Goal: Information Seeking & Learning: Learn about a topic

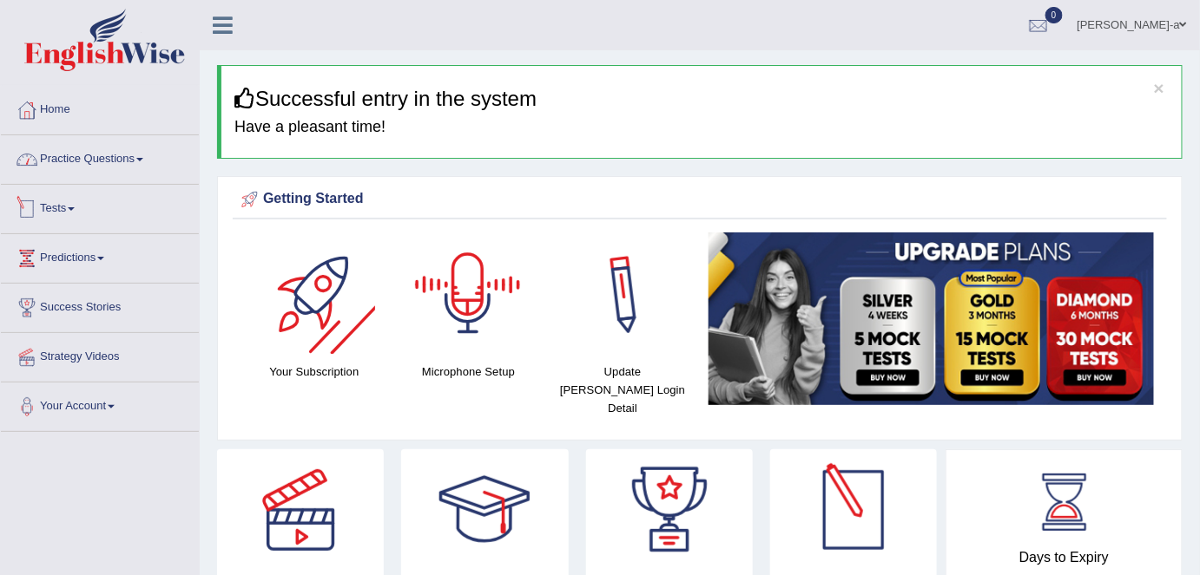
click at [126, 162] on link "Practice Questions" at bounding box center [100, 156] width 198 height 43
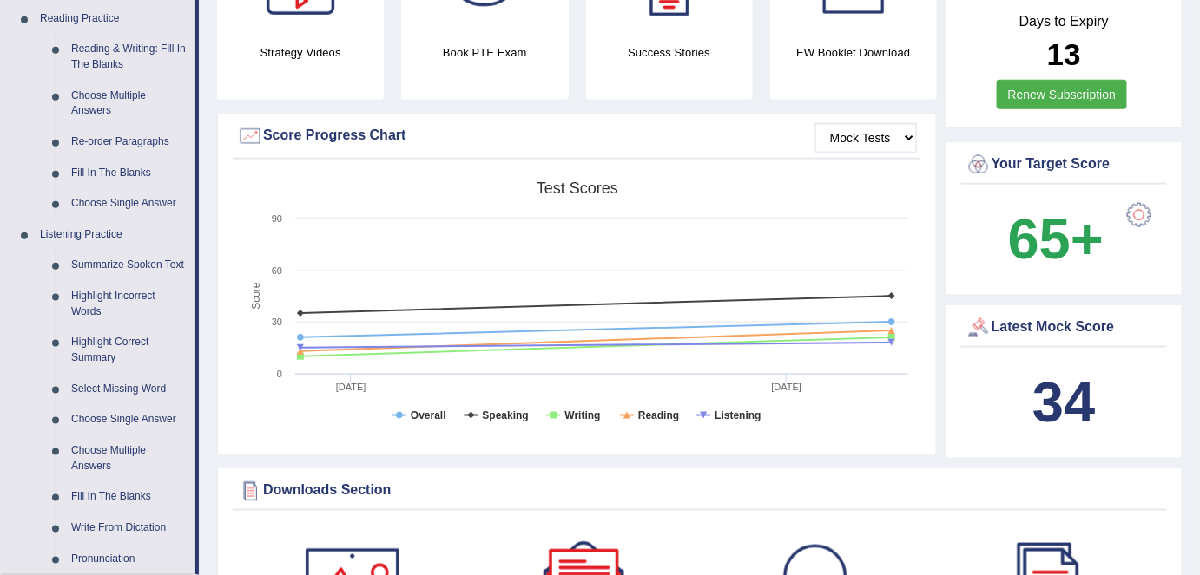
scroll to position [568, 0]
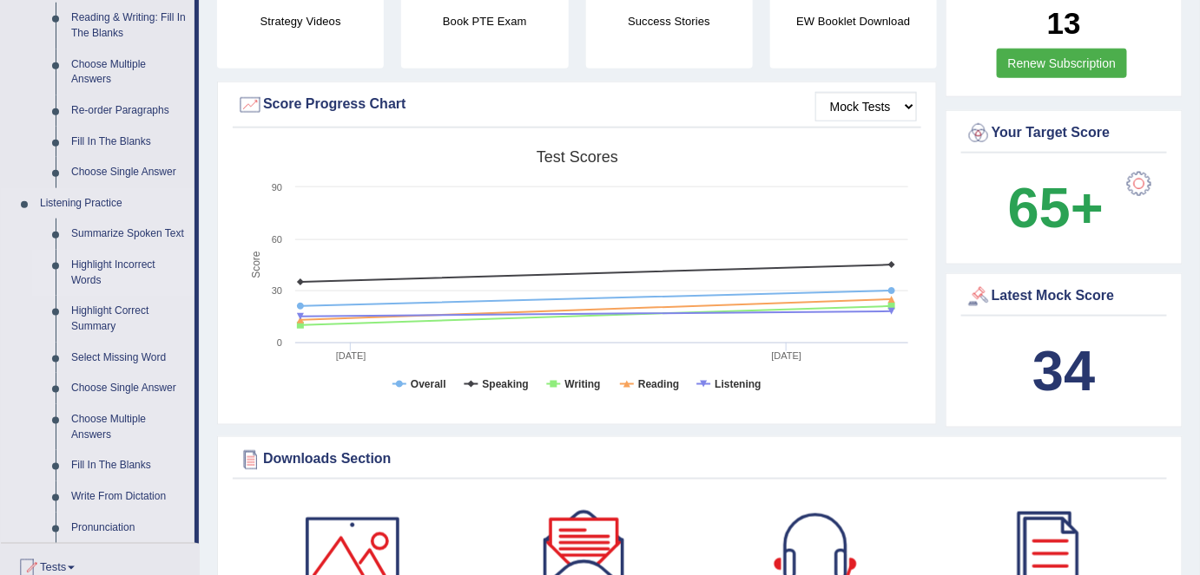
click at [81, 269] on link "Highlight Incorrect Words" at bounding box center [128, 273] width 131 height 46
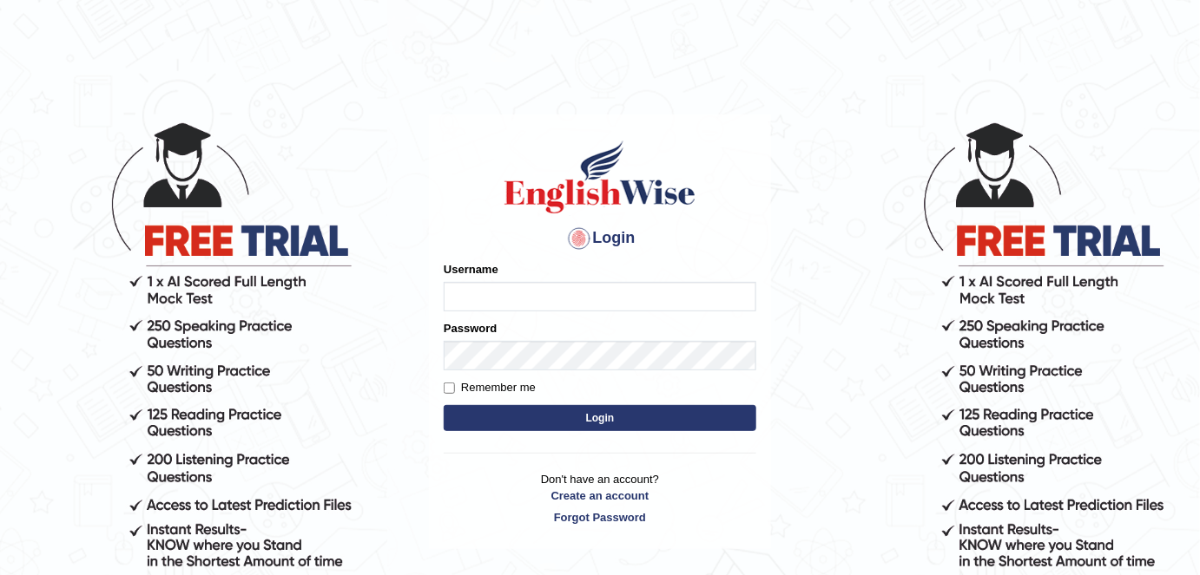
type input "sayaronel6"
click at [534, 389] on label "Remember me" at bounding box center [490, 387] width 92 height 17
click at [455, 389] on input "Remember me" at bounding box center [449, 388] width 11 height 11
checkbox input "true"
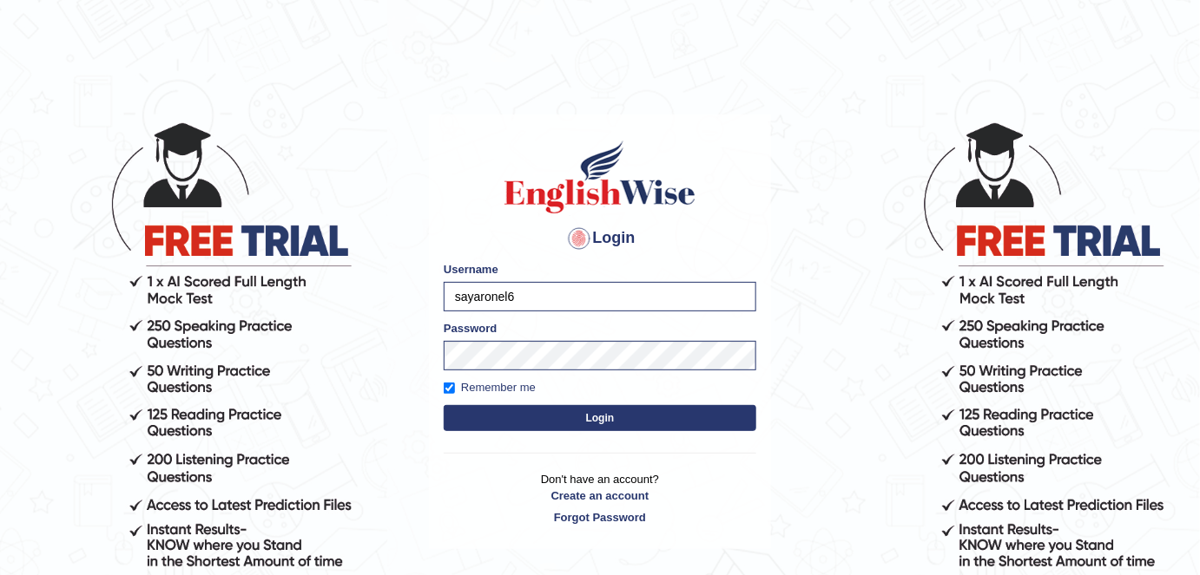
click at [535, 419] on button "Login" at bounding box center [600, 418] width 312 height 26
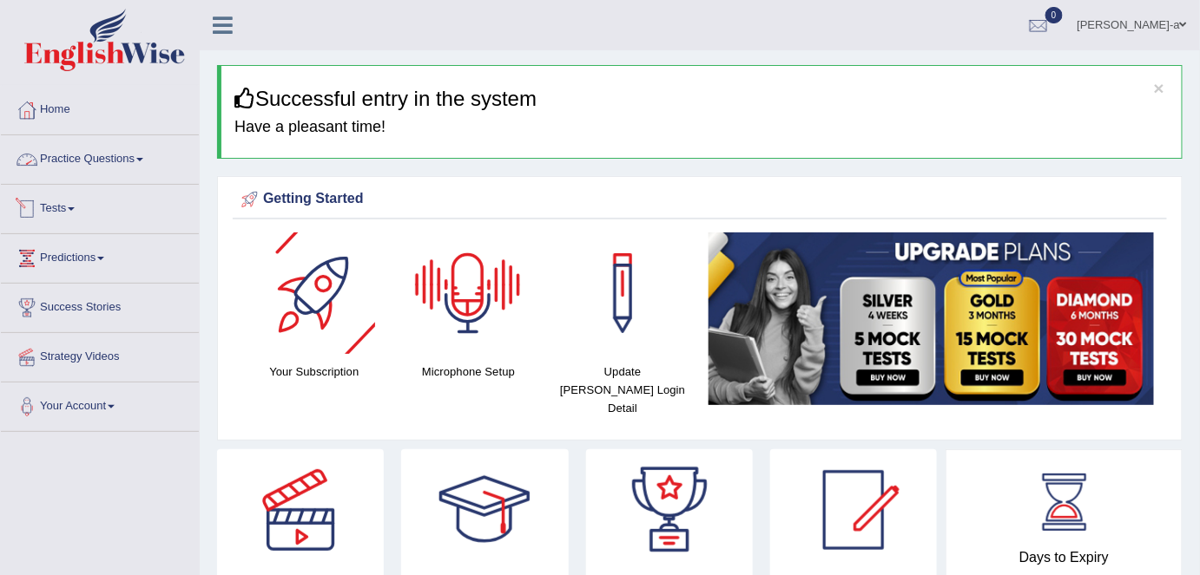
click at [132, 167] on link "Practice Questions" at bounding box center [100, 156] width 198 height 43
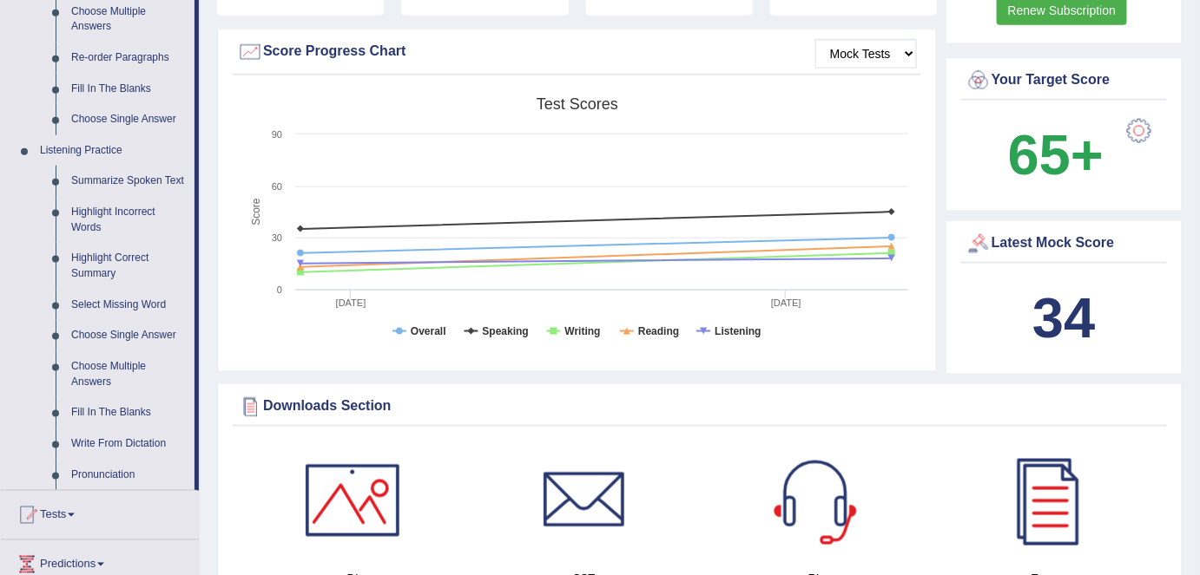
scroll to position [631, 0]
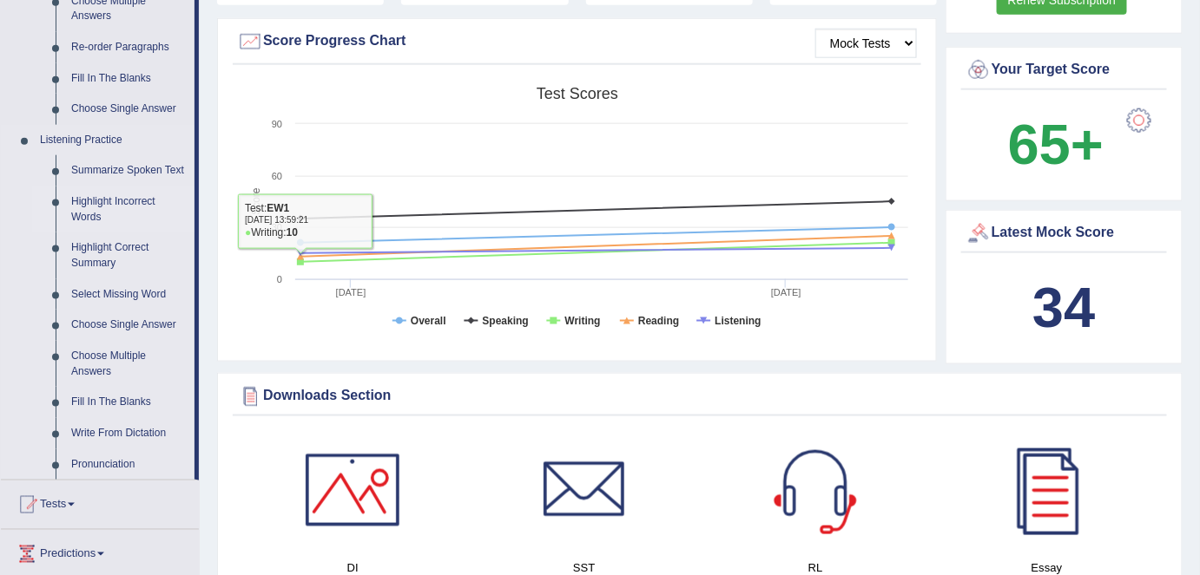
click at [104, 203] on link "Highlight Incorrect Words" at bounding box center [128, 210] width 131 height 46
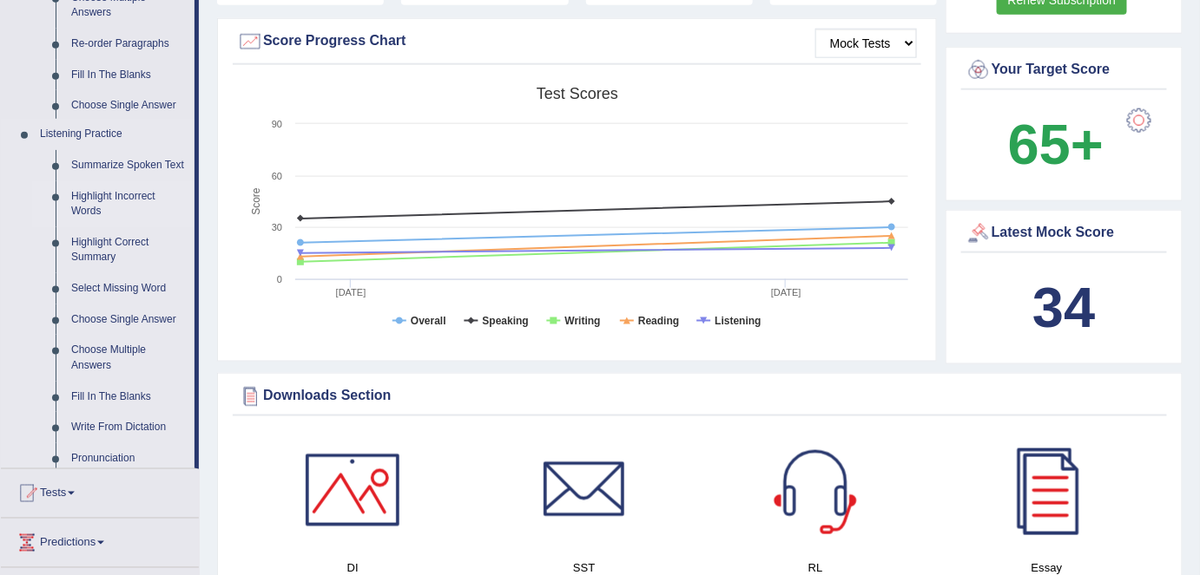
click at [104, 203] on ul "Home Practice Questions Speaking Practice Read Aloud Repeat Sentence Describe I…" at bounding box center [100, 86] width 198 height 1262
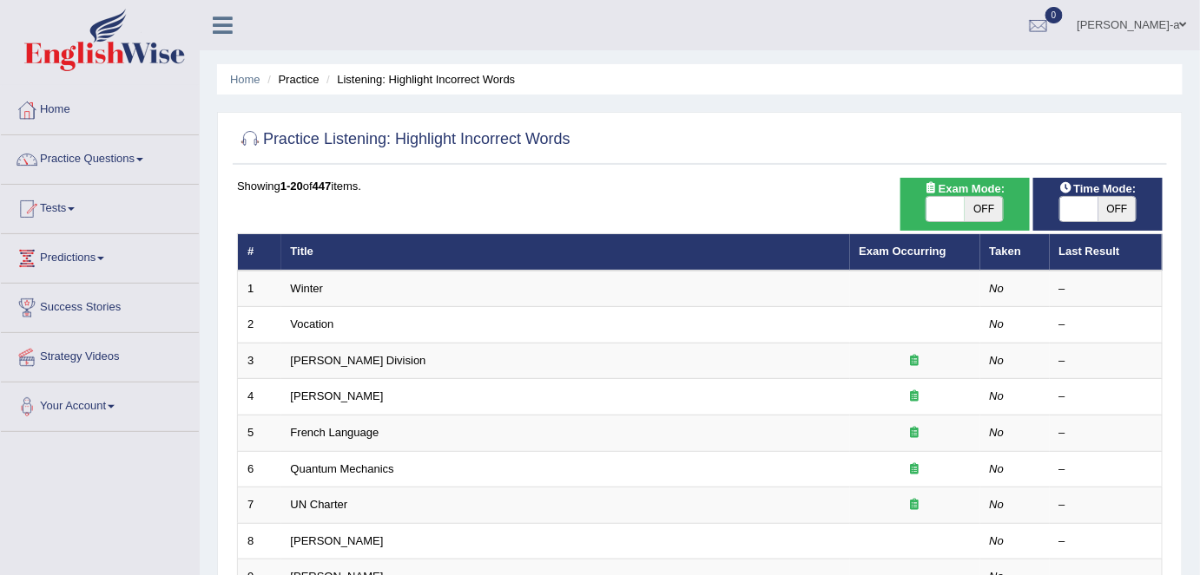
click at [989, 216] on span "OFF" at bounding box center [983, 209] width 38 height 24
checkbox input "true"
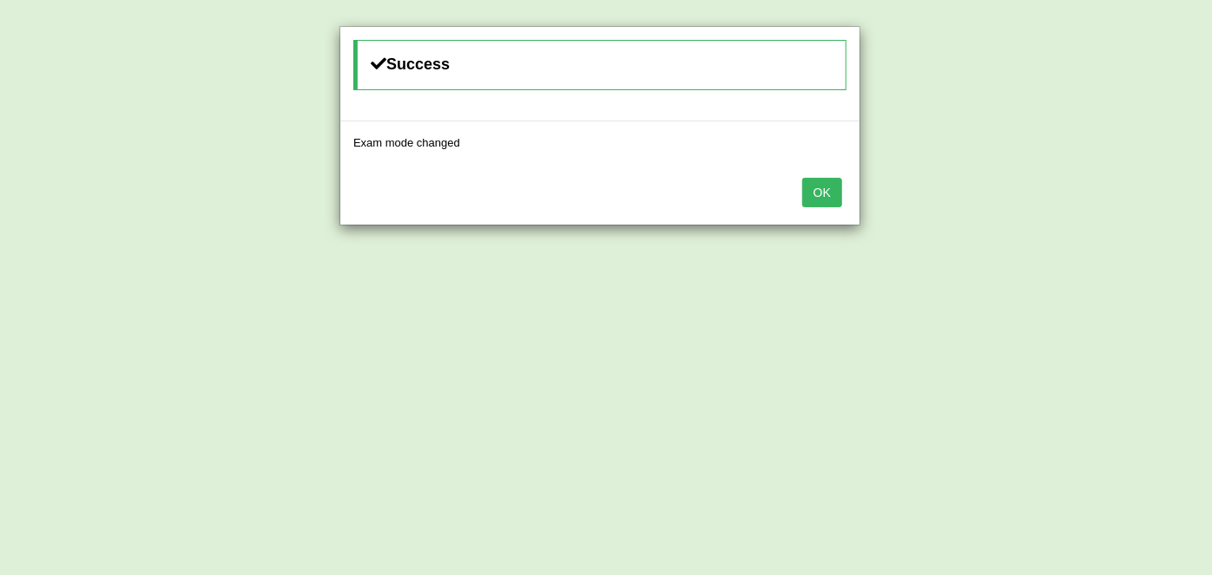
click at [838, 186] on button "OK" at bounding box center [822, 193] width 40 height 30
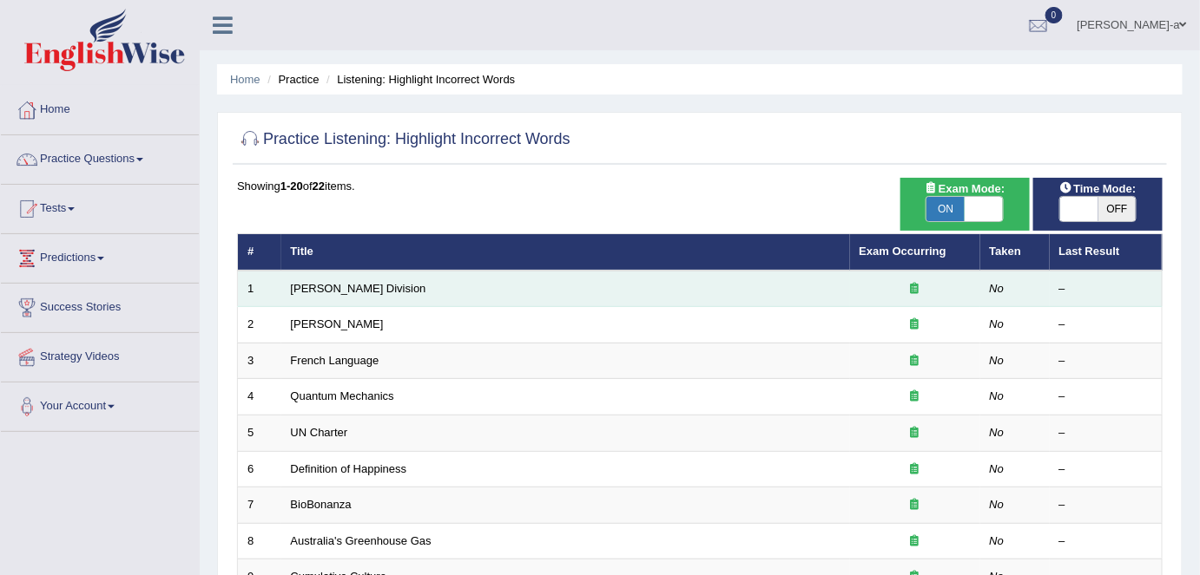
click at [315, 293] on td "[PERSON_NAME] Division" at bounding box center [565, 289] width 569 height 36
click at [315, 288] on link "[PERSON_NAME] Division" at bounding box center [358, 288] width 135 height 13
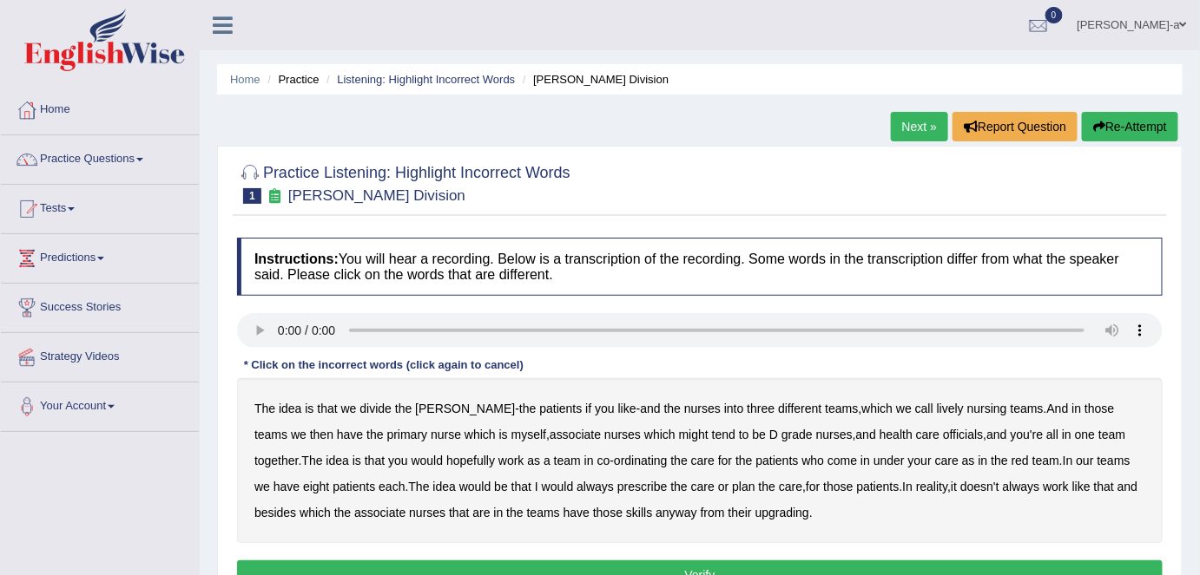
click at [931, 130] on link "Next »" at bounding box center [919, 127] width 57 height 30
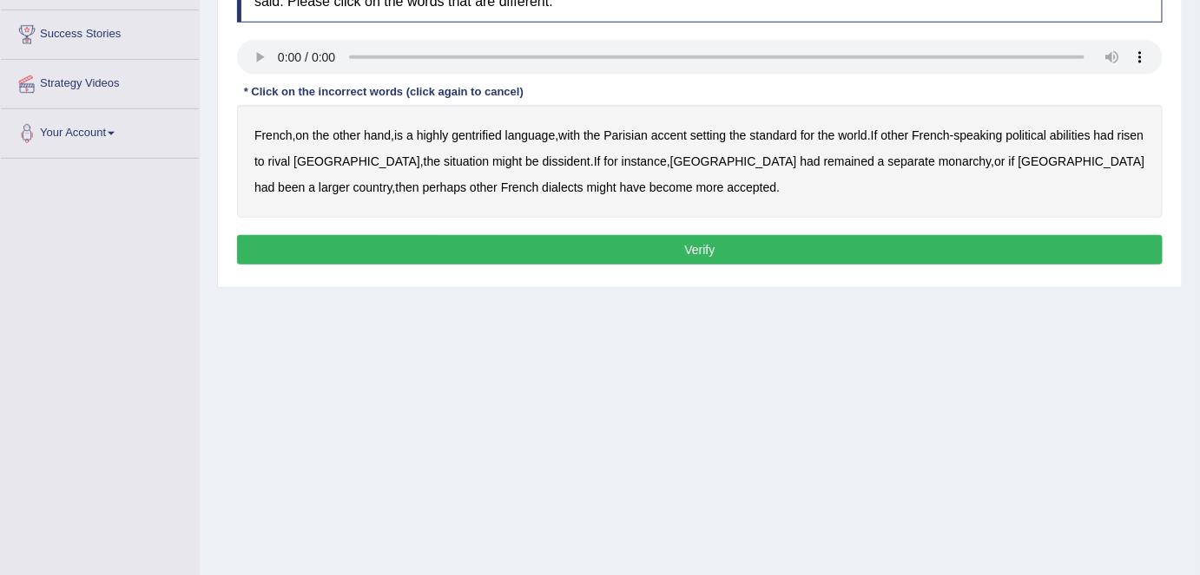
scroll to position [273, 0]
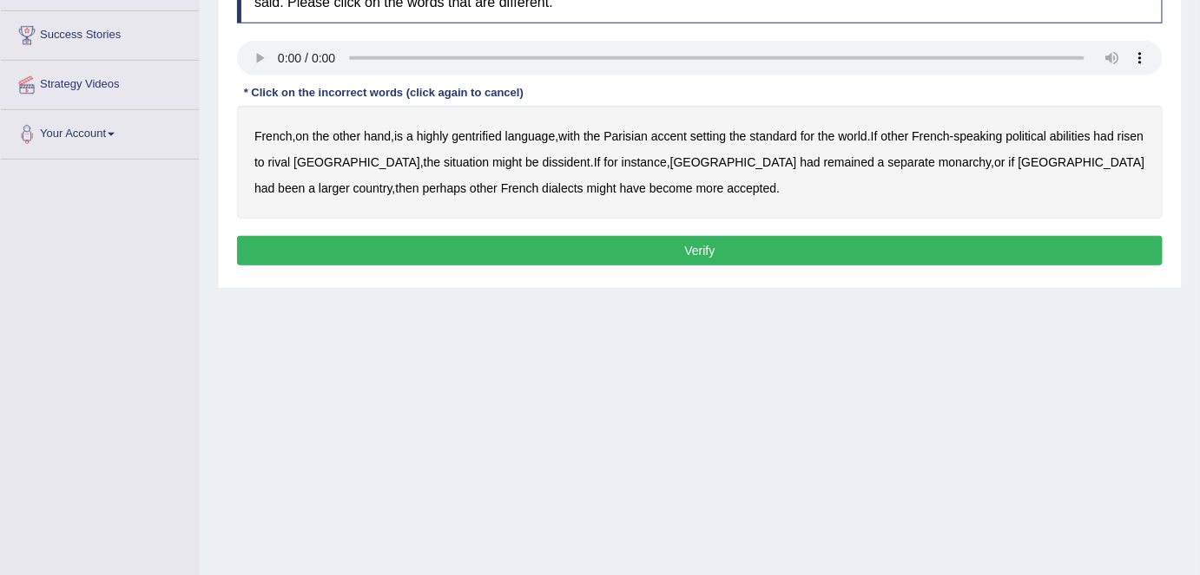
click at [490, 137] on b "gentrified" at bounding box center [476, 136] width 50 height 14
click at [1086, 130] on b "abilities" at bounding box center [1069, 136] width 41 height 14
click at [543, 161] on b "dissident" at bounding box center [567, 162] width 48 height 14
click at [938, 161] on b "monarchy" at bounding box center [964, 162] width 52 height 14
click at [595, 245] on button "Verify" at bounding box center [699, 251] width 925 height 30
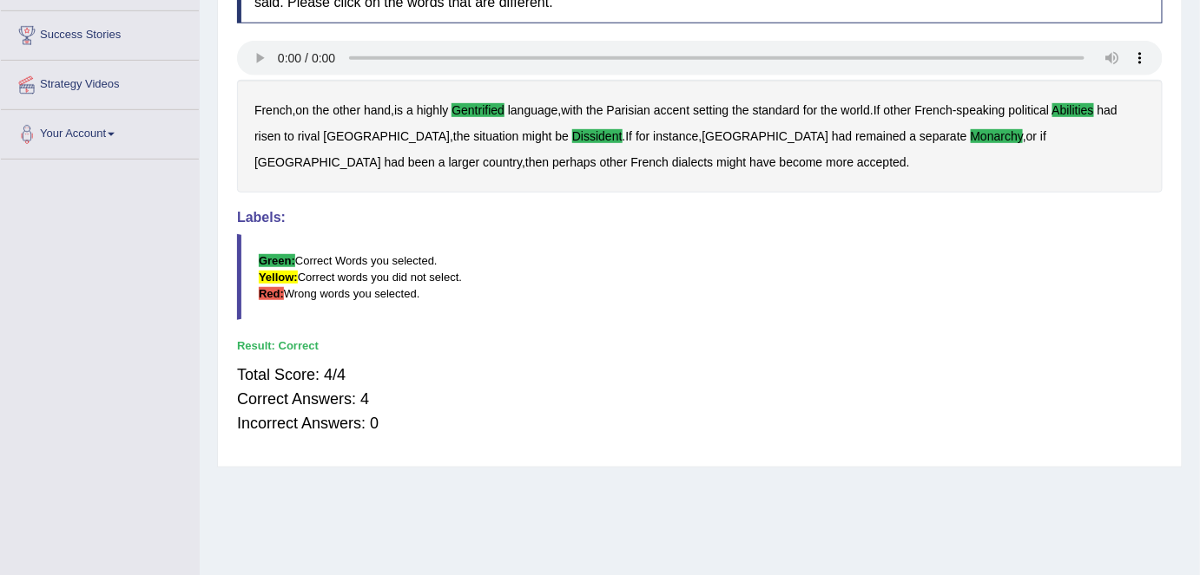
click at [1038, 210] on h4 "Labels:" at bounding box center [699, 218] width 925 height 16
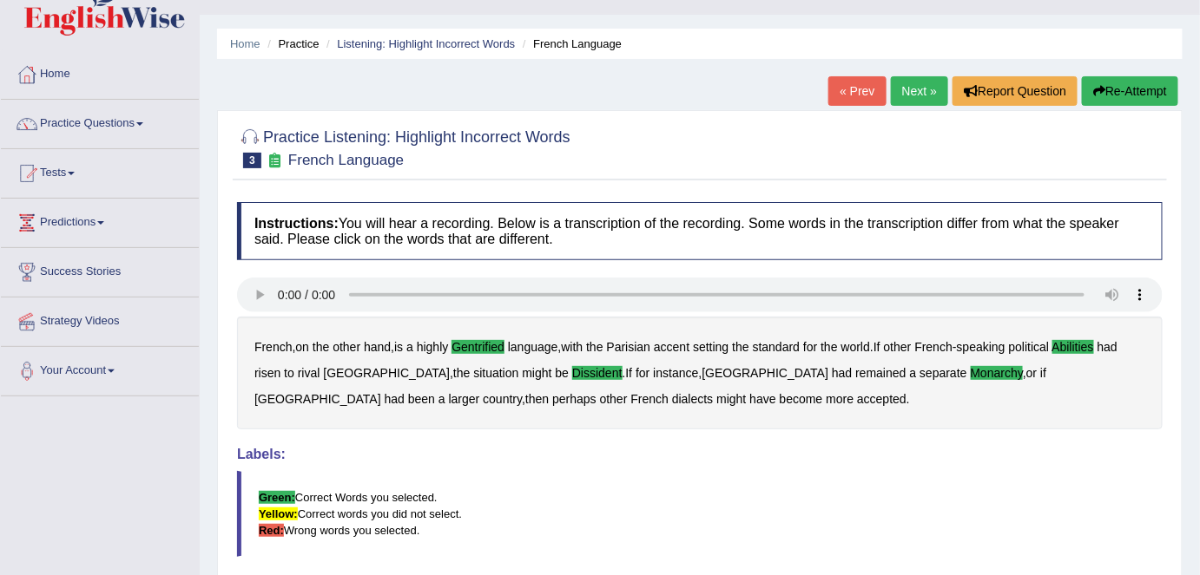
scroll to position [0, 0]
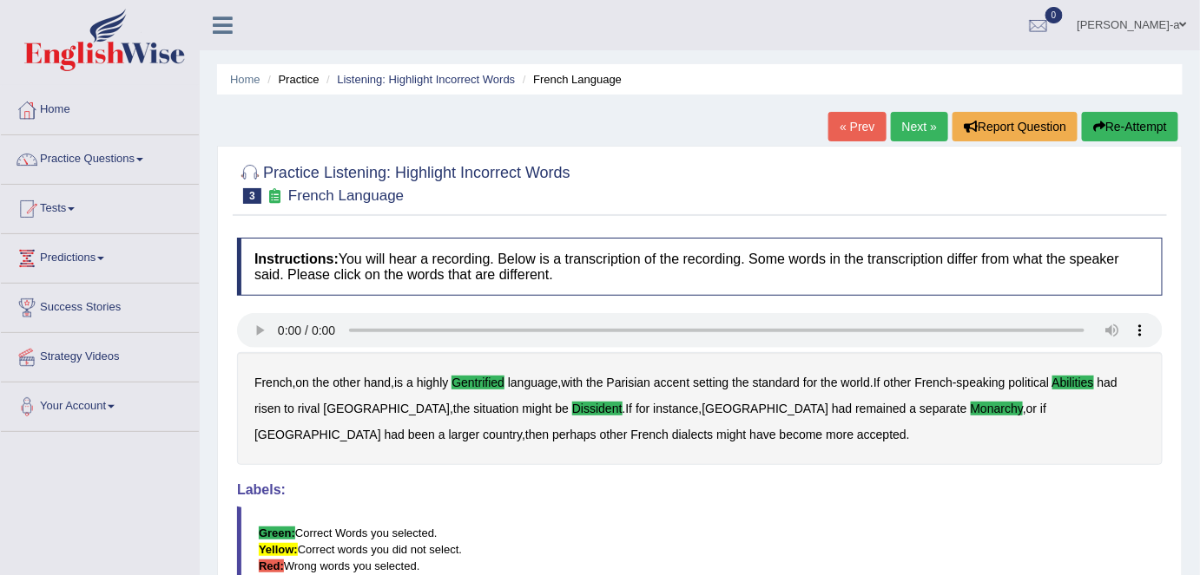
click at [921, 135] on link "Next »" at bounding box center [919, 127] width 57 height 30
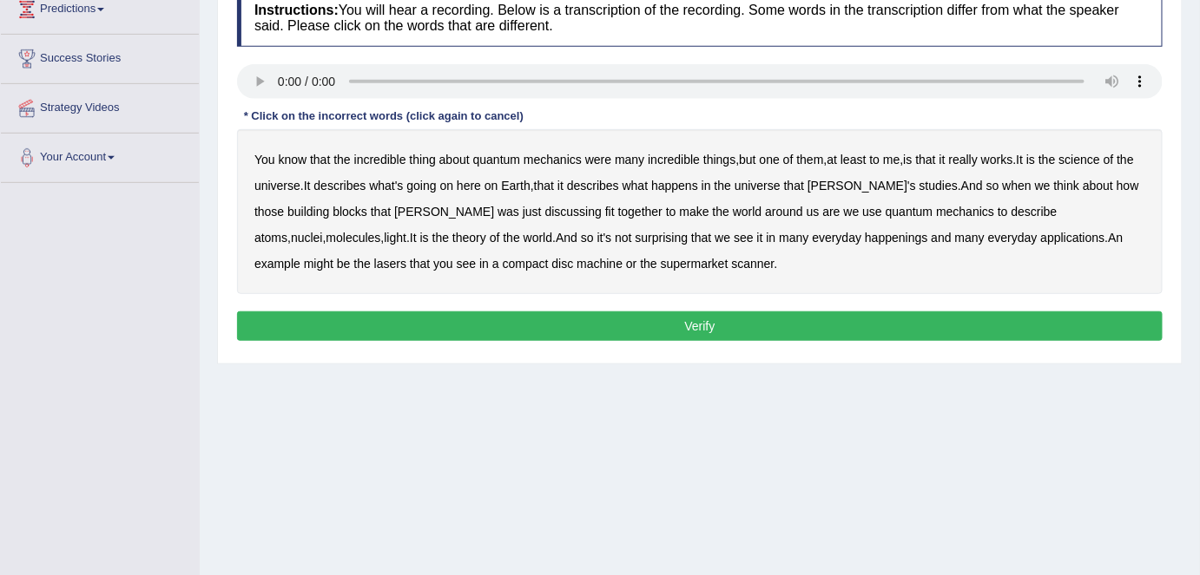
scroll to position [266, 0]
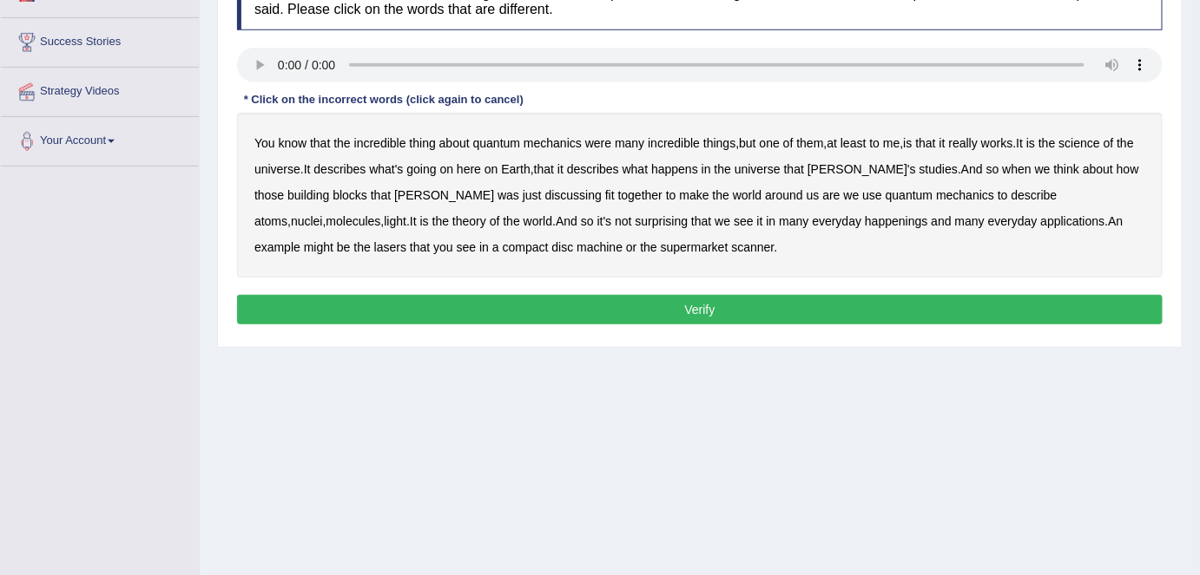
click at [814, 145] on b "them" at bounding box center [810, 143] width 27 height 14
click at [865, 225] on b "happenings" at bounding box center [896, 221] width 62 height 14
click at [699, 306] on button "Verify" at bounding box center [699, 310] width 925 height 30
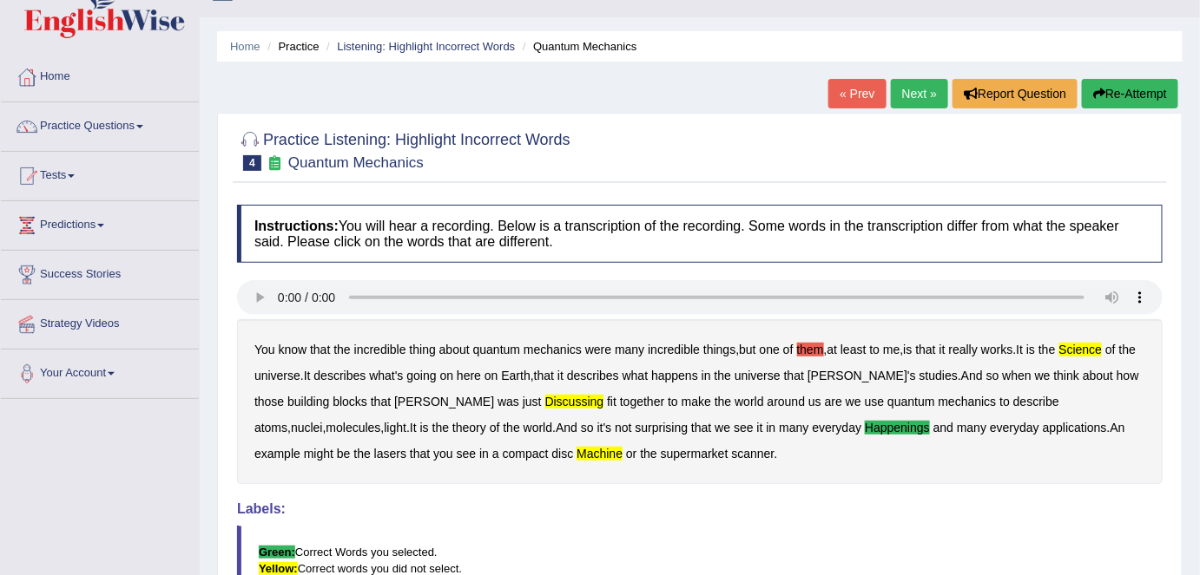
scroll to position [30, 0]
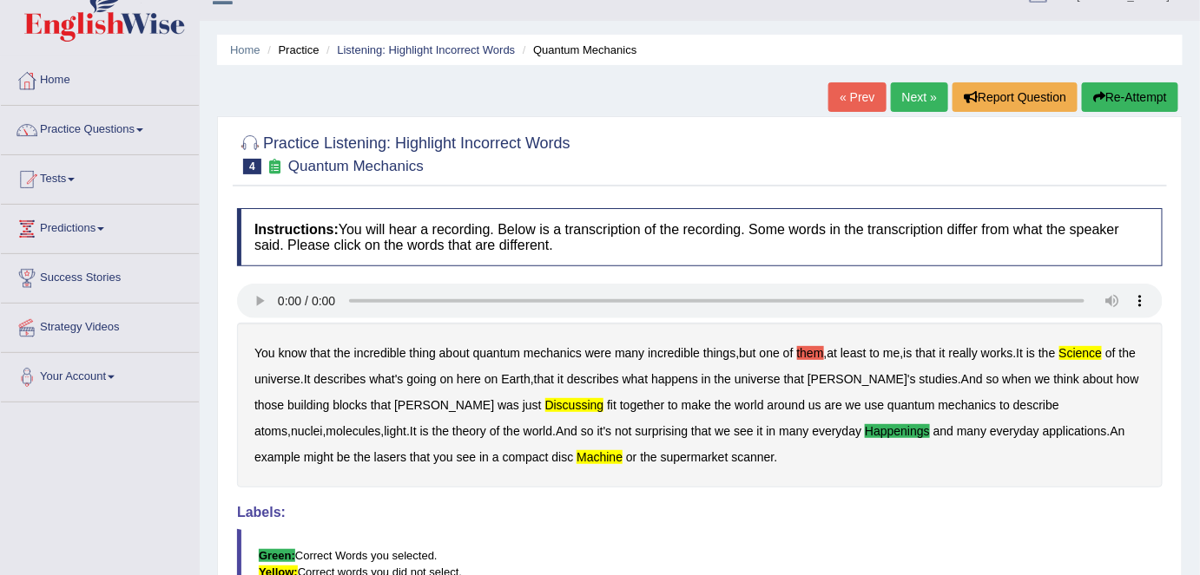
click at [915, 98] on link "Next »" at bounding box center [919, 97] width 57 height 30
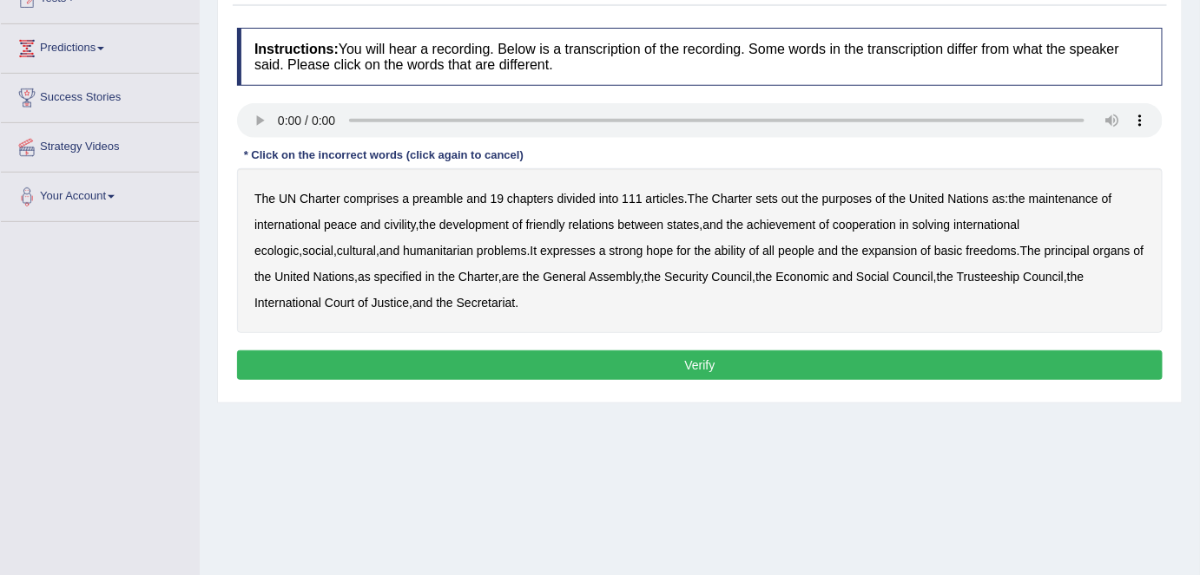
scroll to position [207, 0]
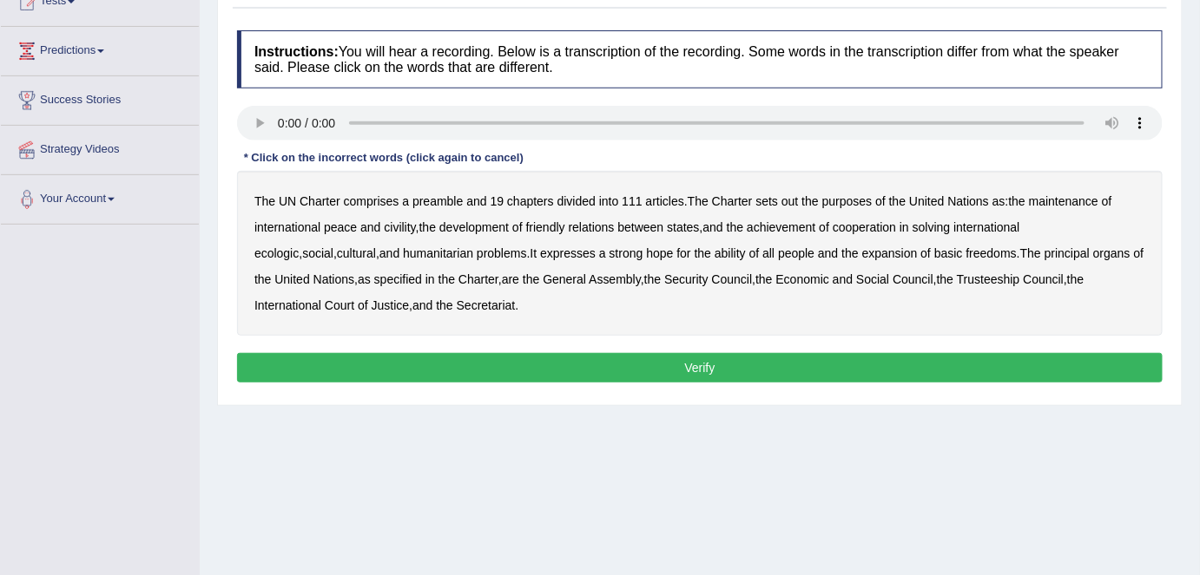
click at [386, 190] on div "Instructions: You will hear a recording. Below is a transcription of the record…" at bounding box center [700, 209] width 934 height 375
click at [384, 204] on b "comprises" at bounding box center [372, 201] width 56 height 14
drag, startPoint x: 391, startPoint y: 224, endPoint x: 403, endPoint y: 223, distance: 12.2
click at [403, 223] on b "civility" at bounding box center [399, 227] width 31 height 14
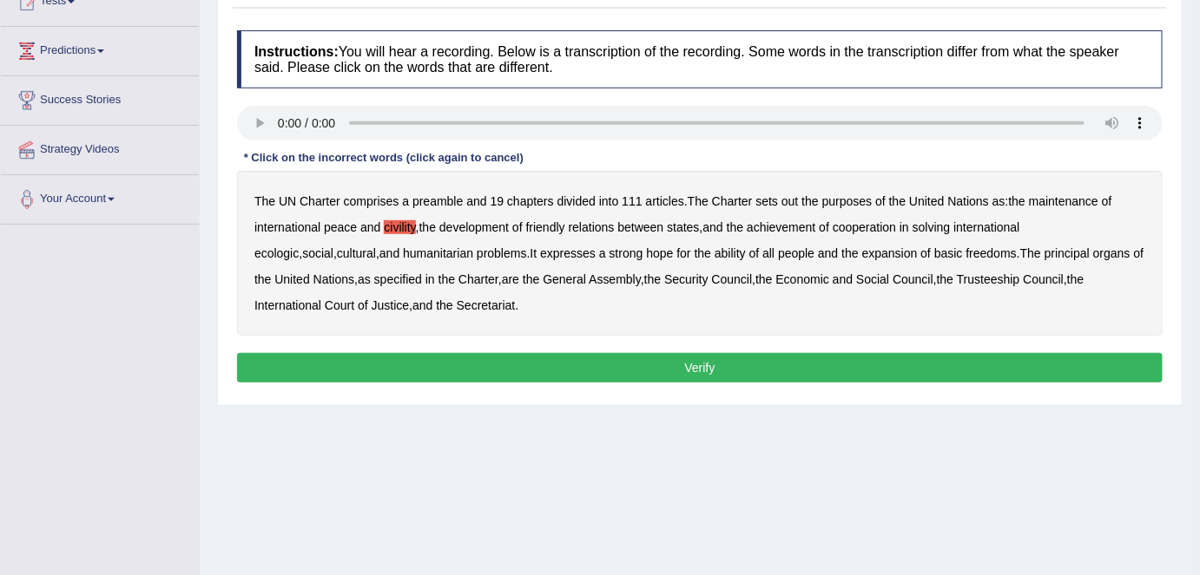
click at [403, 223] on b "civility" at bounding box center [399, 227] width 31 height 14
click at [299, 247] on b "ecologic" at bounding box center [276, 254] width 44 height 14
click at [714, 254] on b "ability" at bounding box center [729, 254] width 31 height 14
click at [957, 278] on b "Trusteeship" at bounding box center [988, 280] width 63 height 14
drag, startPoint x: 925, startPoint y: 278, endPoint x: 484, endPoint y: 303, distance: 441.7
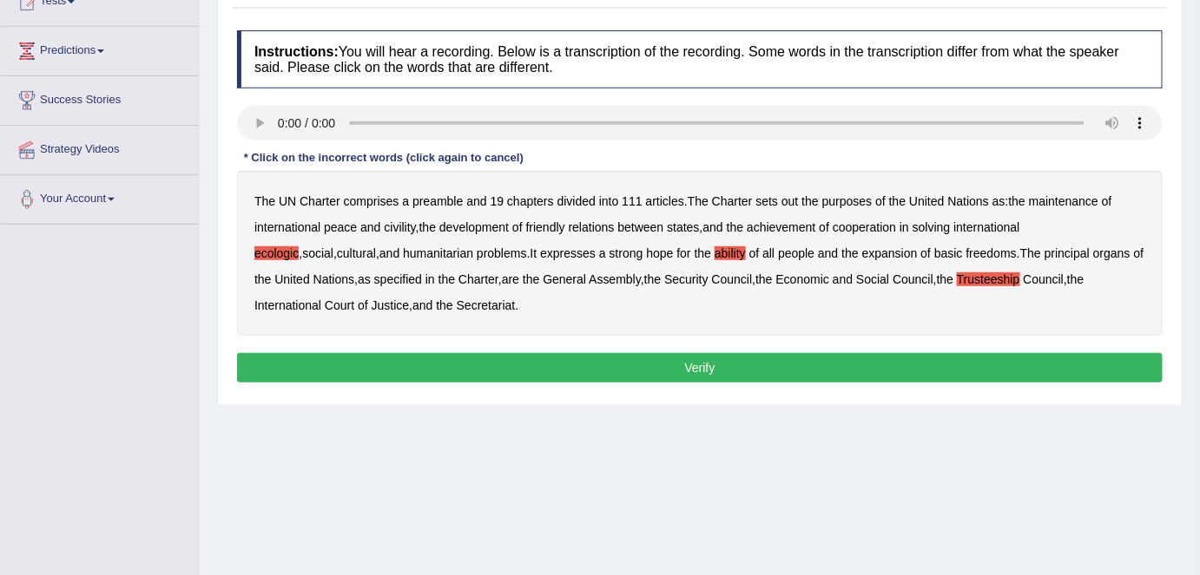
click at [484, 303] on div "The UN Charter comprises a preamble and 19 chapters divided into 111 articles .…" at bounding box center [699, 253] width 925 height 165
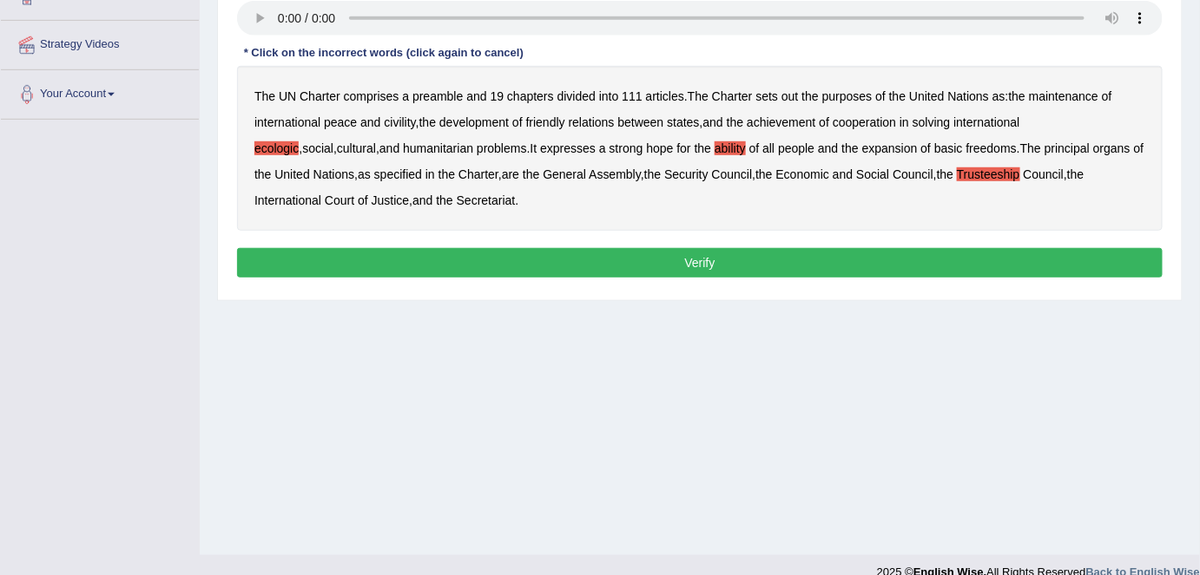
scroll to position [317, 0]
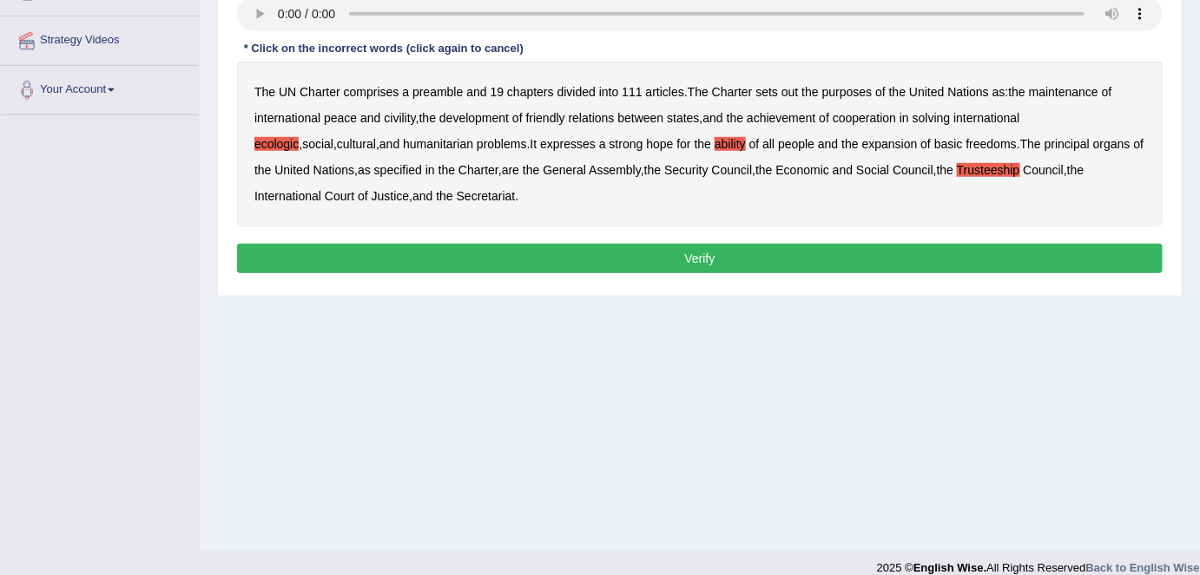
click at [699, 255] on button "Verify" at bounding box center [699, 259] width 925 height 30
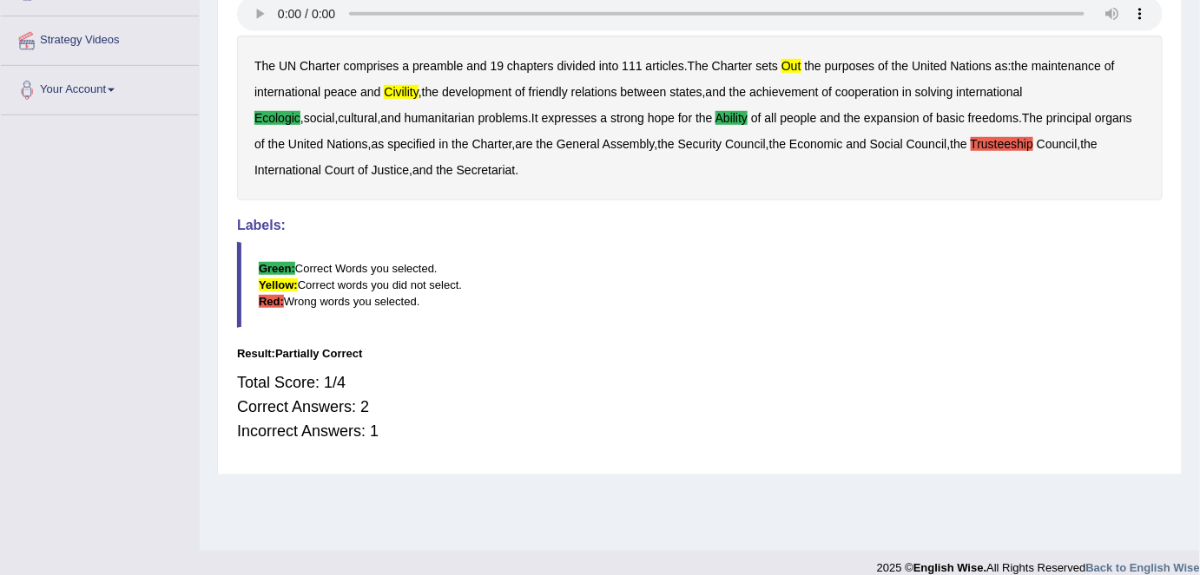
click at [605, 221] on h4 "Labels:" at bounding box center [699, 226] width 925 height 16
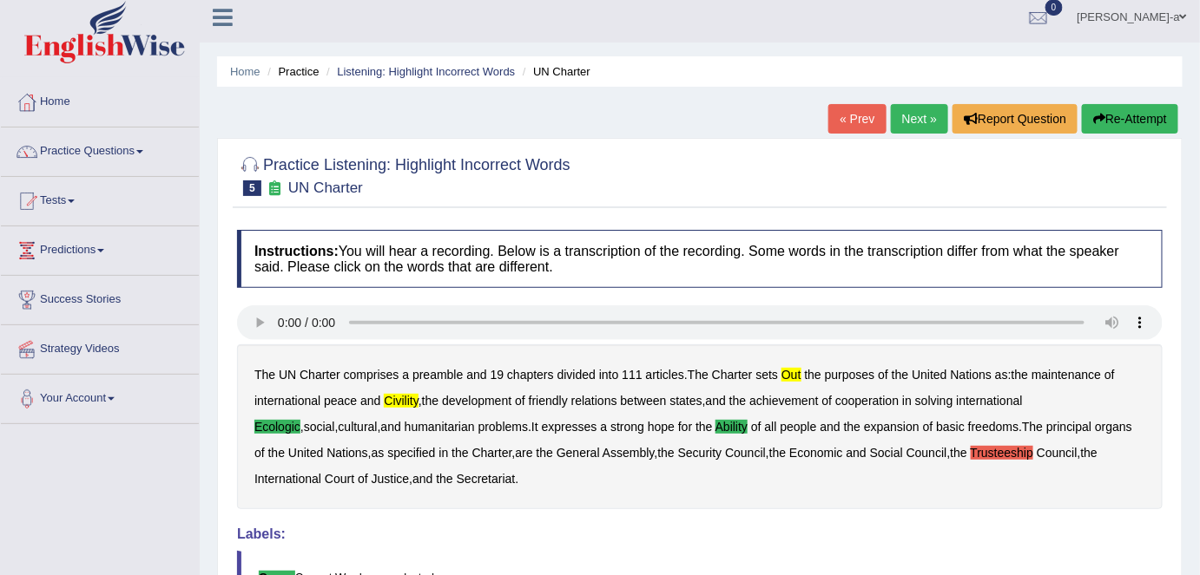
scroll to position [0, 0]
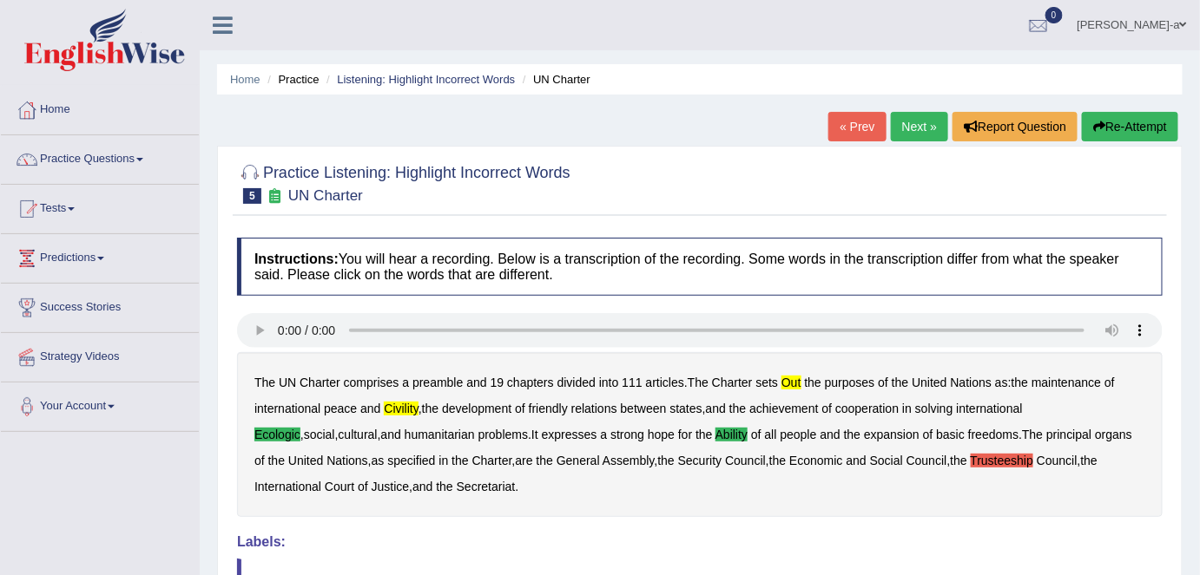
click at [914, 124] on link "Next »" at bounding box center [919, 127] width 57 height 30
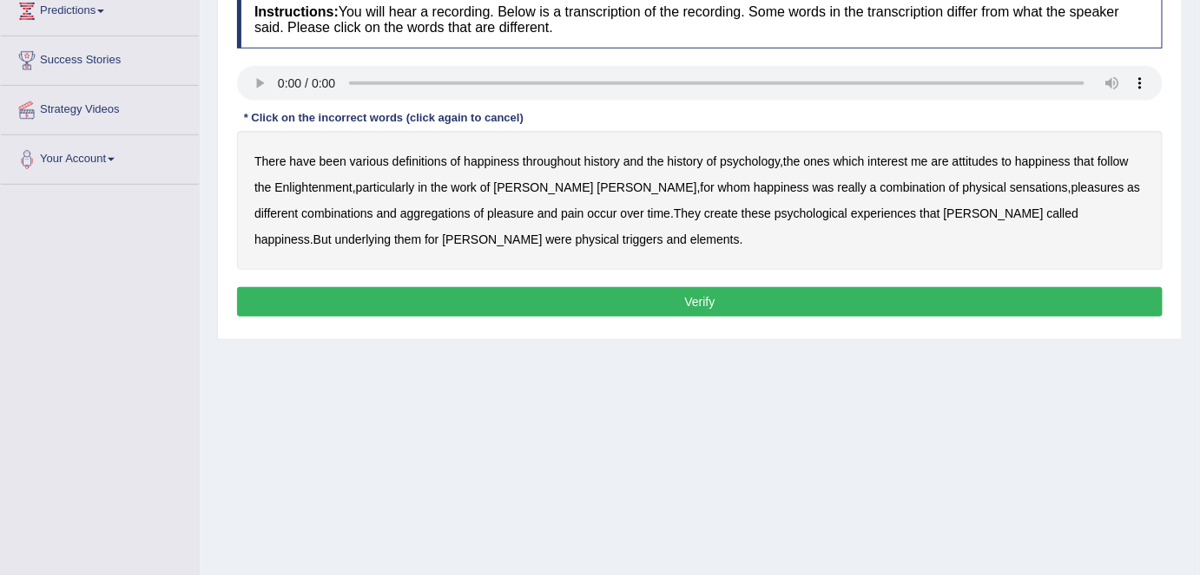
scroll to position [247, 0]
click at [767, 163] on b "psychology" at bounding box center [750, 162] width 60 height 14
click at [1010, 191] on b "sensations" at bounding box center [1039, 188] width 58 height 14
click at [690, 238] on b "elements" at bounding box center [714, 240] width 49 height 14
click at [694, 299] on button "Verify" at bounding box center [699, 302] width 925 height 30
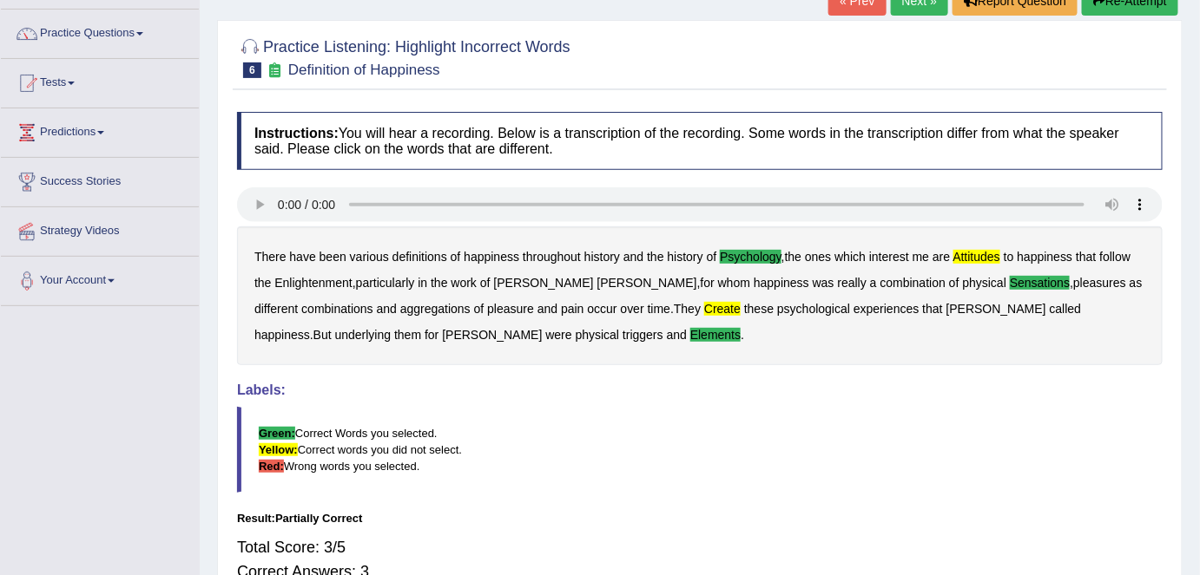
scroll to position [51, 0]
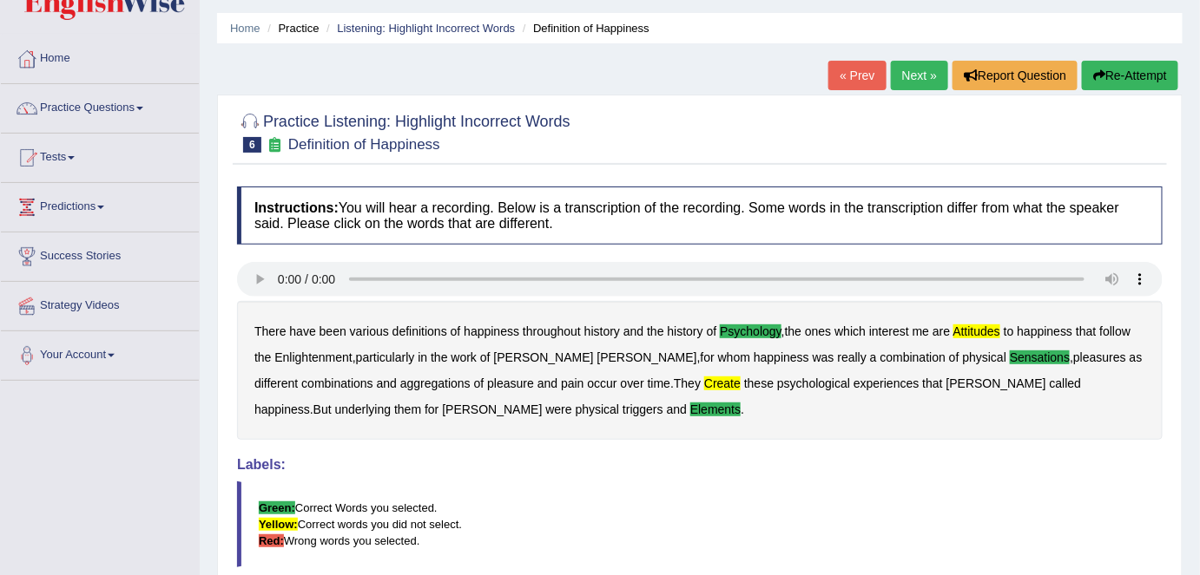
click at [914, 76] on link "Next »" at bounding box center [919, 76] width 57 height 30
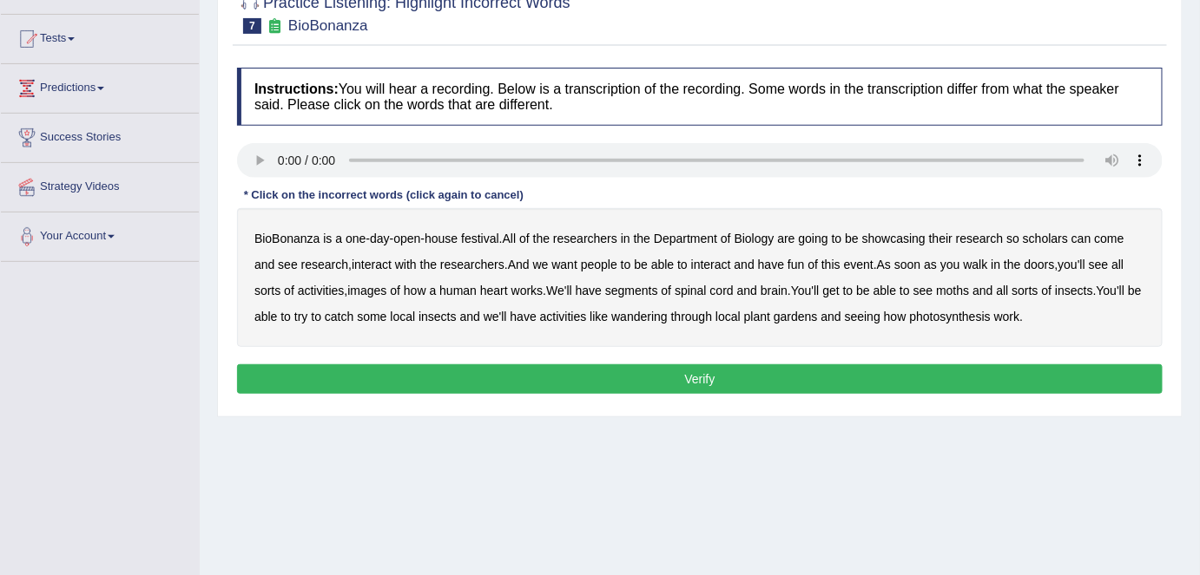
scroll to position [174, 0]
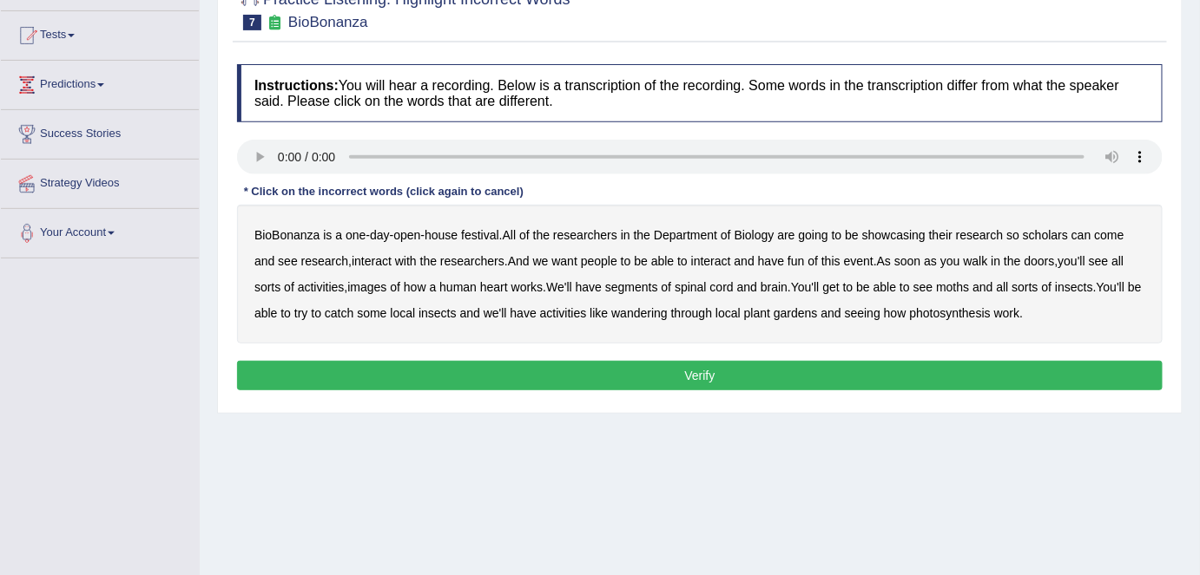
click at [1041, 238] on b "scholars" at bounding box center [1045, 235] width 45 height 14
click at [393, 289] on b "of" at bounding box center [395, 287] width 10 height 14
click at [374, 283] on b "images" at bounding box center [366, 287] width 39 height 14
click at [398, 287] on b "of" at bounding box center [395, 287] width 10 height 14
click at [1071, 289] on b "insects" at bounding box center [1074, 287] width 38 height 14
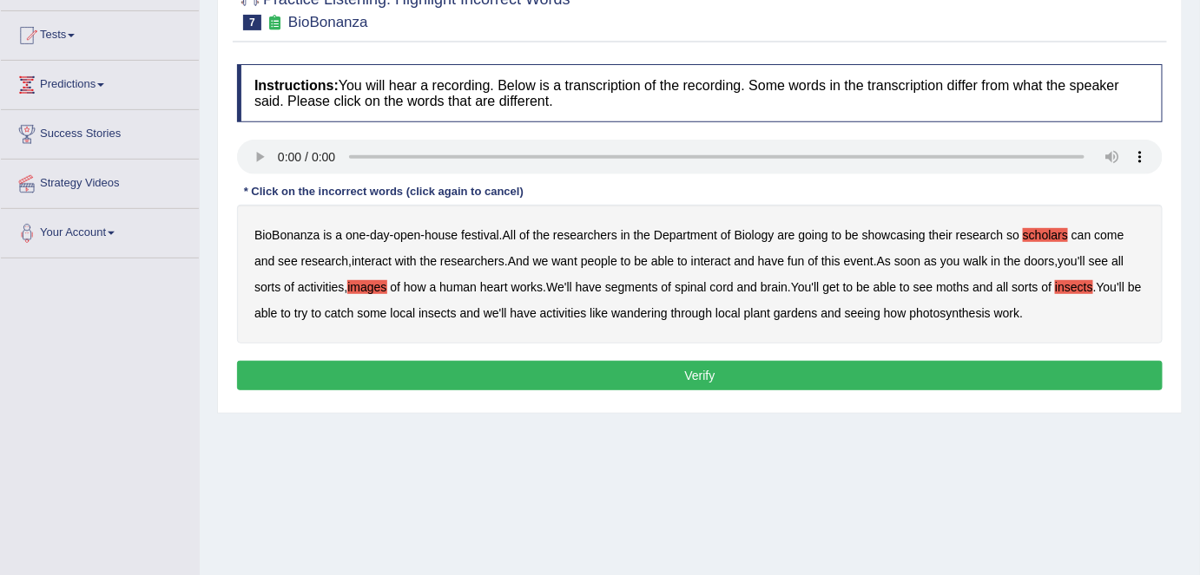
click at [666, 318] on b "wandering" at bounding box center [639, 313] width 56 height 14
click at [1076, 291] on b "insects" at bounding box center [1074, 287] width 38 height 14
click at [701, 371] on button "Verify" at bounding box center [699, 376] width 925 height 30
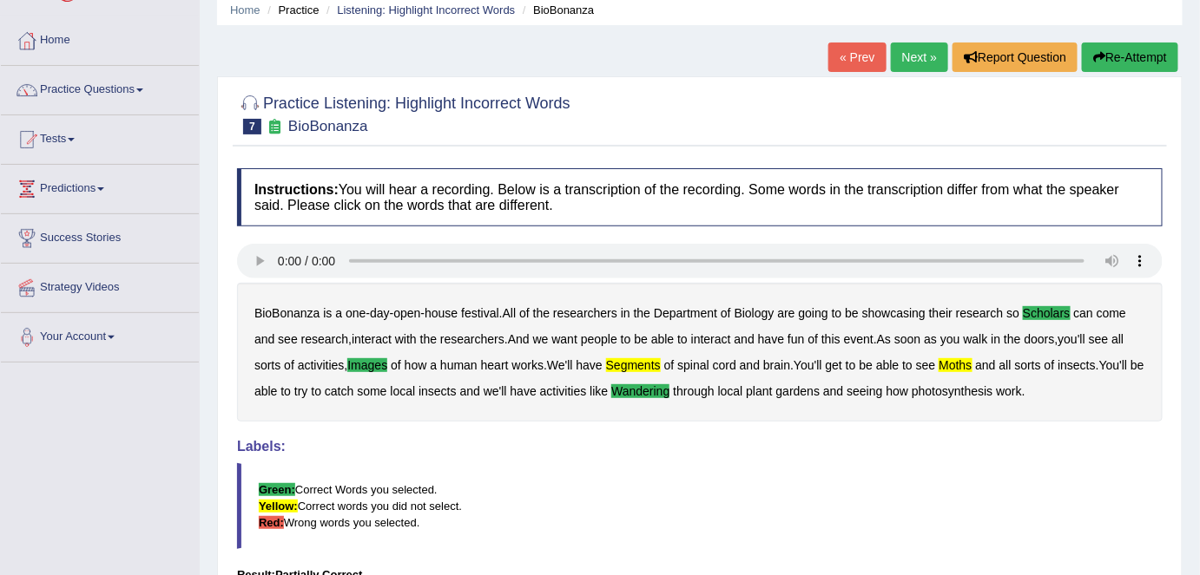
scroll to position [69, 0]
click at [917, 61] on link "Next »" at bounding box center [919, 58] width 57 height 30
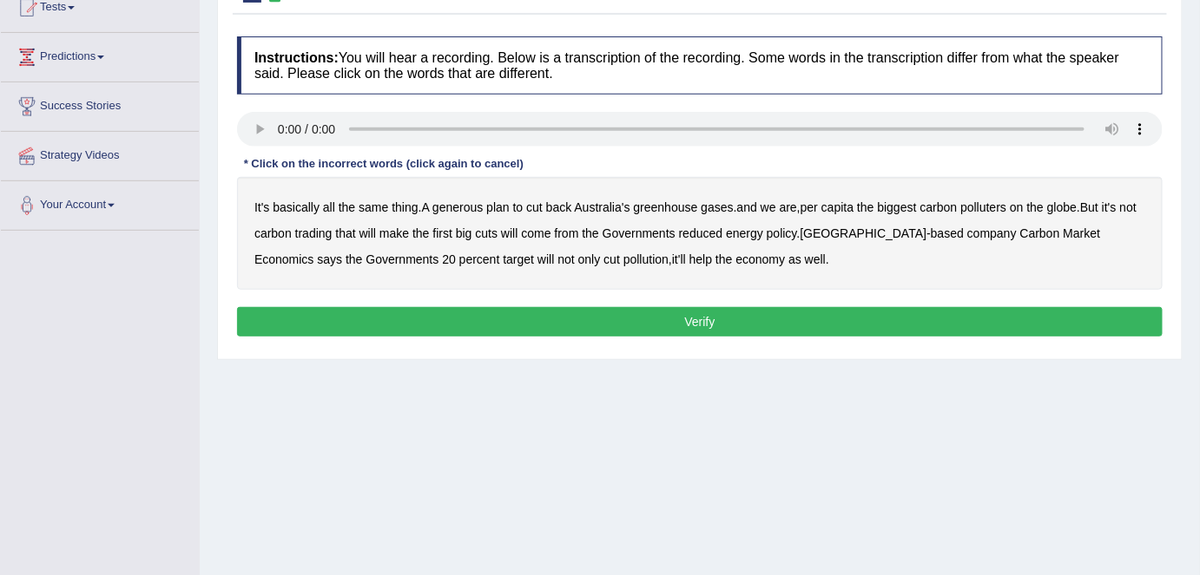
scroll to position [201, 0]
click at [349, 215] on div "Instructions: You will hear a recording. Below is a transcription of the record…" at bounding box center [700, 189] width 934 height 323
click at [469, 210] on b "generous" at bounding box center [457, 208] width 50 height 14
click at [1071, 210] on b "globe" at bounding box center [1062, 208] width 30 height 14
click at [701, 319] on button "Verify" at bounding box center [699, 322] width 925 height 30
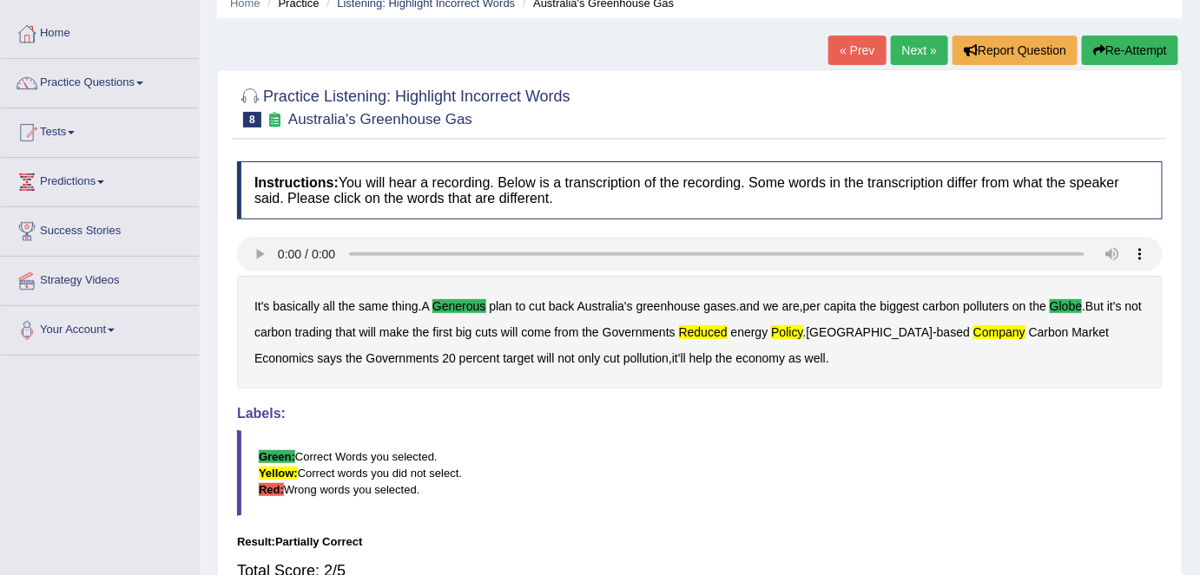
scroll to position [72, 0]
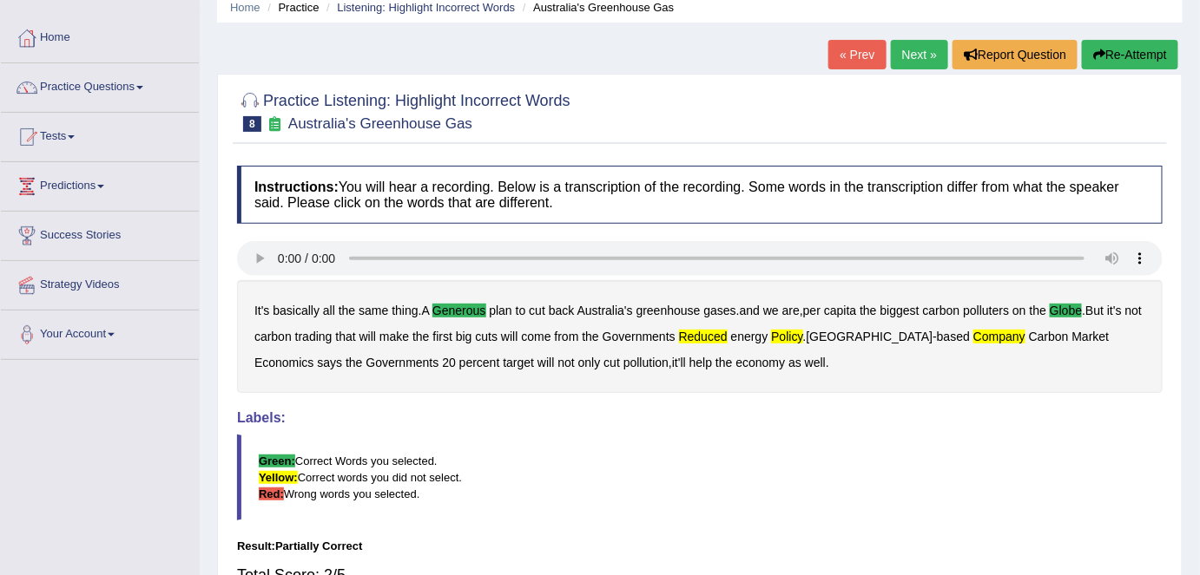
click at [912, 52] on link "Next »" at bounding box center [919, 55] width 57 height 30
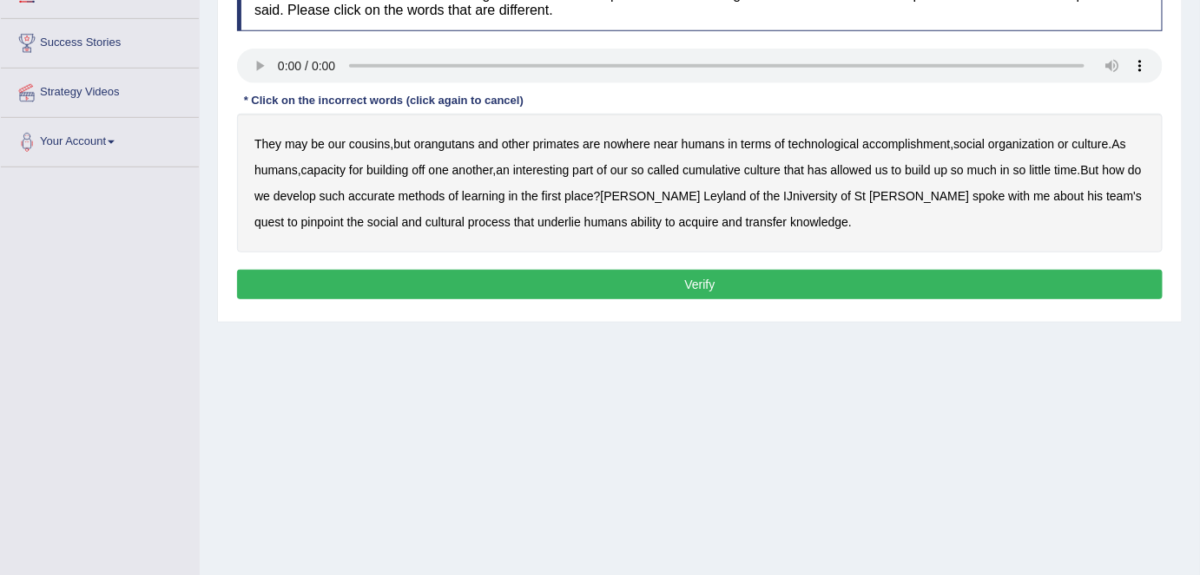
scroll to position [266, 0]
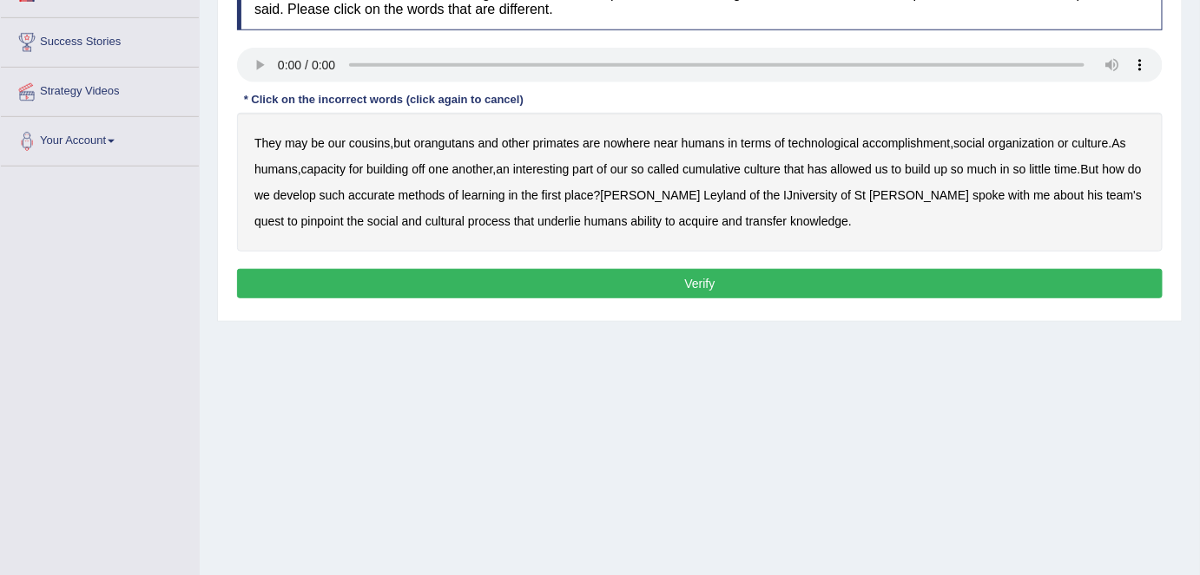
click at [334, 155] on div "Instructions: You will hear a recording. Below is a transcription of the record…" at bounding box center [700, 138] width 934 height 349
click at [313, 141] on div "Instructions: You will hear a recording. Below is a transcription of the record…" at bounding box center [700, 138] width 934 height 349
click at [448, 144] on b "orangutans" at bounding box center [444, 143] width 61 height 14
click at [936, 145] on b "accomplishment" at bounding box center [907, 143] width 88 height 14
click at [562, 468] on div "Home Practice Listening: Highlight Incorrect Words Cumulative Culture « Prev Ne…" at bounding box center [700, 168] width 1000 height 868
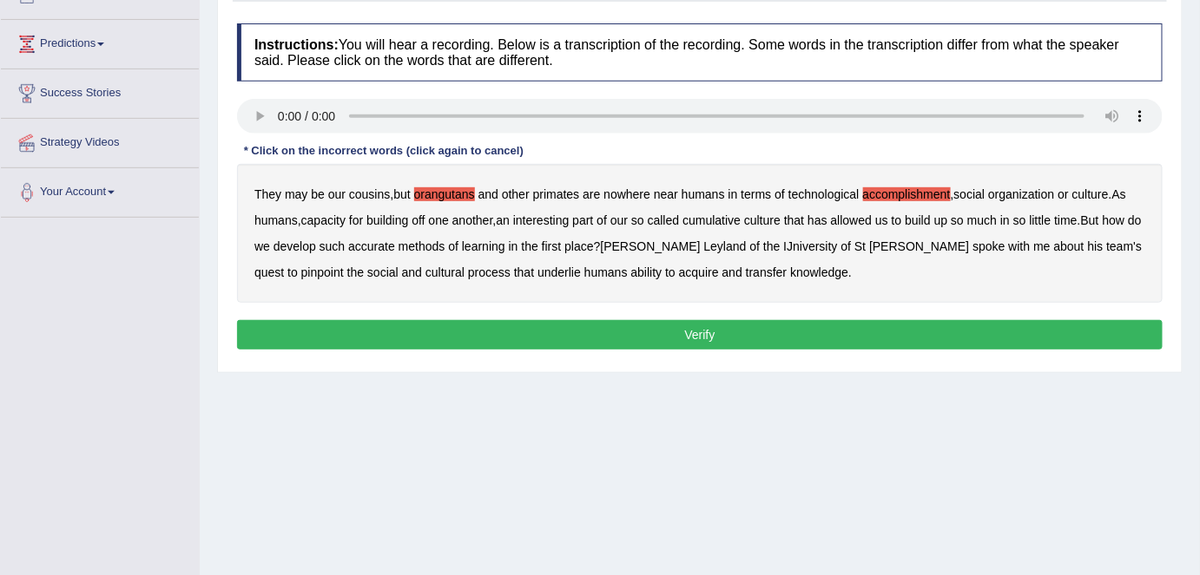
scroll to position [206, 0]
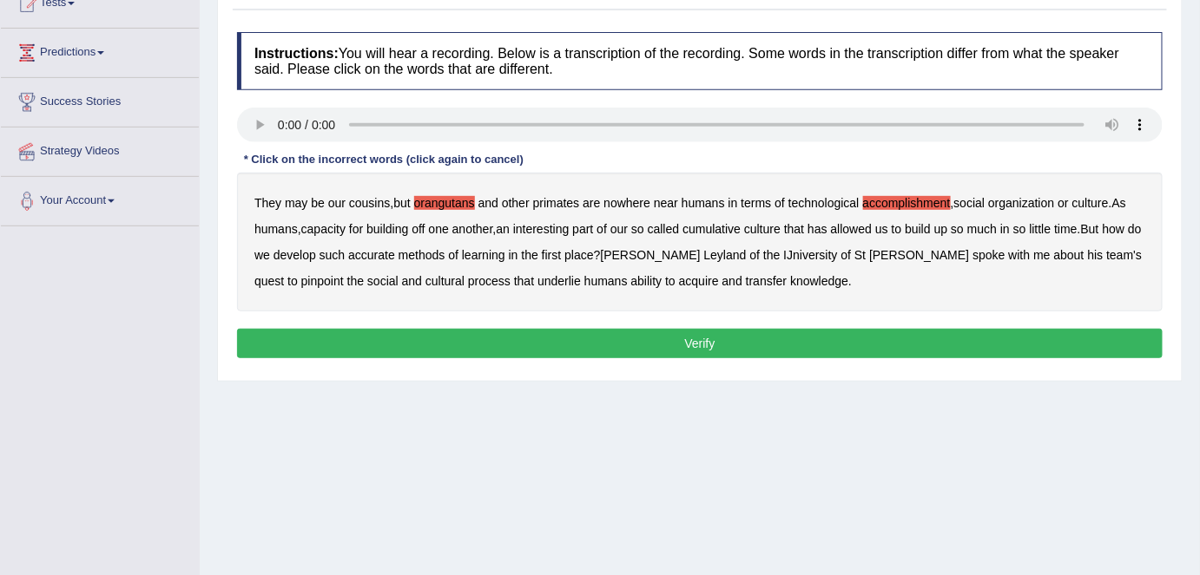
click at [702, 345] on button "Verify" at bounding box center [699, 344] width 925 height 30
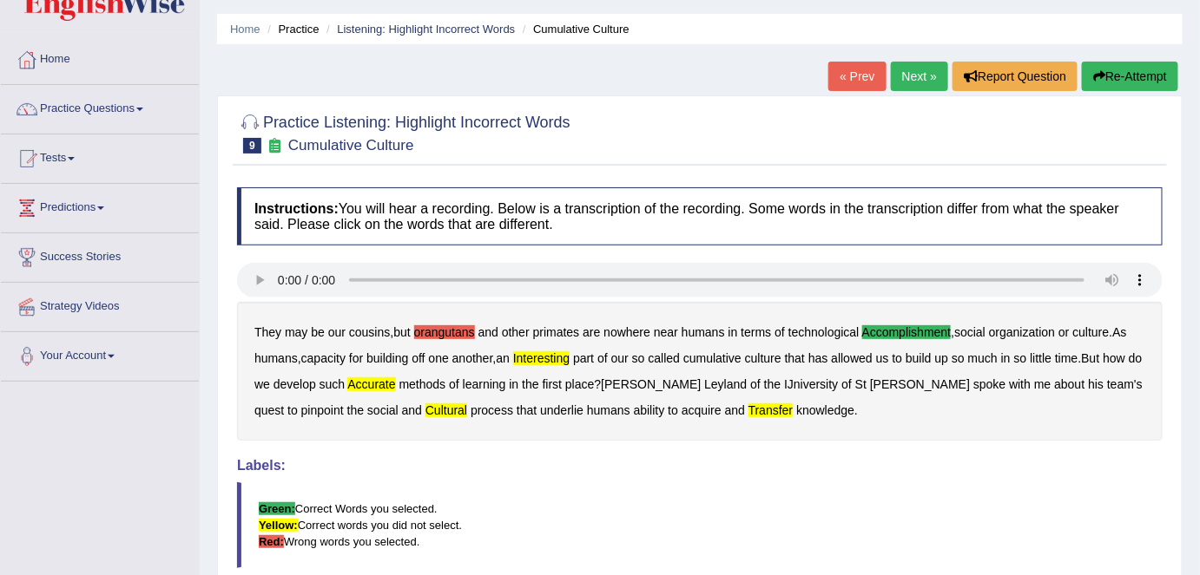
scroll to position [43, 0]
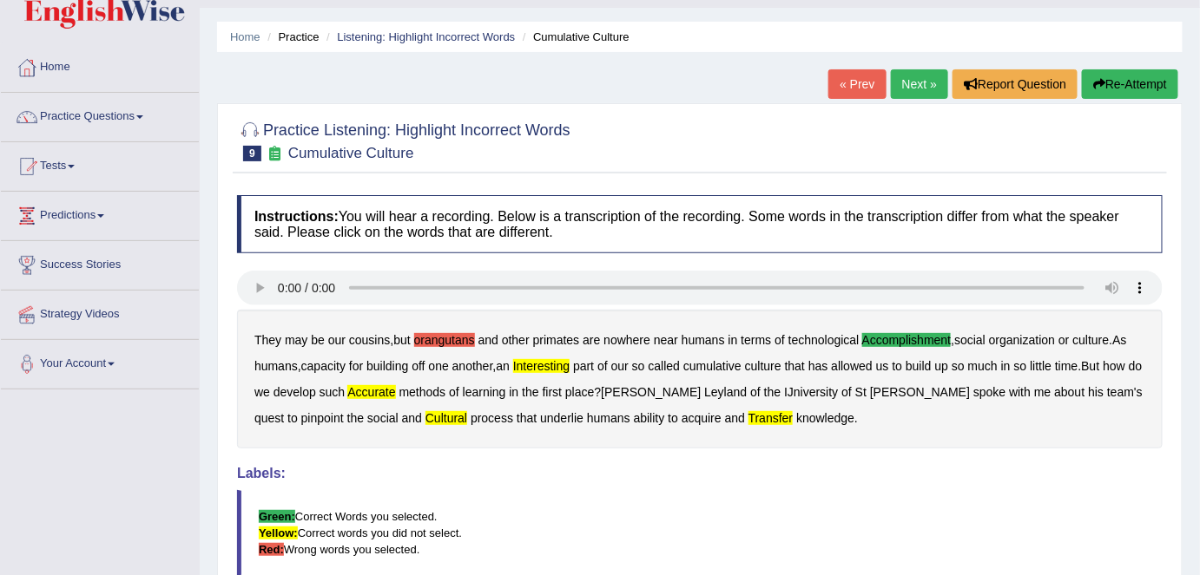
click at [919, 84] on link "Next »" at bounding box center [919, 84] width 57 height 30
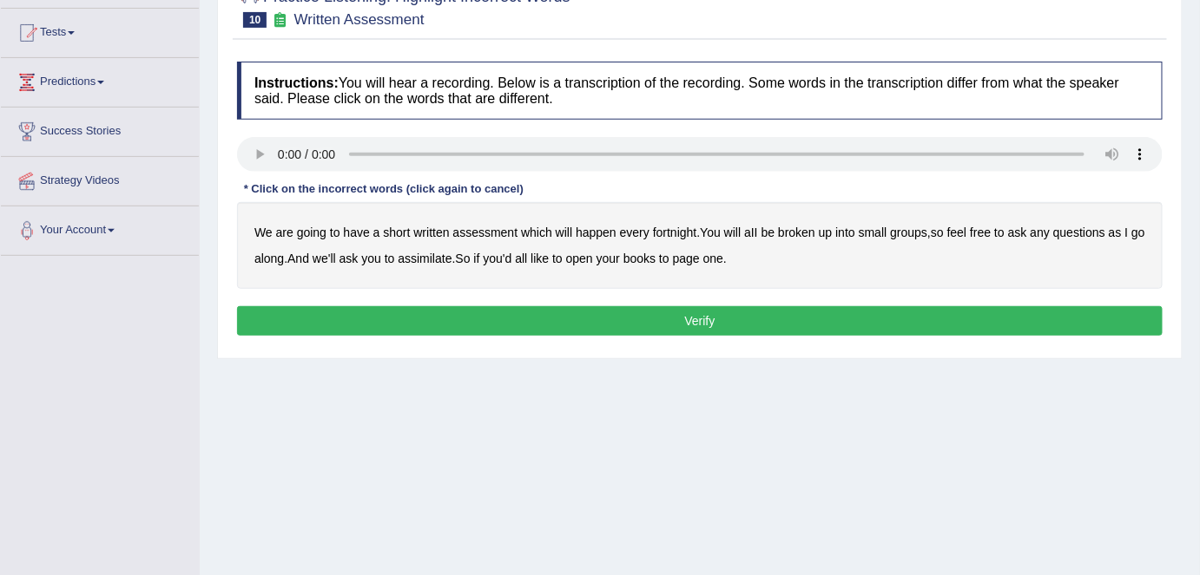
scroll to position [208, 0]
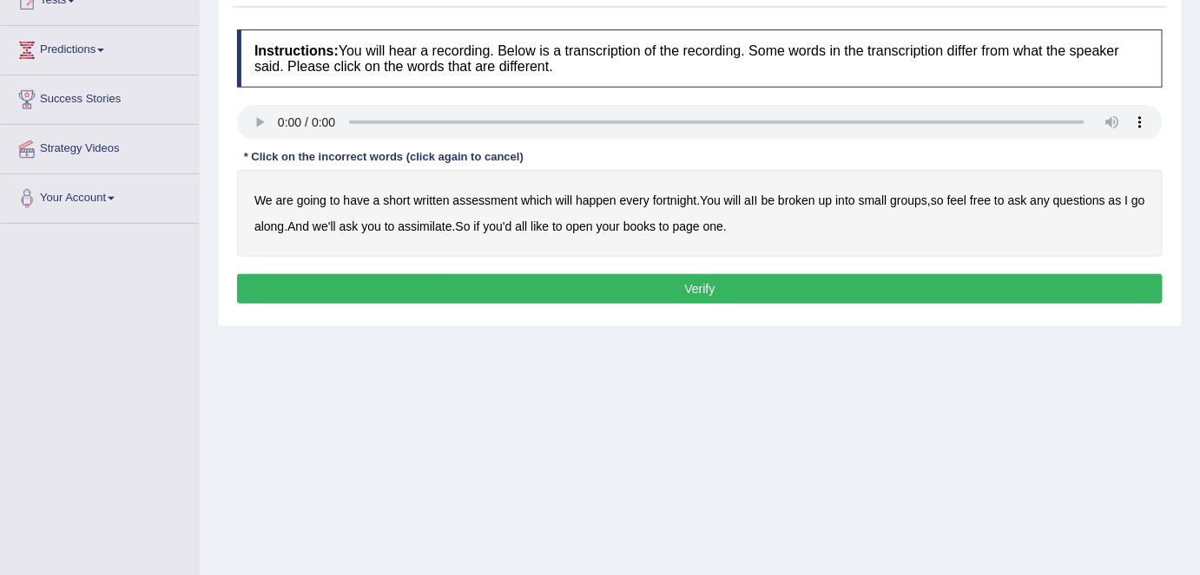
click at [804, 200] on b "broken" at bounding box center [796, 201] width 37 height 14
click at [448, 228] on b "assimilate" at bounding box center [425, 227] width 54 height 14
click at [710, 290] on button "Verify" at bounding box center [699, 289] width 925 height 30
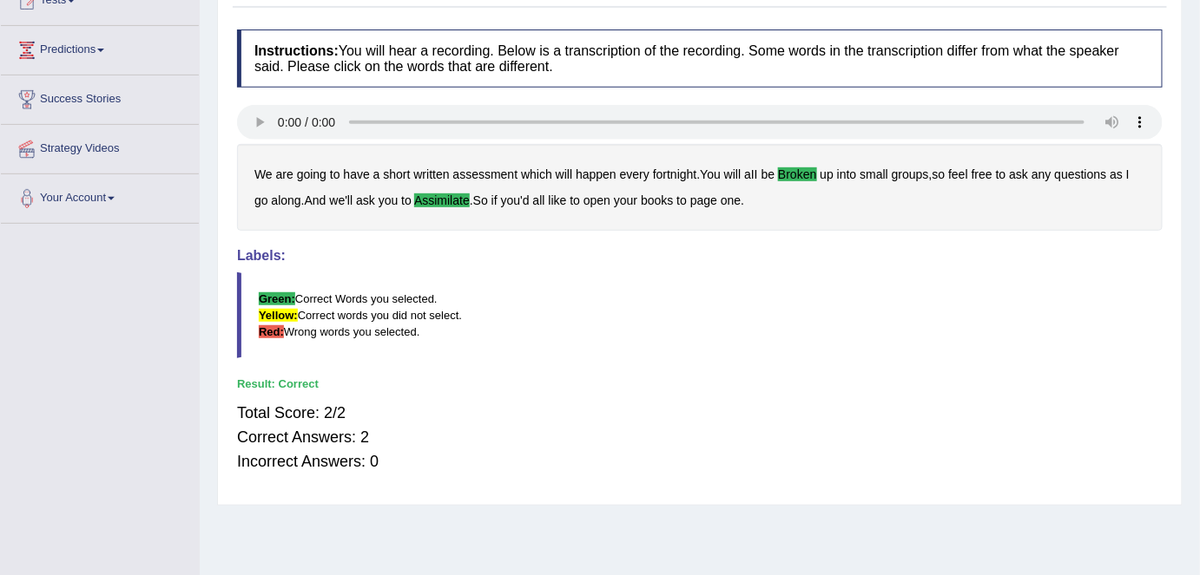
click at [713, 204] on b "page" at bounding box center [703, 201] width 27 height 14
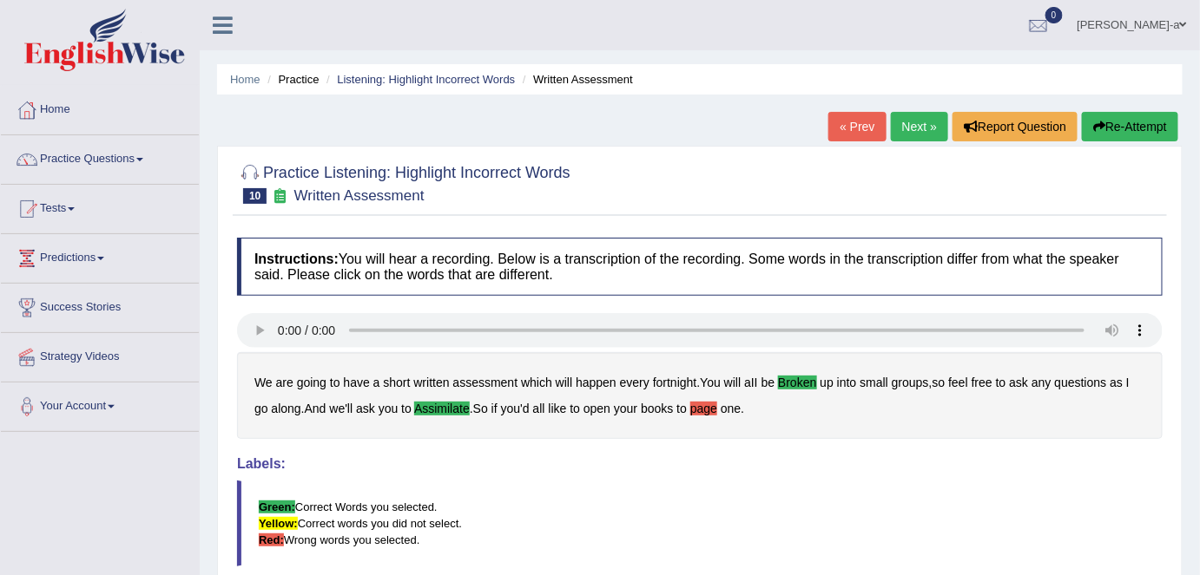
click at [910, 136] on link "Next »" at bounding box center [919, 127] width 57 height 30
click at [907, 123] on link "Next »" at bounding box center [919, 127] width 57 height 30
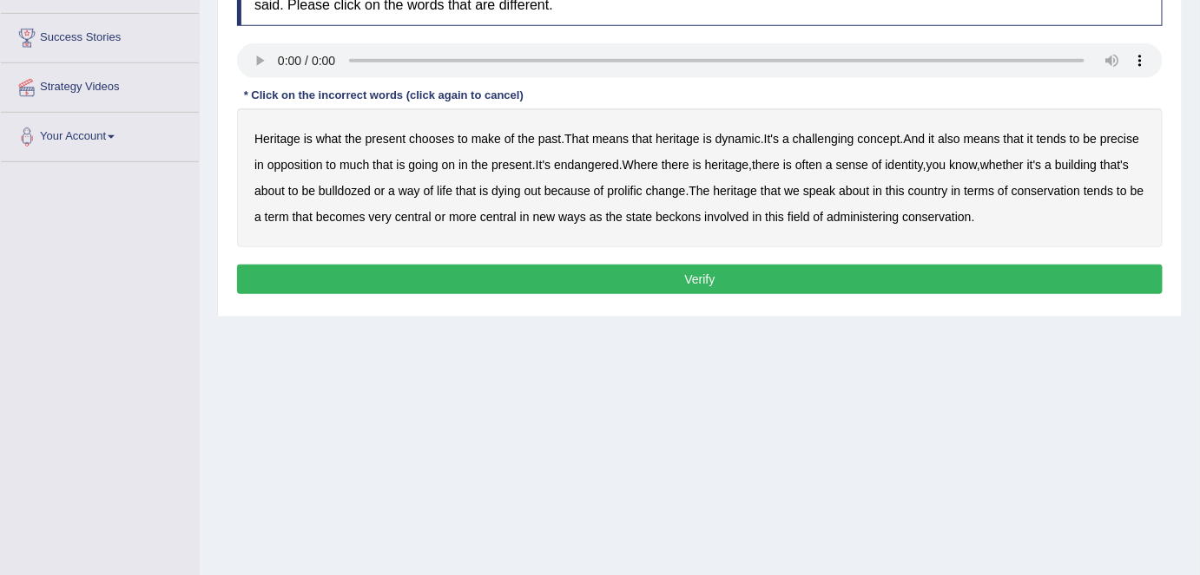
scroll to position [273, 0]
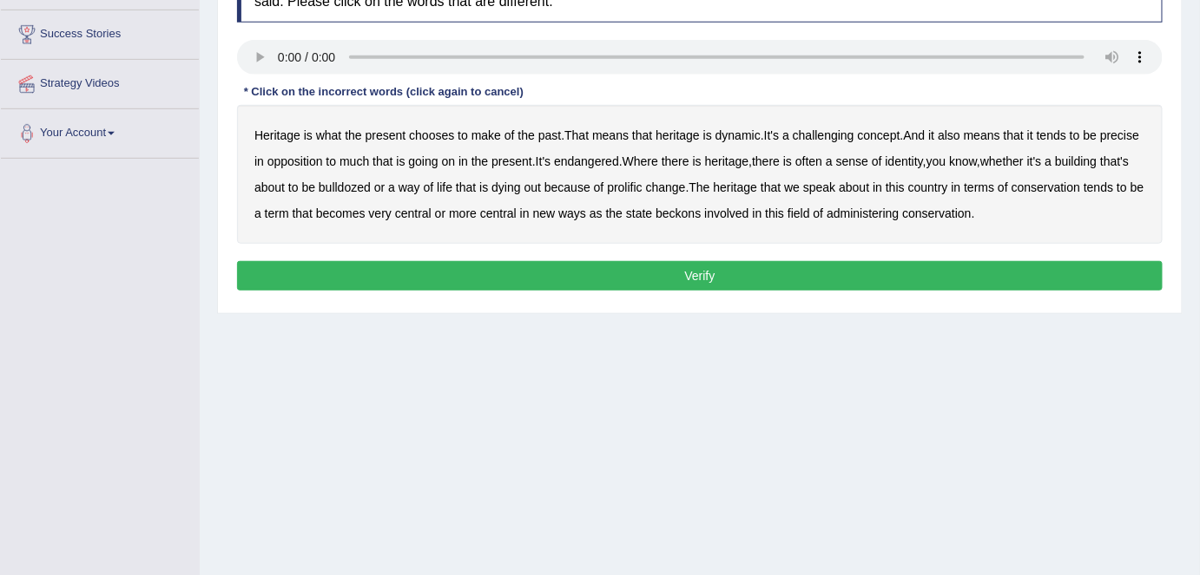
click at [703, 278] on button "Verify" at bounding box center [699, 276] width 925 height 30
click at [842, 132] on b "challenging" at bounding box center [824, 135] width 62 height 14
click at [1011, 194] on b "conservation" at bounding box center [1045, 188] width 69 height 14
click at [1100, 142] on b "precise" at bounding box center [1119, 135] width 39 height 14
click at [923, 160] on b "identity" at bounding box center [903, 162] width 37 height 14
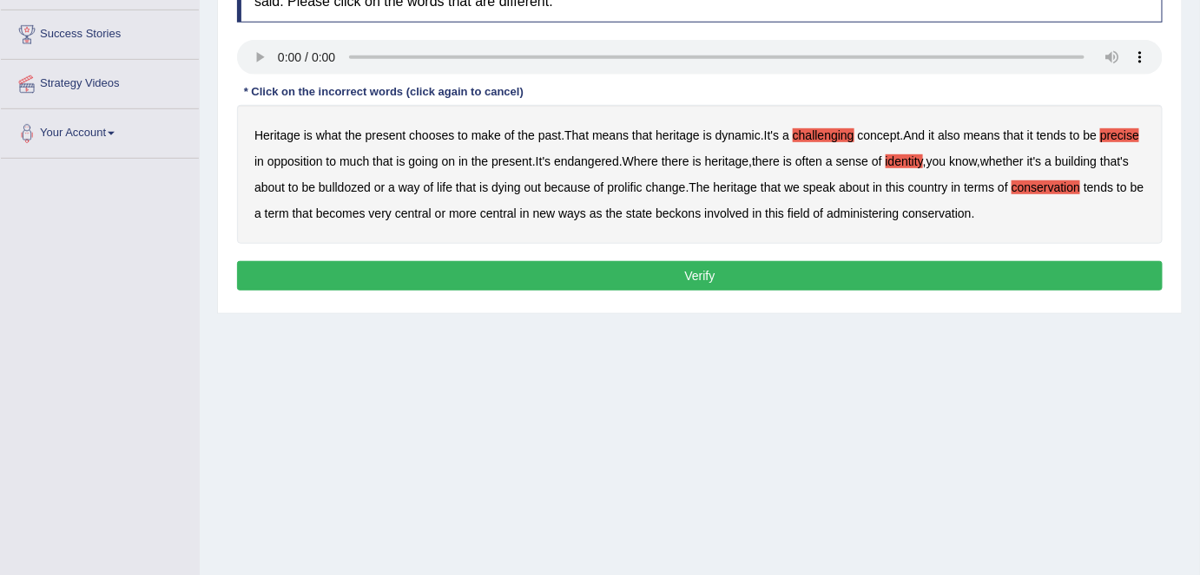
click at [700, 218] on b "beckons" at bounding box center [677, 214] width 45 height 14
click at [700, 213] on b "beckons" at bounding box center [677, 214] width 45 height 14
click at [745, 279] on button "Verify" at bounding box center [699, 276] width 925 height 30
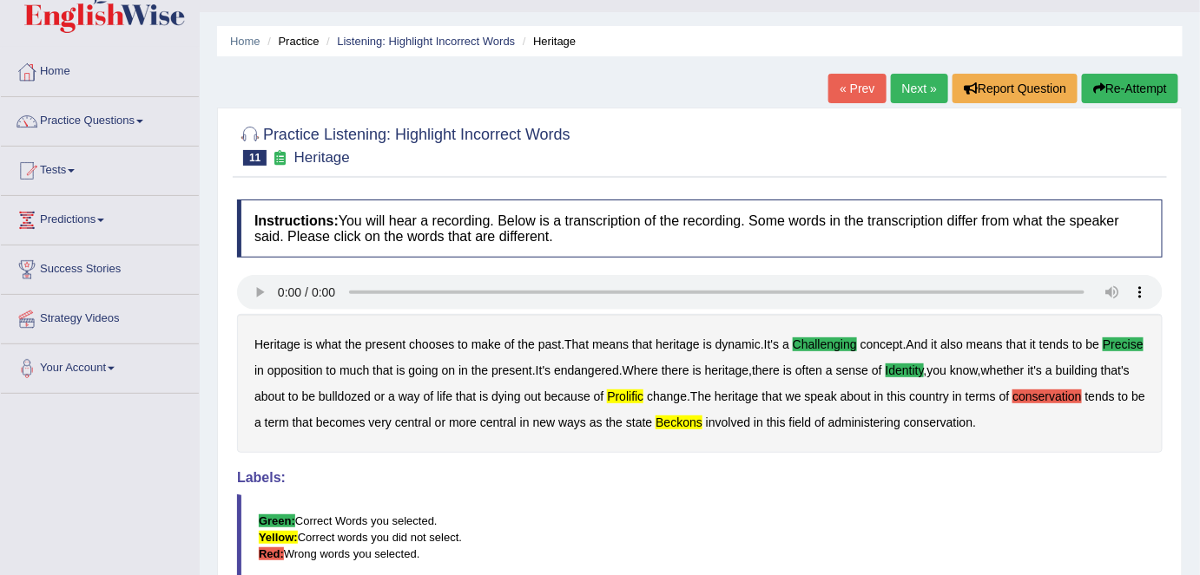
scroll to position [0, 0]
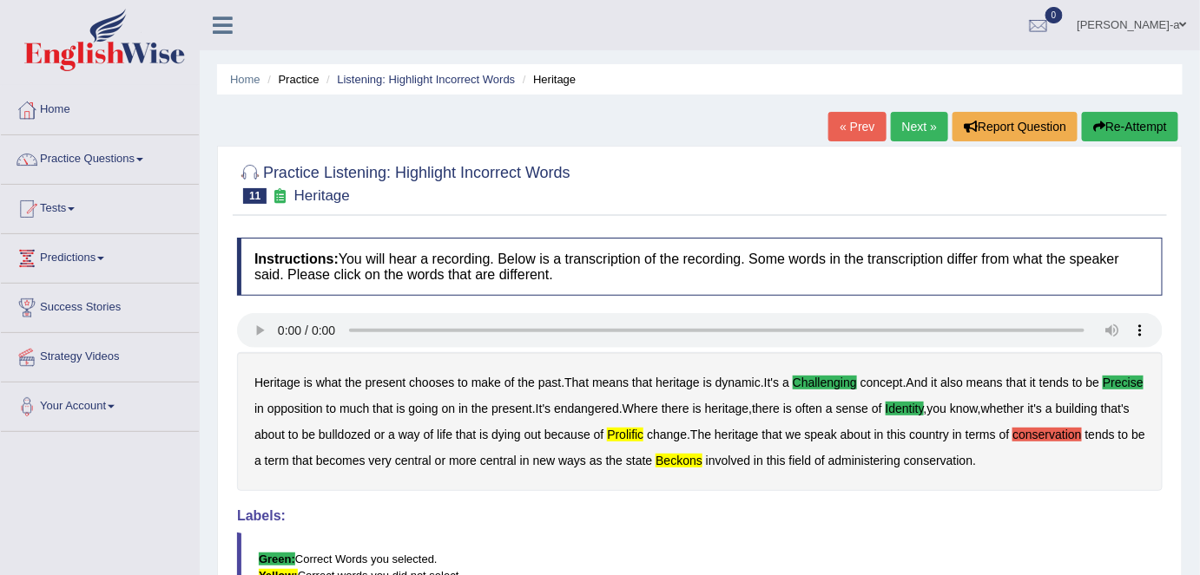
click at [912, 128] on link "Next »" at bounding box center [919, 127] width 57 height 30
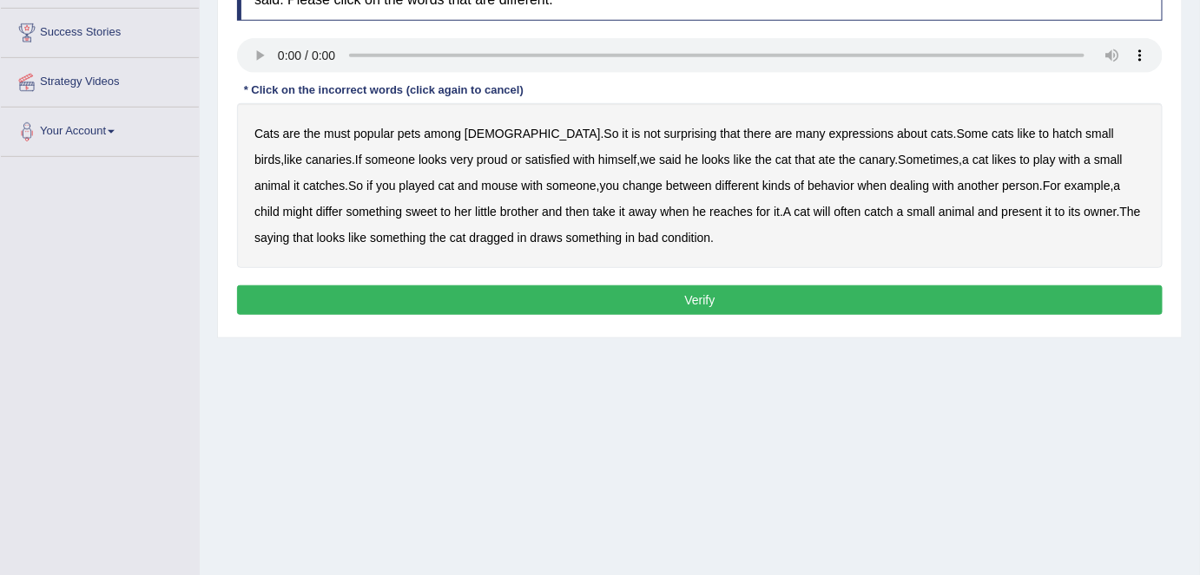
scroll to position [281, 0]
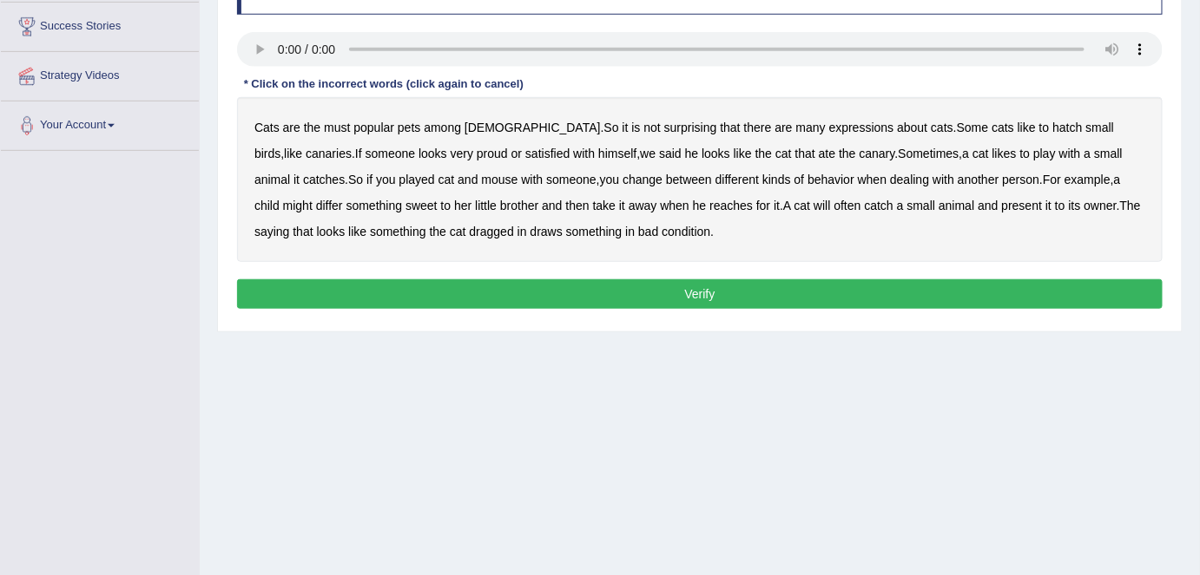
click at [301, 136] on div "Instructions: You will hear a recording. Below is a transcription of the record…" at bounding box center [700, 135] width 934 height 375
click at [1052, 130] on b "hatch" at bounding box center [1067, 128] width 30 height 14
drag, startPoint x: 996, startPoint y: 130, endPoint x: 786, endPoint y: 179, distance: 215.6
click at [786, 179] on div "Cats are the must popular pets among [DEMOGRAPHIC_DATA] . So it is not surprisi…" at bounding box center [699, 179] width 925 height 165
click at [1064, 184] on b "example" at bounding box center [1087, 180] width 46 height 14
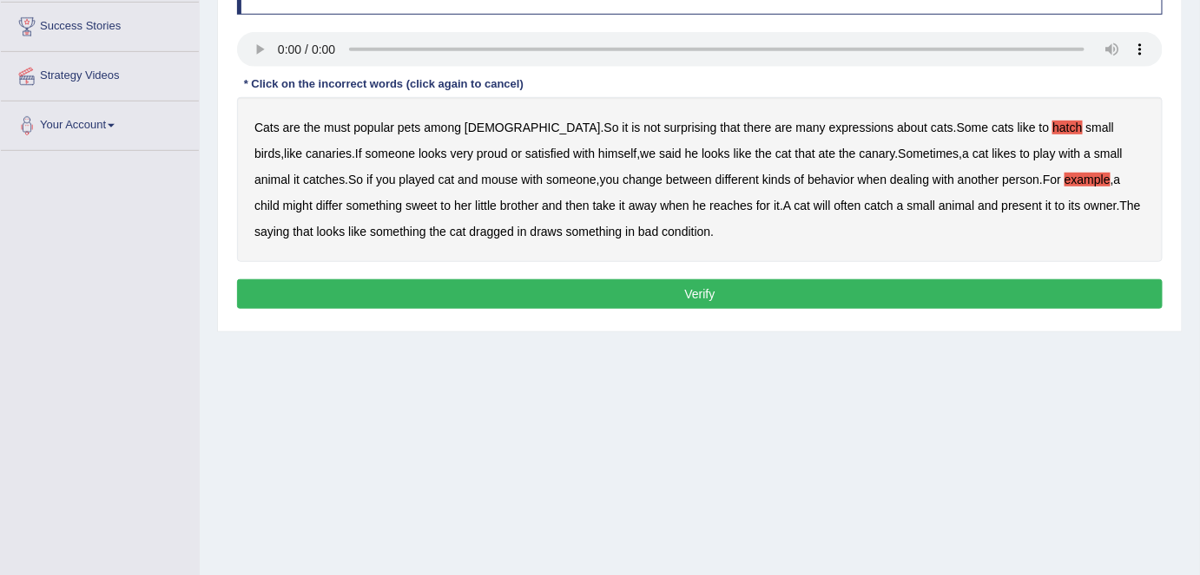
click at [1064, 182] on b "example" at bounding box center [1087, 180] width 46 height 14
click at [671, 286] on button "Verify" at bounding box center [699, 295] width 925 height 30
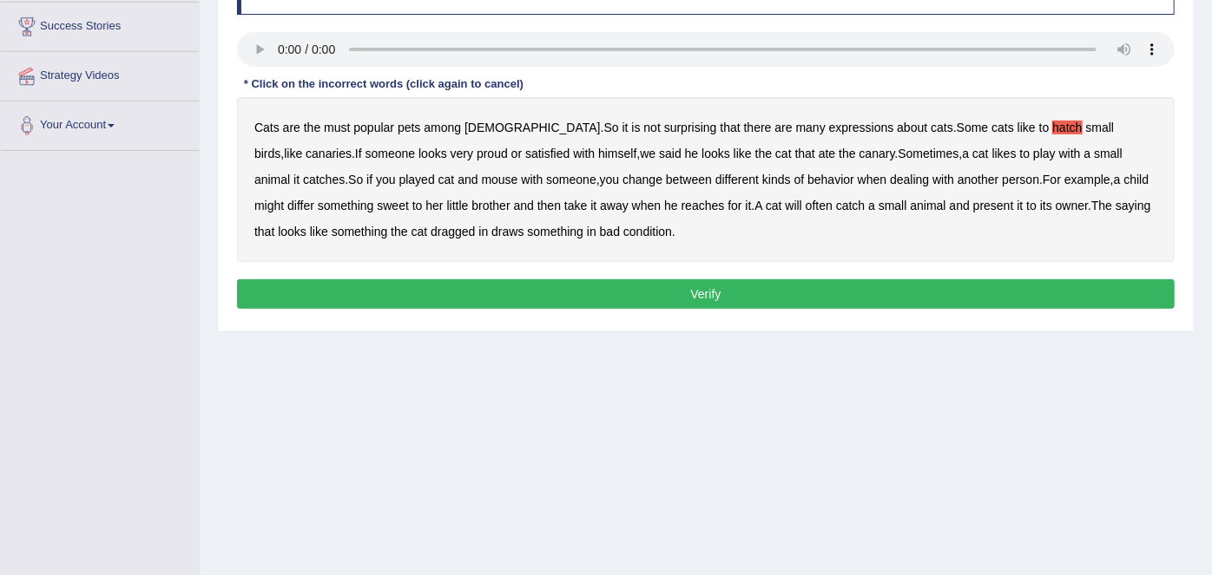
click at [671, 286] on body "Toggle navigation Home Practice Questions Speaking Practice Read Aloud Repeat S…" at bounding box center [606, 6] width 1212 height 575
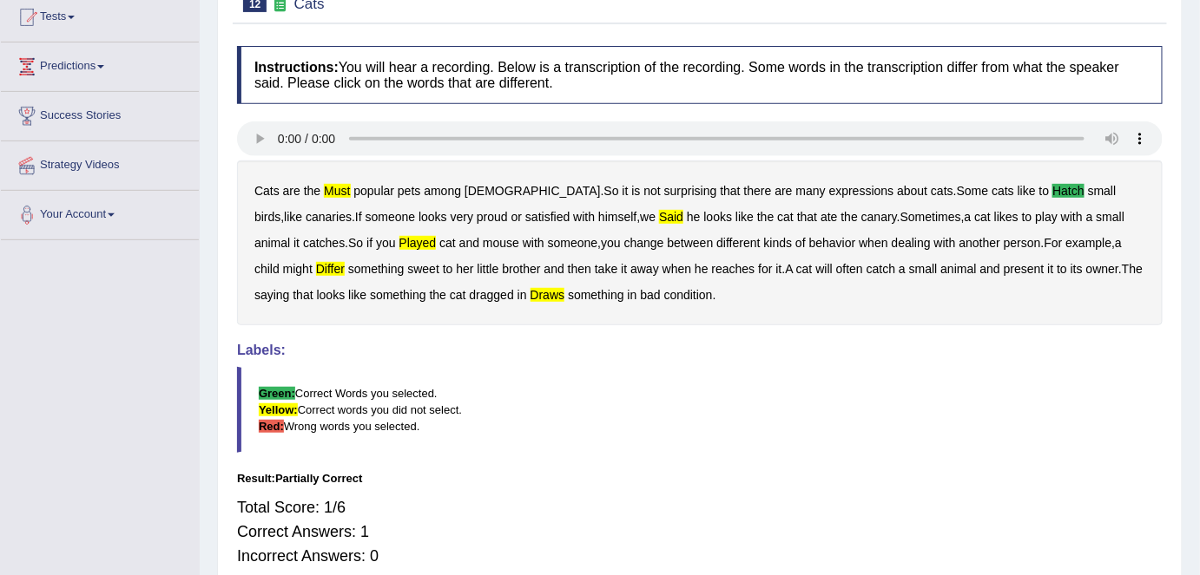
scroll to position [0, 0]
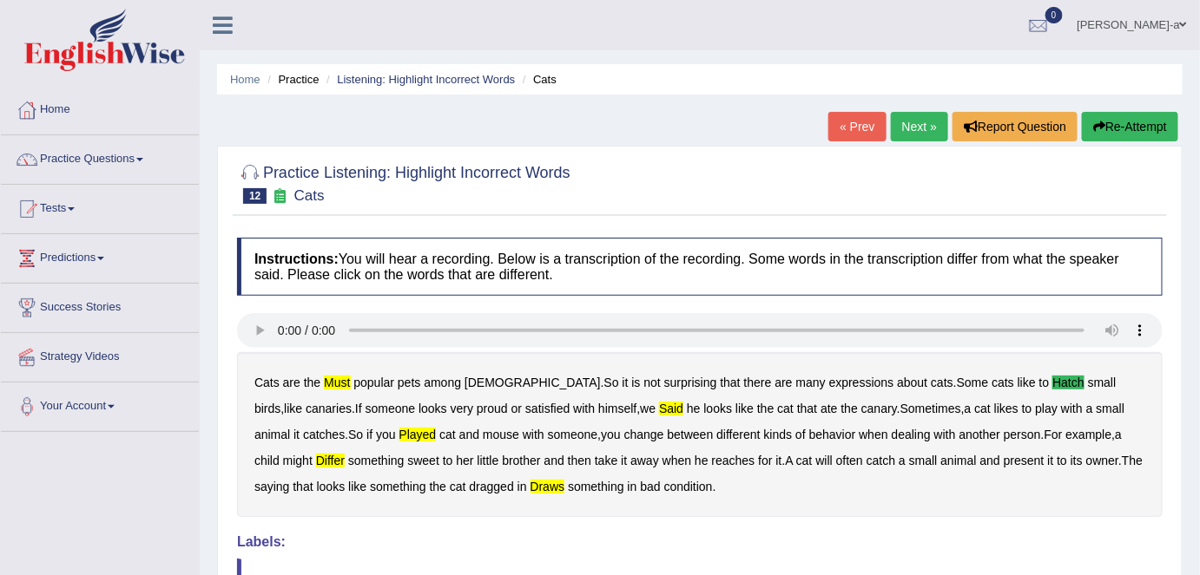
click at [913, 124] on link "Next »" at bounding box center [919, 127] width 57 height 30
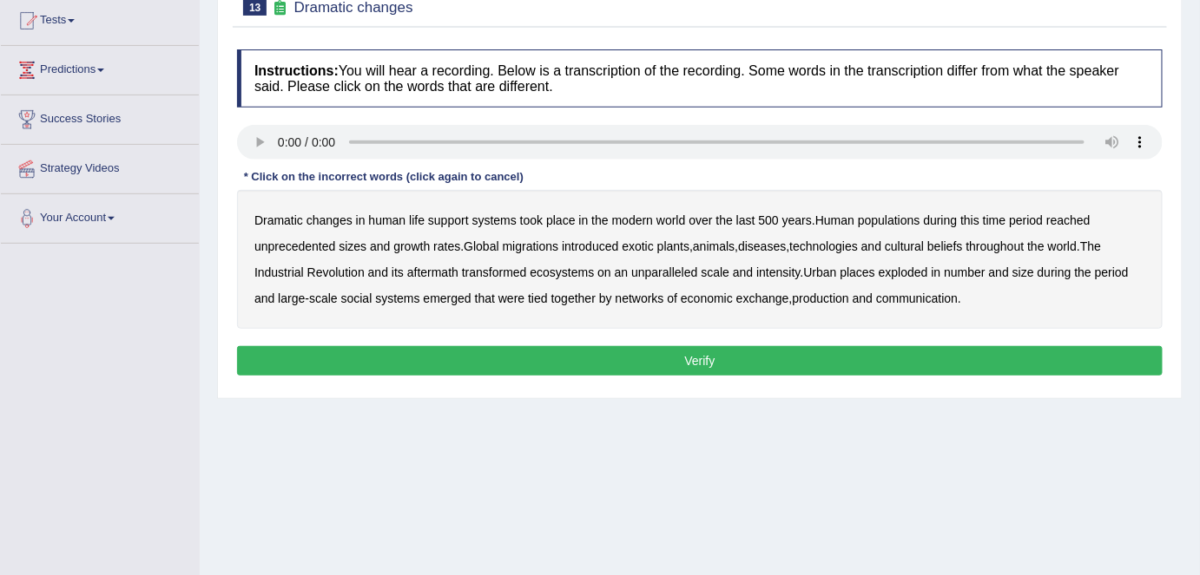
scroll to position [189, 0]
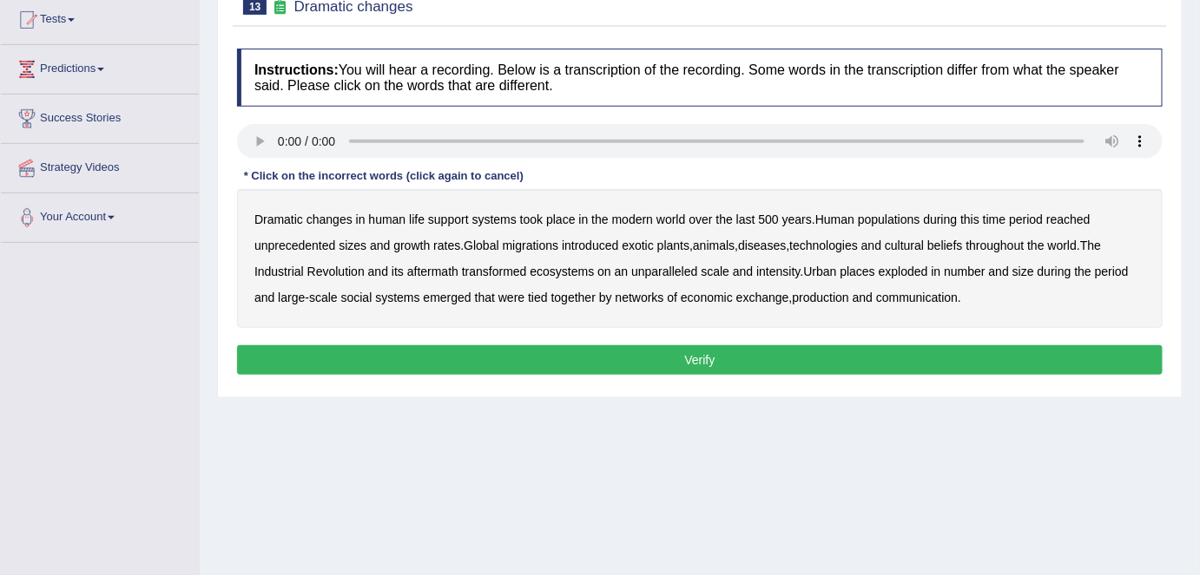
click at [892, 219] on b "populations" at bounding box center [889, 220] width 62 height 14
click at [786, 246] on b "diseases" at bounding box center [762, 246] width 48 height 14
click at [582, 273] on b "ecosystems" at bounding box center [562, 272] width 64 height 14
drag, startPoint x: 856, startPoint y: 271, endPoint x: 453, endPoint y: 315, distance: 405.2
click at [453, 315] on div "Dramatic changes in human life support systems took place in the modern world o…" at bounding box center [699, 258] width 925 height 139
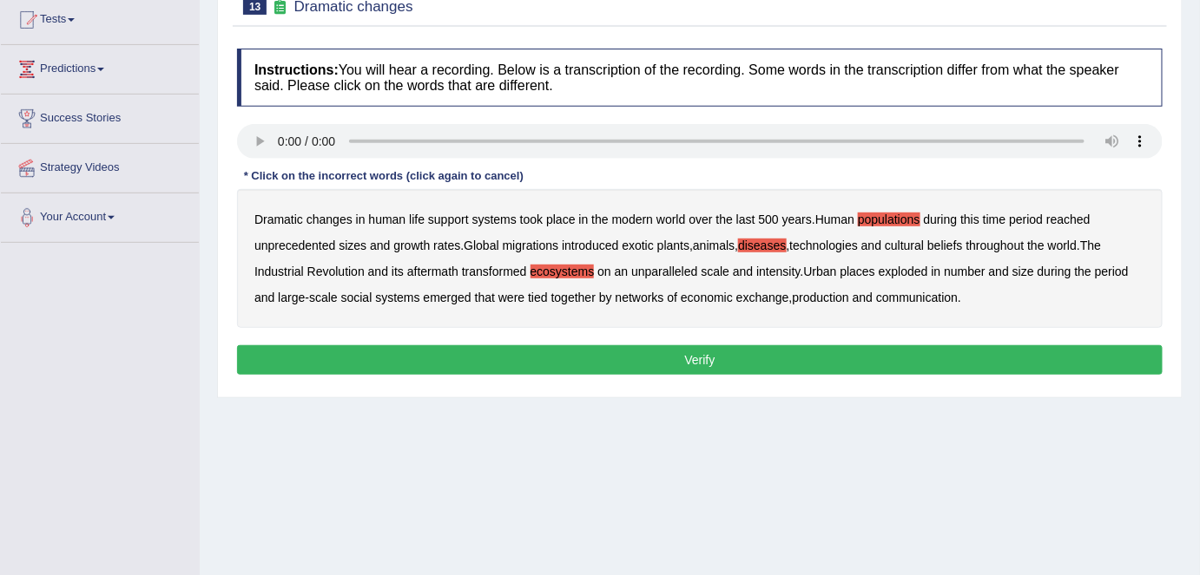
click at [837, 299] on b "production" at bounding box center [821, 298] width 56 height 14
click at [859, 267] on b "places" at bounding box center [857, 272] width 35 height 14
click at [697, 355] on button "Verify" at bounding box center [699, 360] width 925 height 30
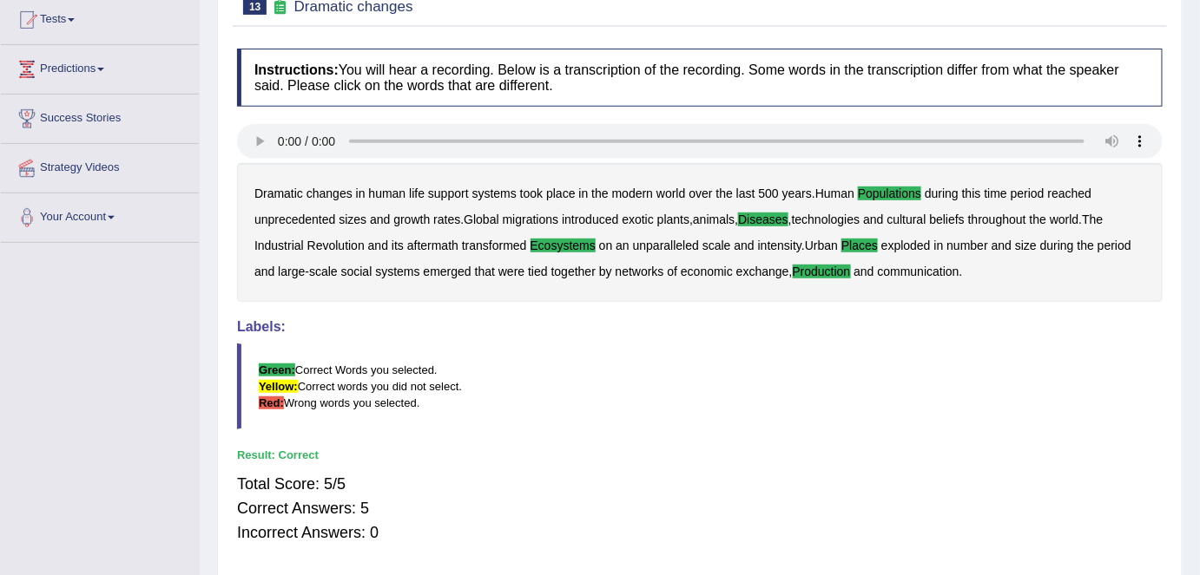
click at [750, 326] on h4 "Labels:" at bounding box center [699, 327] width 925 height 16
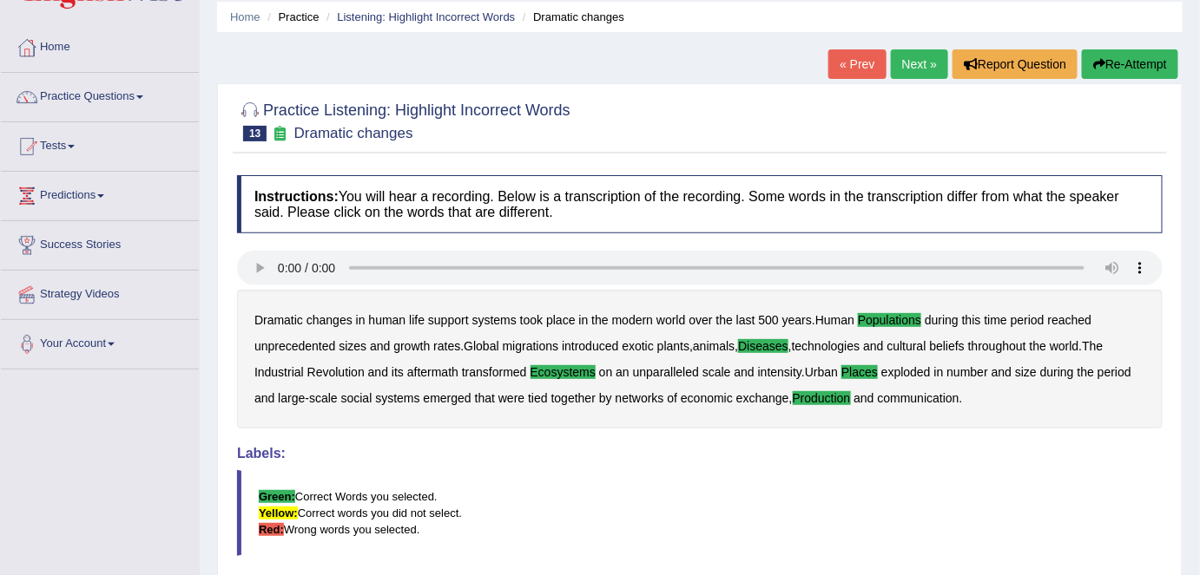
scroll to position [56, 0]
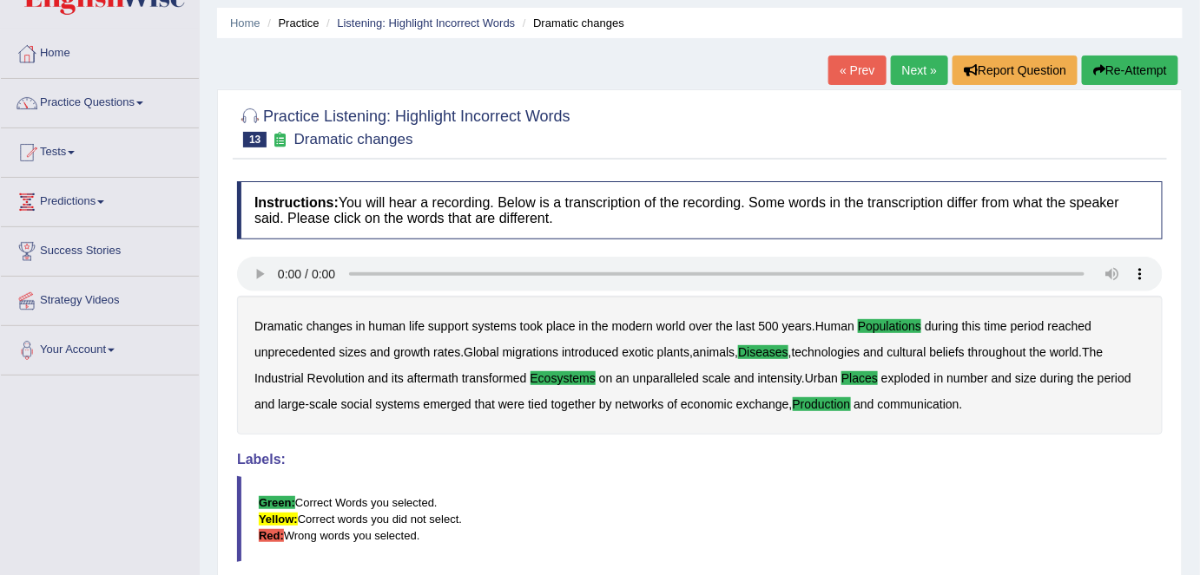
click at [923, 65] on link "Next »" at bounding box center [919, 71] width 57 height 30
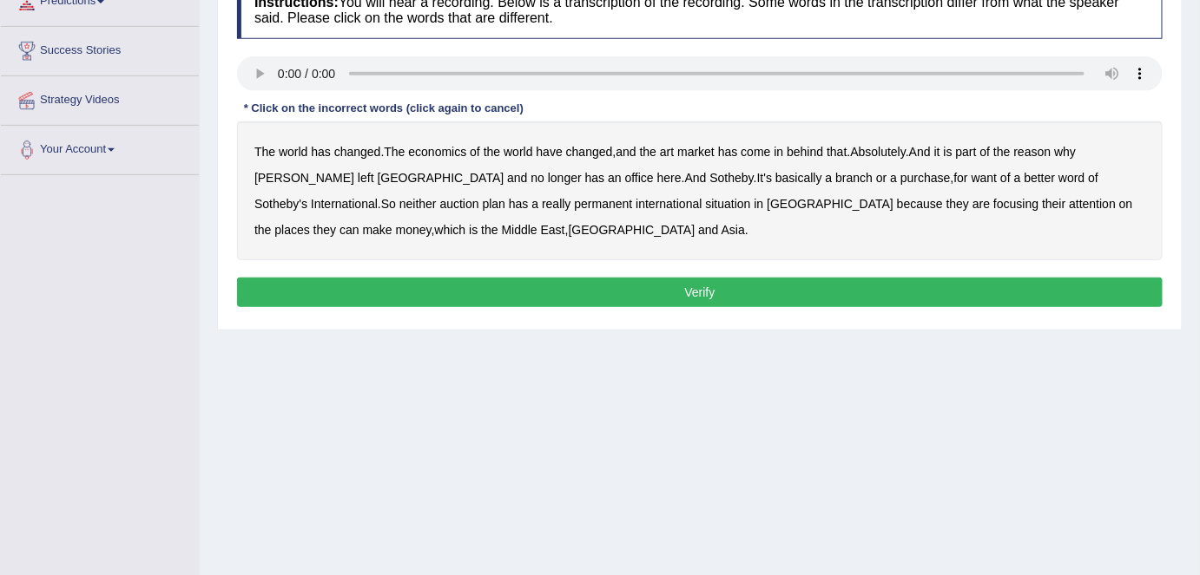
scroll to position [259, 0]
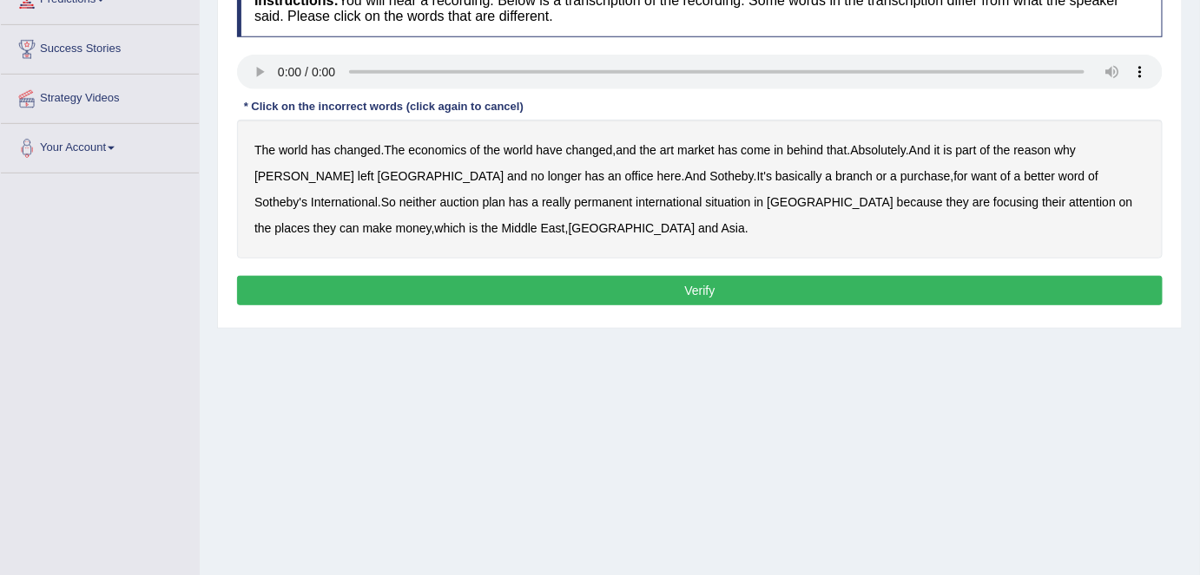
click at [296, 149] on div "Instructions: You will hear a recording. Below is a transcription of the record…" at bounding box center [700, 144] width 934 height 349
click at [900, 174] on b "purchase" at bounding box center [925, 176] width 50 height 14
click at [706, 201] on b "situation" at bounding box center [728, 202] width 45 height 14
click at [703, 285] on button "Verify" at bounding box center [699, 291] width 925 height 30
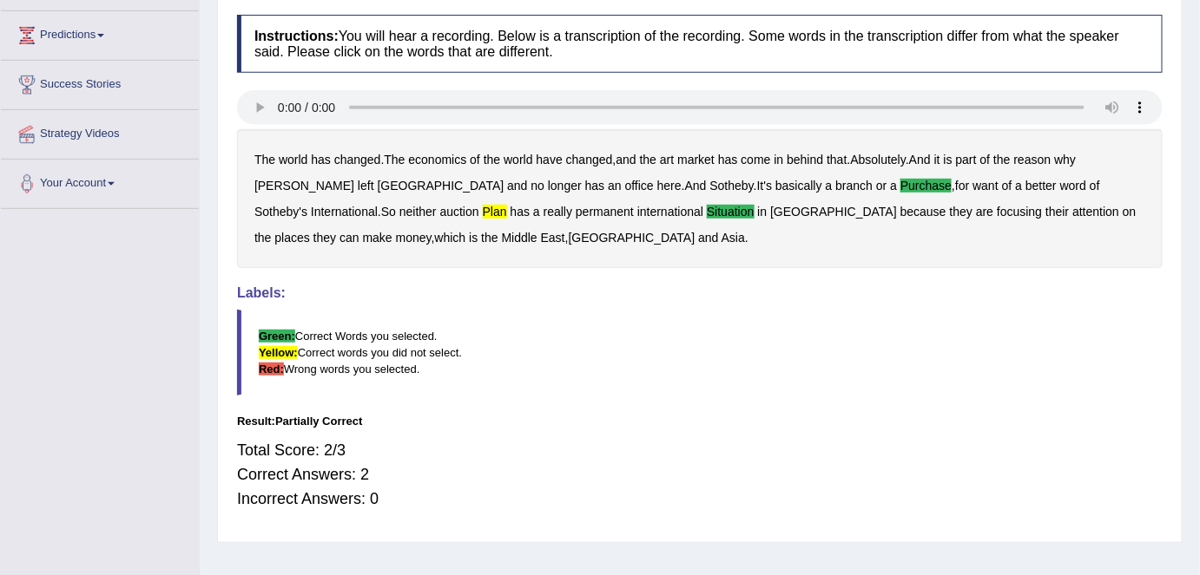
click at [555, 268] on div "Instructions: You will hear a recording. Below is a transcription of the record…" at bounding box center [700, 270] width 934 height 528
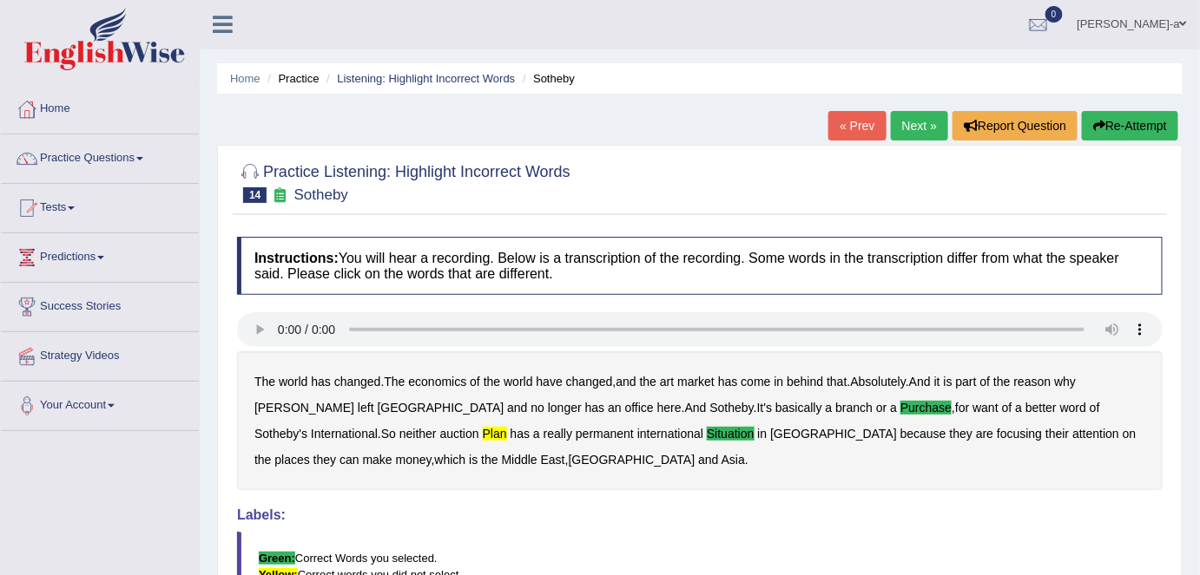
scroll to position [0, 0]
click at [124, 156] on link "Practice Questions" at bounding box center [100, 156] width 198 height 43
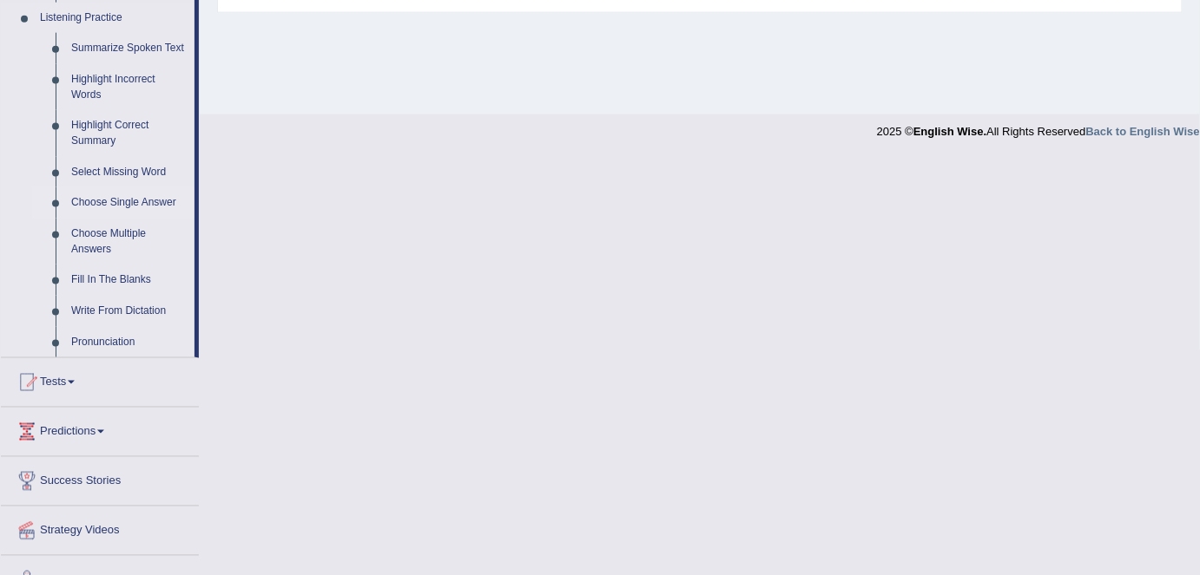
scroll to position [703, 0]
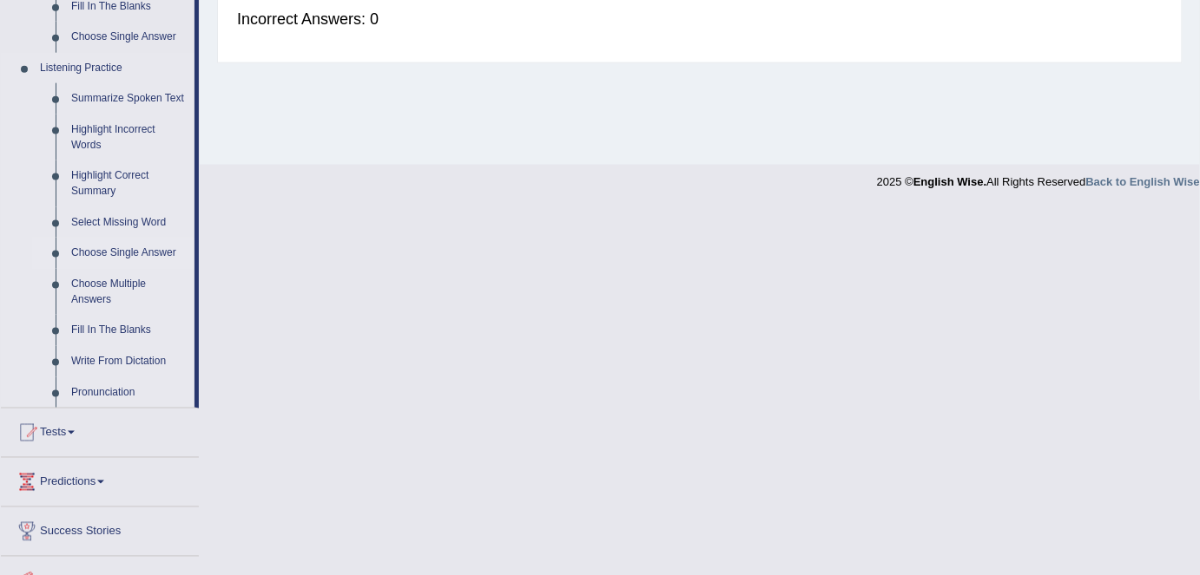
click at [94, 249] on link "Choose Single Answer" at bounding box center [128, 253] width 131 height 31
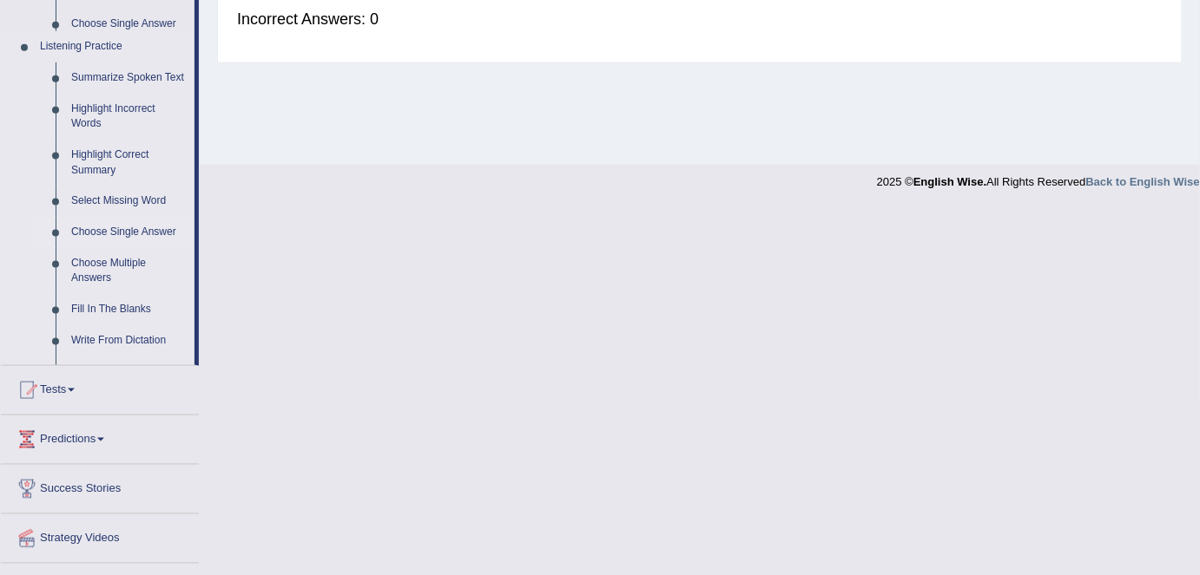
scroll to position [694, 0]
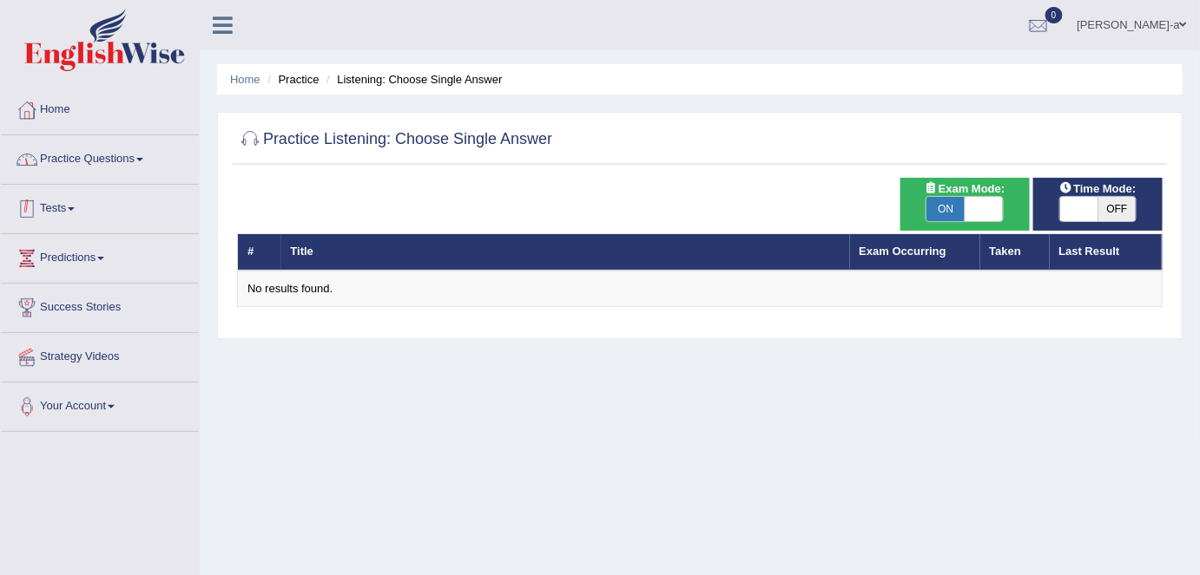
click at [112, 161] on link "Practice Questions" at bounding box center [100, 156] width 198 height 43
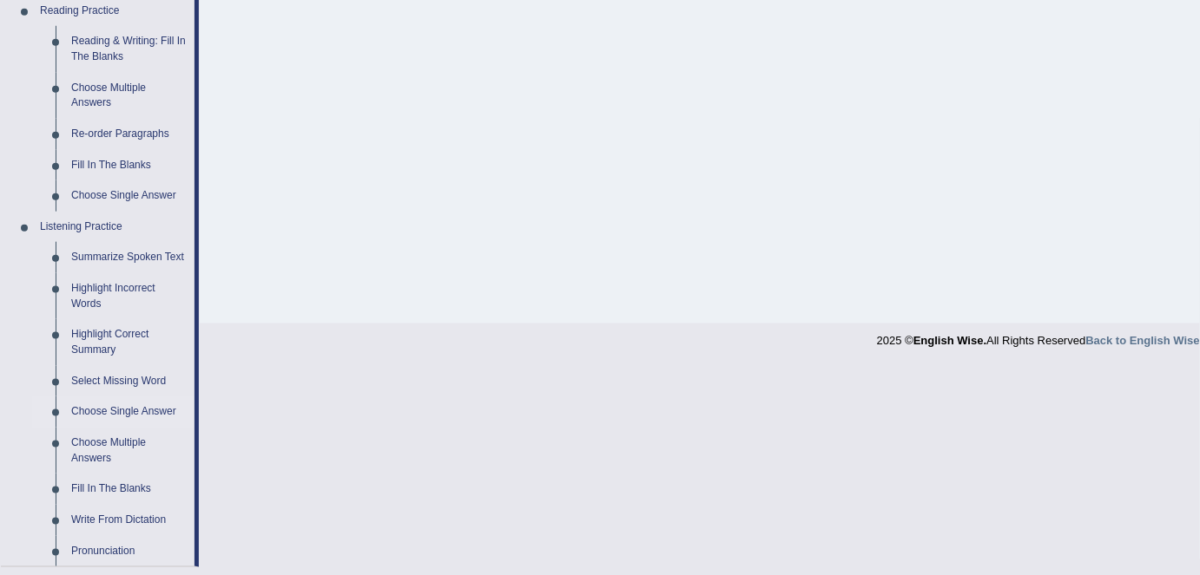
scroll to position [568, 0]
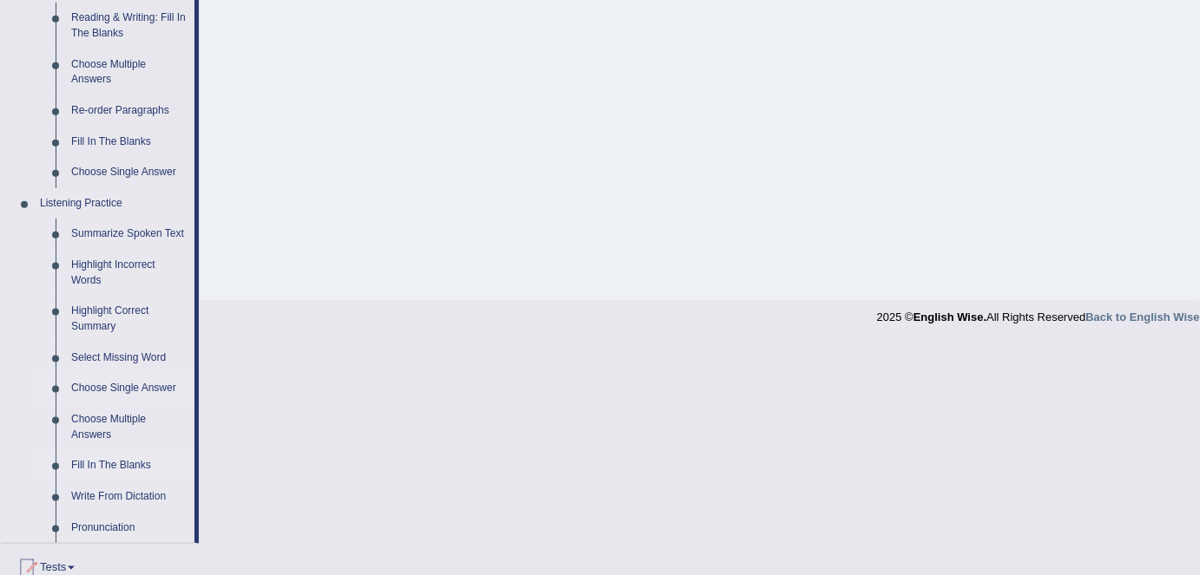
click at [123, 465] on link "Fill In The Blanks" at bounding box center [128, 466] width 131 height 31
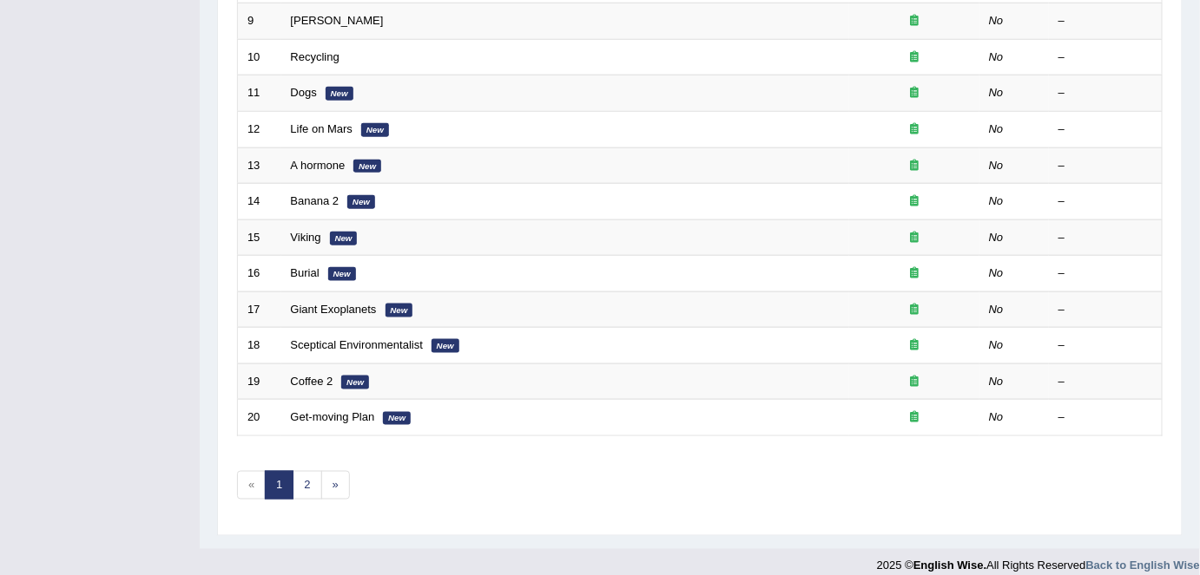
scroll to position [566, 0]
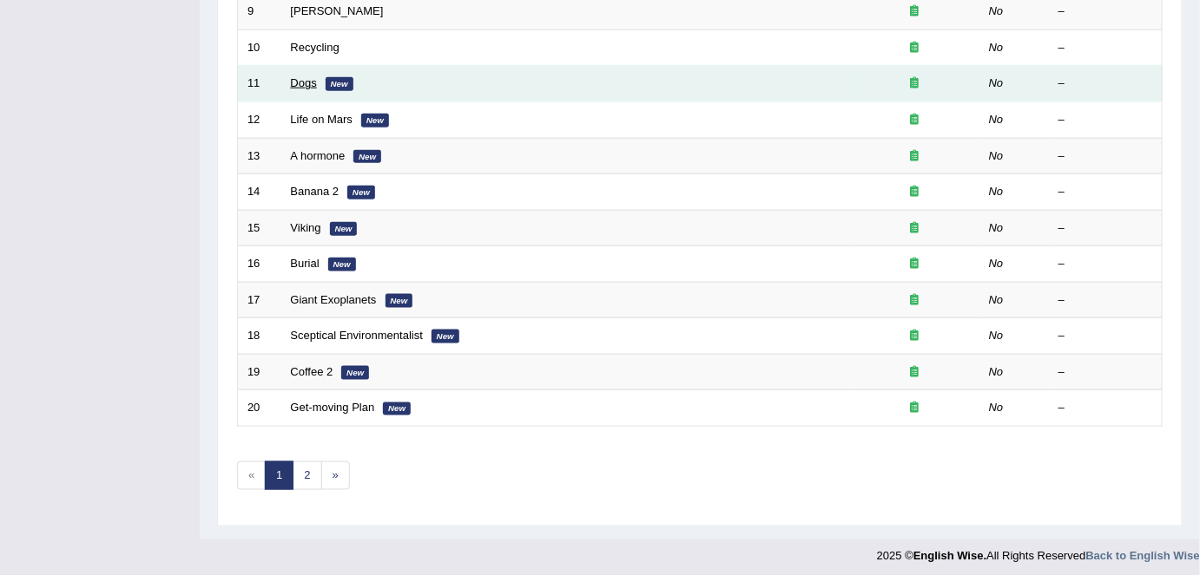
click at [307, 76] on link "Dogs" at bounding box center [304, 82] width 26 height 13
click at [303, 84] on link "Dogs" at bounding box center [304, 82] width 26 height 13
click at [300, 79] on link "Dogs" at bounding box center [304, 82] width 26 height 13
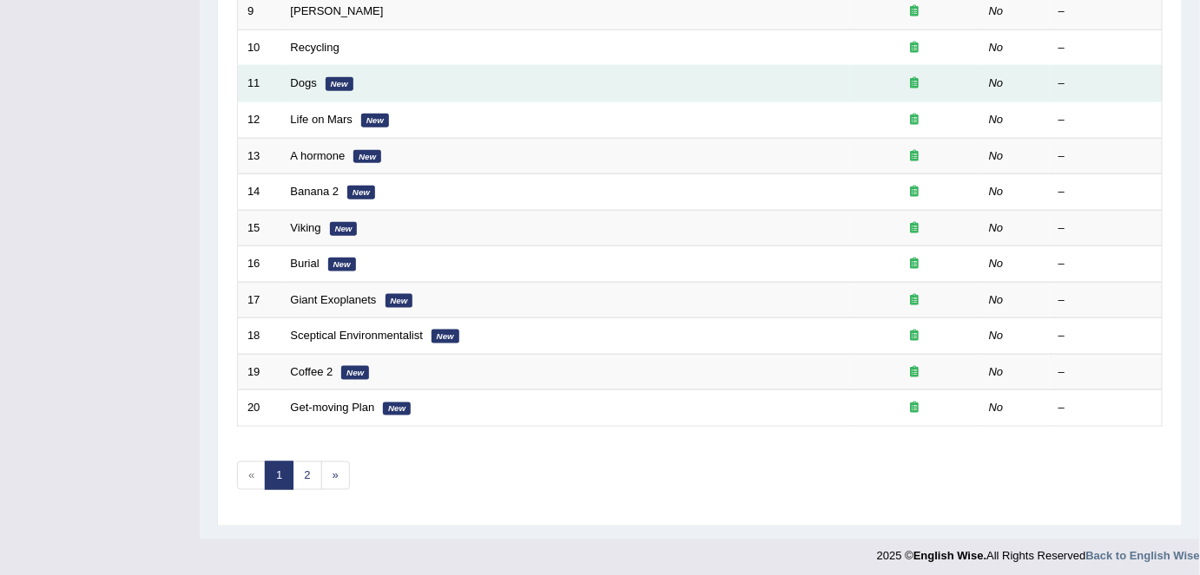
click at [300, 79] on link "Dogs" at bounding box center [304, 82] width 26 height 13
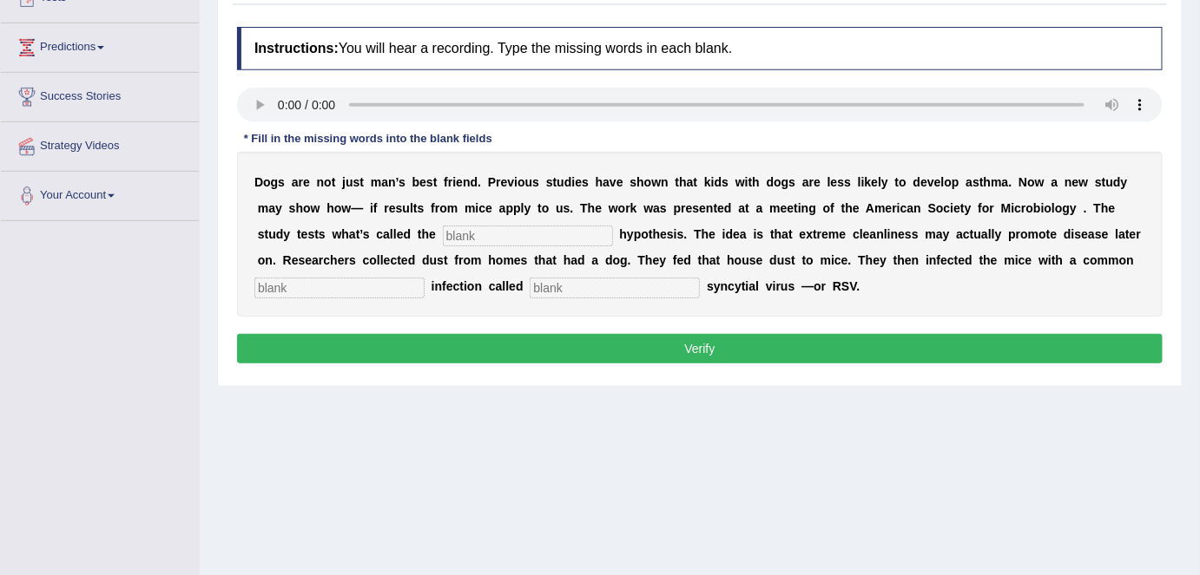
scroll to position [209, 0]
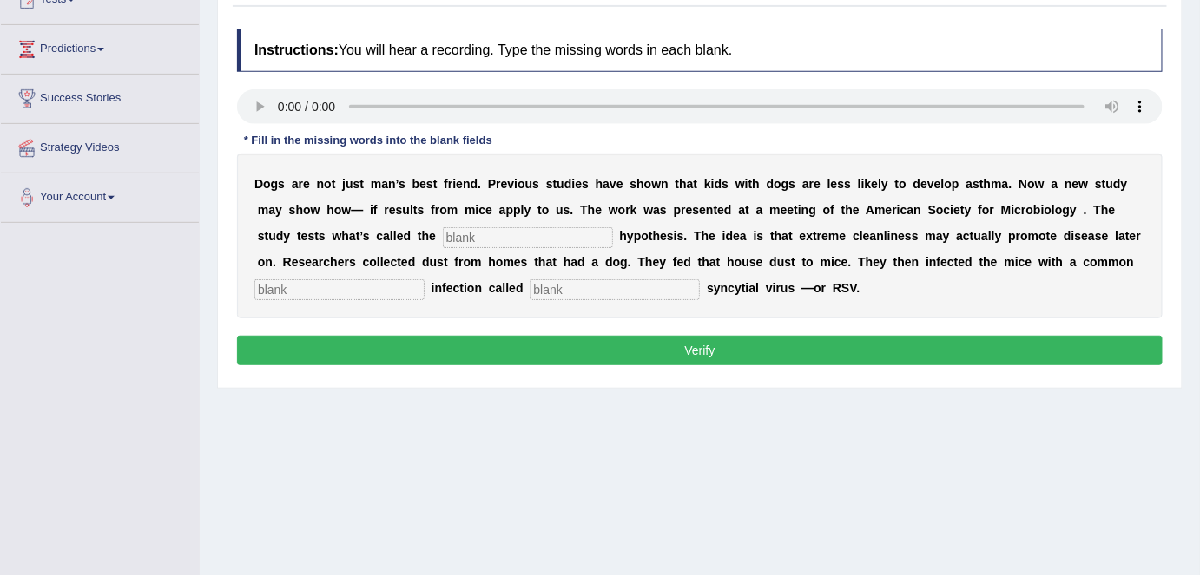
click at [474, 237] on input "text" at bounding box center [528, 237] width 170 height 21
type input "hygience"
click at [283, 287] on input "text" at bounding box center [339, 290] width 170 height 21
type input "childhood"
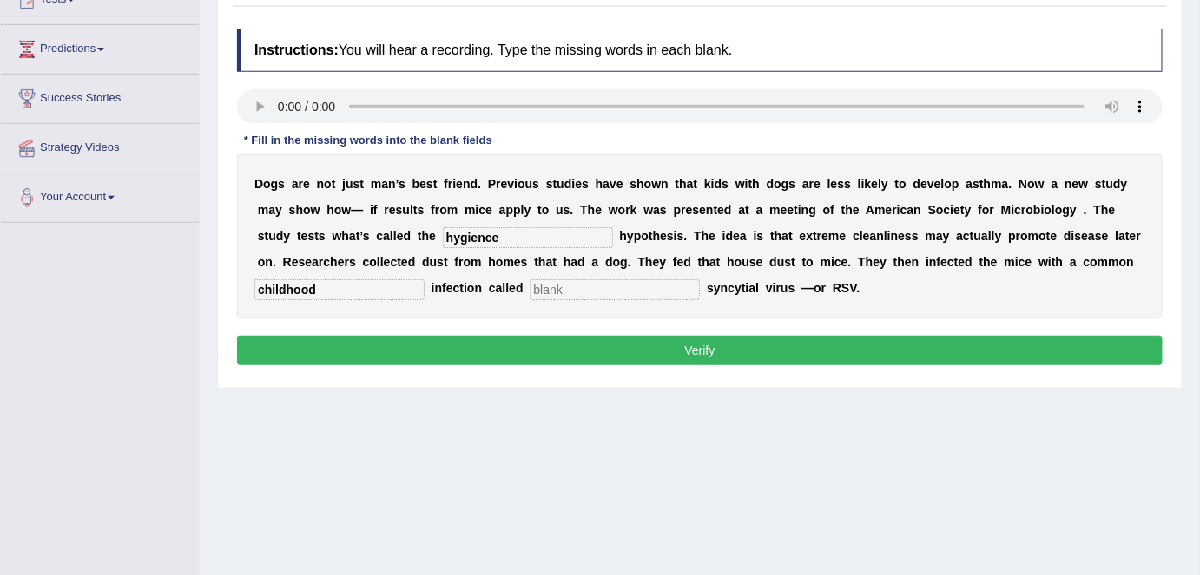
click at [572, 291] on input "text" at bounding box center [614, 290] width 170 height 21
click at [557, 285] on input "text" at bounding box center [614, 290] width 170 height 21
click at [567, 286] on input "respatory" at bounding box center [614, 290] width 170 height 21
type input "respiratory"
click at [469, 352] on button "Verify" at bounding box center [699, 351] width 925 height 30
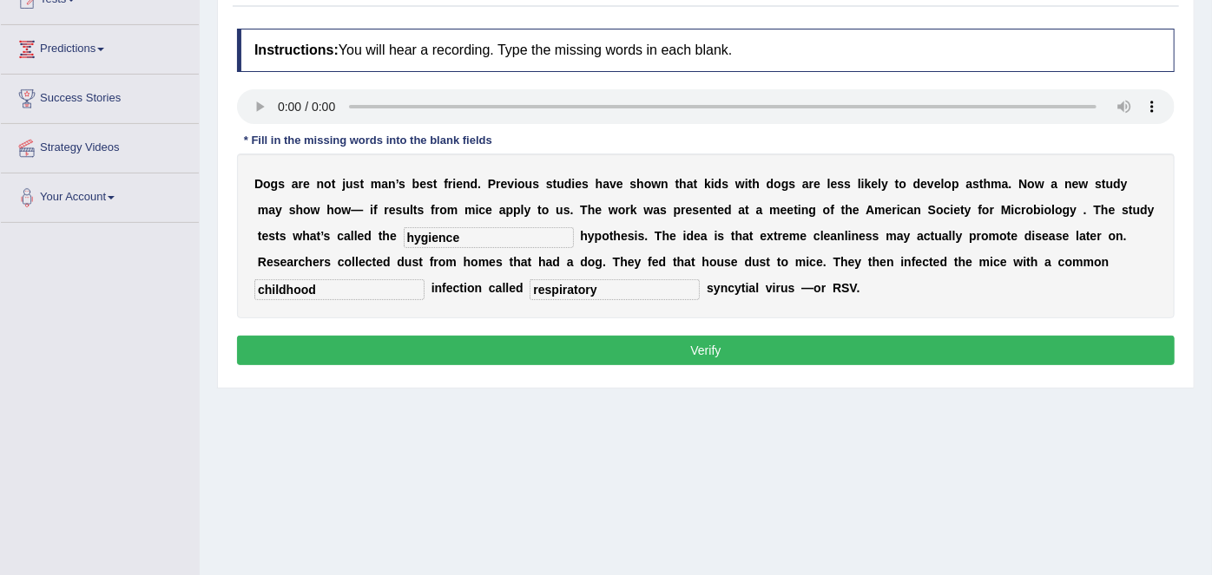
click at [469, 352] on div "Home Practice Listening: Fill In The Blanks Dogs « Prev Next » Report Question …" at bounding box center [706, 225] width 1012 height 868
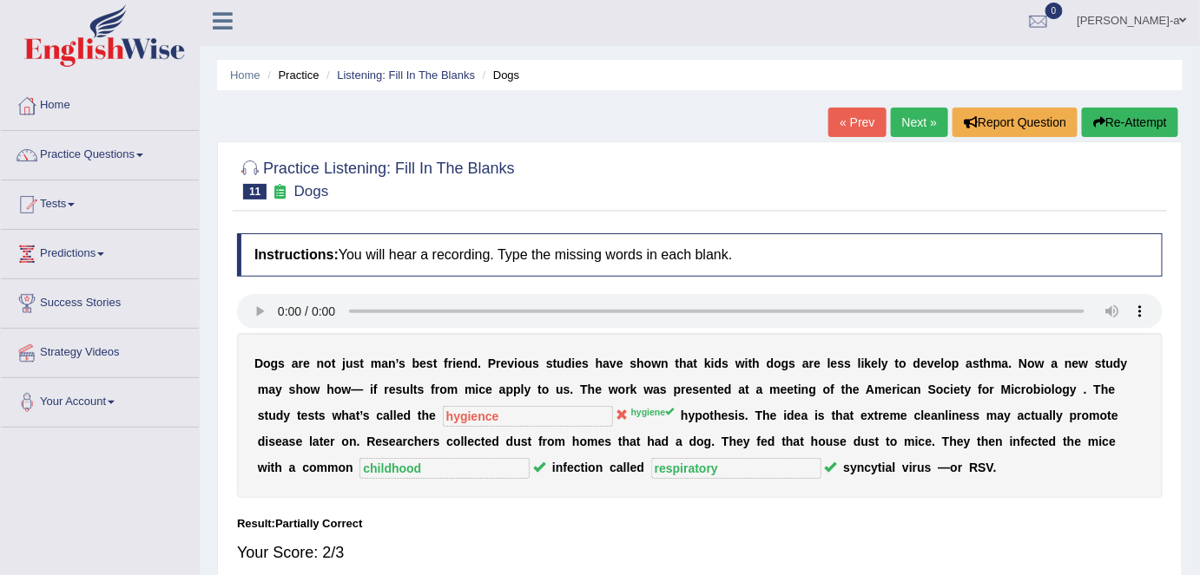
scroll to position [0, 0]
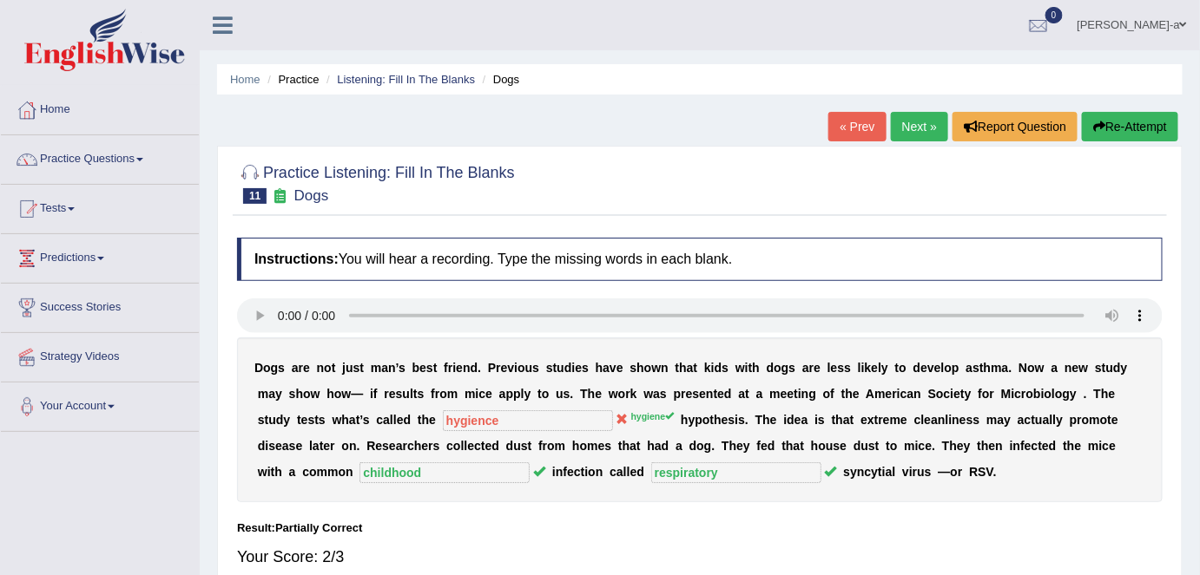
click at [910, 128] on link "Next »" at bounding box center [919, 127] width 57 height 30
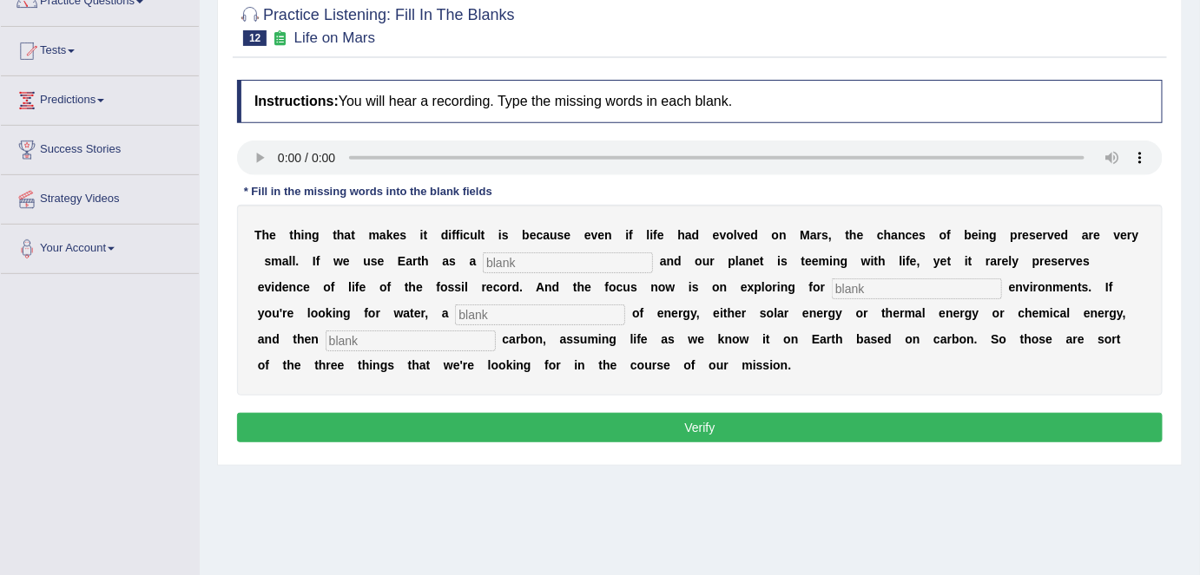
scroll to position [161, 0]
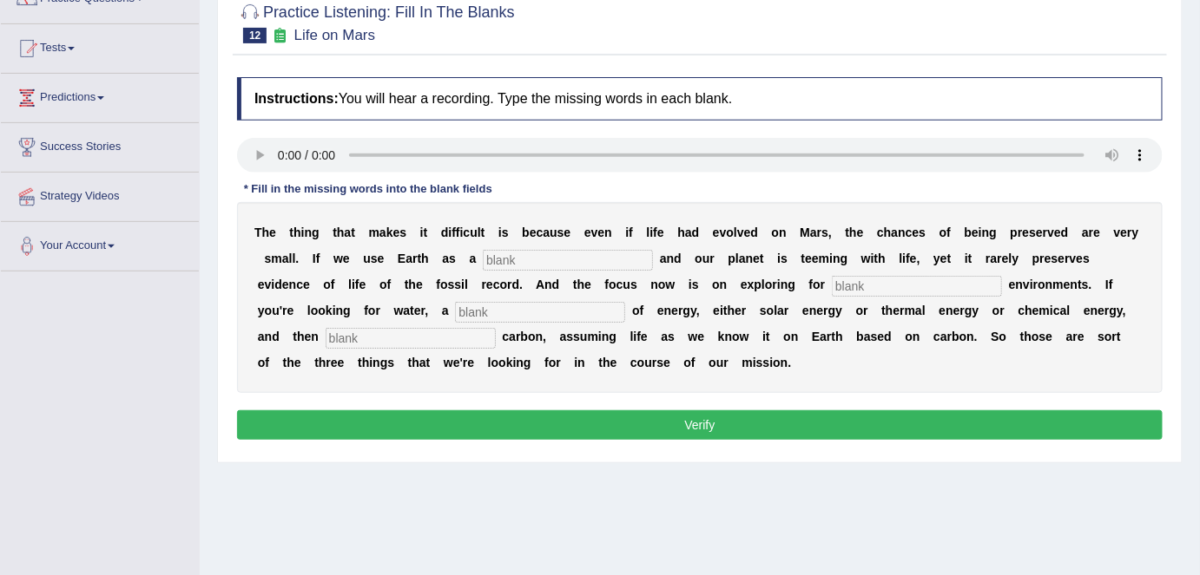
click at [486, 262] on input "text" at bounding box center [568, 260] width 170 height 21
type input "reference"
click at [867, 283] on input "text" at bounding box center [917, 286] width 170 height 21
click at [863, 288] on input "text" at bounding box center [917, 286] width 170 height 21
click at [895, 287] on input "text" at bounding box center [917, 286] width 170 height 21
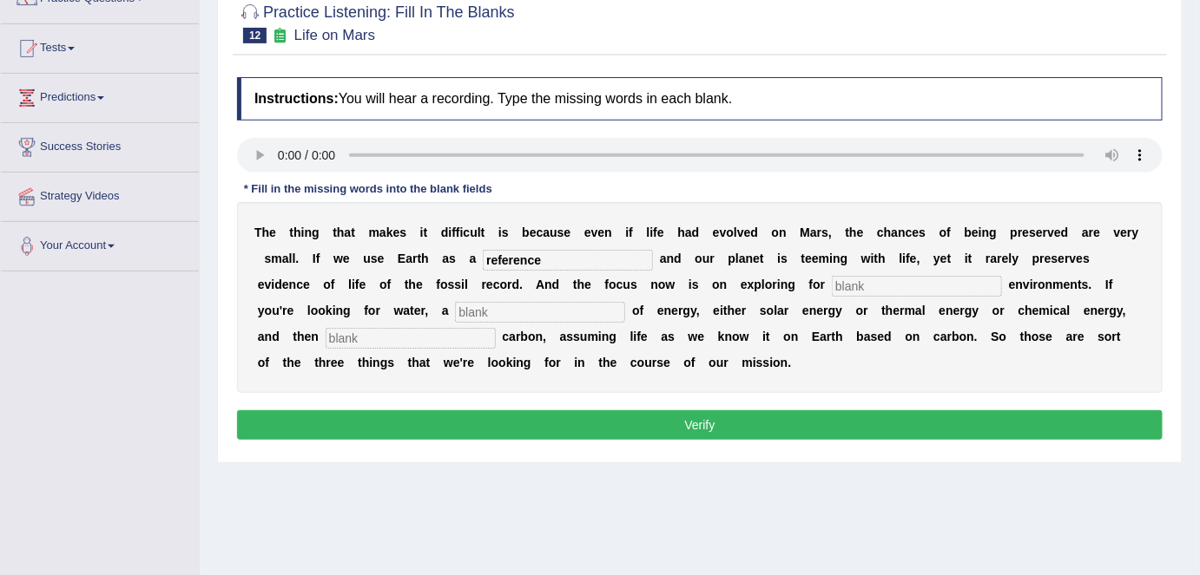
click at [920, 286] on input "text" at bounding box center [917, 286] width 170 height 21
click at [500, 313] on input "text" at bounding box center [540, 312] width 170 height 21
click at [909, 283] on input "text" at bounding box center [917, 286] width 170 height 21
click at [502, 312] on input "text" at bounding box center [540, 312] width 170 height 21
type input "source"
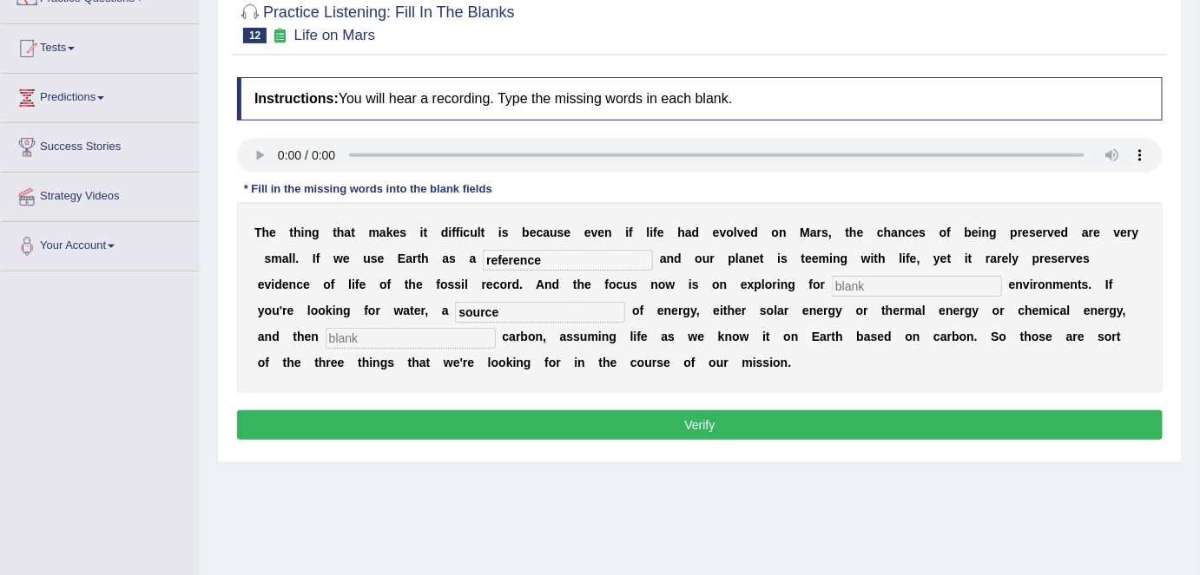
click at [365, 339] on input "text" at bounding box center [411, 338] width 170 height 21
type input "organic"
click at [893, 286] on input "text" at bounding box center [917, 286] width 170 height 21
drag, startPoint x: 893, startPoint y: 286, endPoint x: 985, endPoint y: 287, distance: 92.0
click at [985, 287] on input "text" at bounding box center [917, 286] width 170 height 21
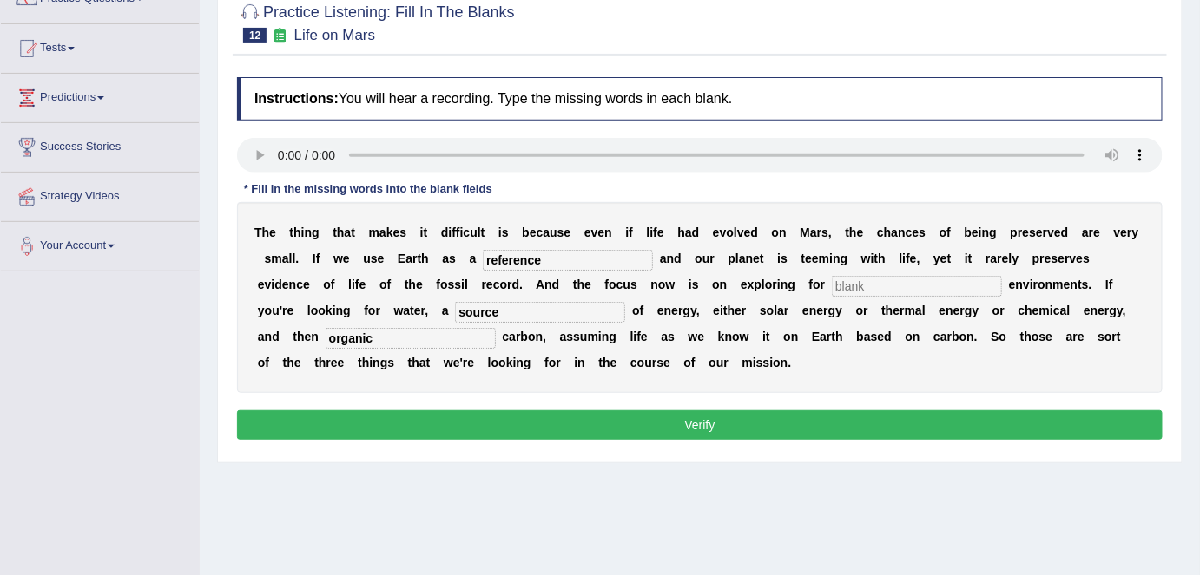
click at [985, 287] on input "text" at bounding box center [917, 286] width 170 height 21
drag, startPoint x: 985, startPoint y: 287, endPoint x: 870, endPoint y: 295, distance: 115.7
click at [870, 295] on div "T h e t h i n g t h a t m a k e s i t d i f f i c u l t i s b e c a u s e e v e…" at bounding box center [699, 297] width 925 height 191
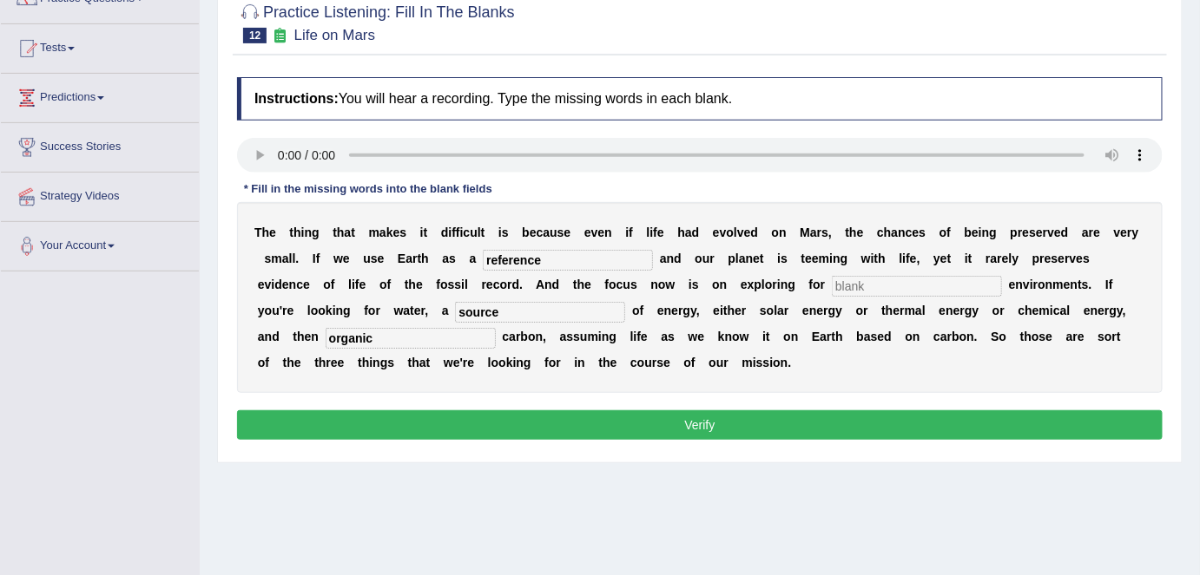
drag, startPoint x: 870, startPoint y: 295, endPoint x: 881, endPoint y: 286, distance: 14.2
click at [881, 286] on div "T h e t h i n g t h a t m a k e s i t d i f f i c u l t i s b e c a u s e e v e…" at bounding box center [699, 297] width 925 height 191
click at [881, 286] on input "text" at bounding box center [917, 286] width 170 height 21
click at [936, 285] on input "text" at bounding box center [917, 286] width 170 height 21
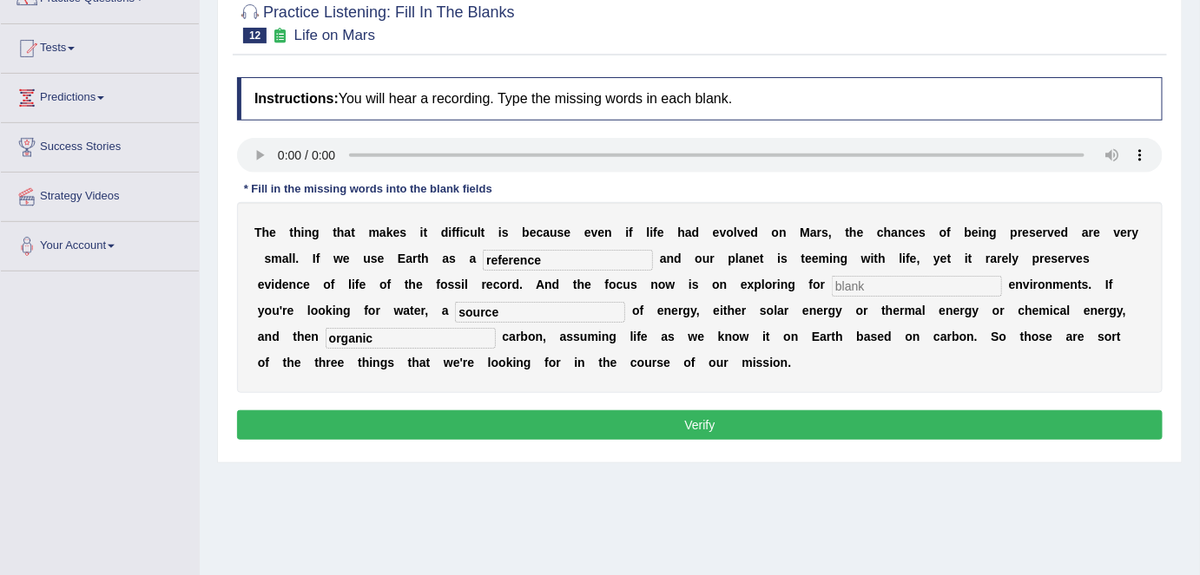
click at [936, 285] on input "text" at bounding box center [917, 286] width 170 height 21
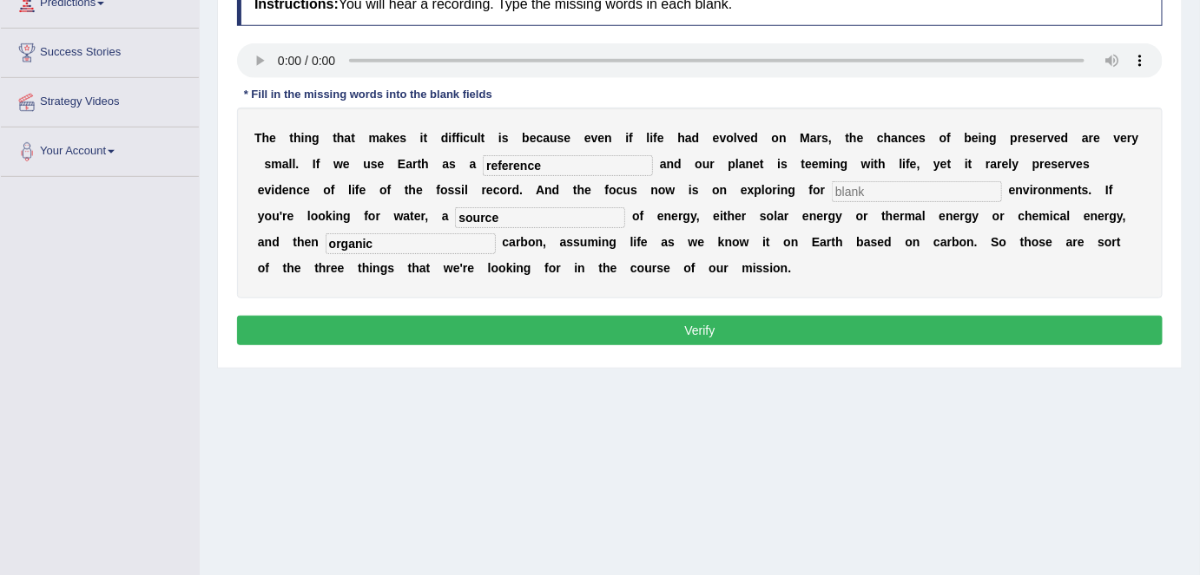
scroll to position [247, 0]
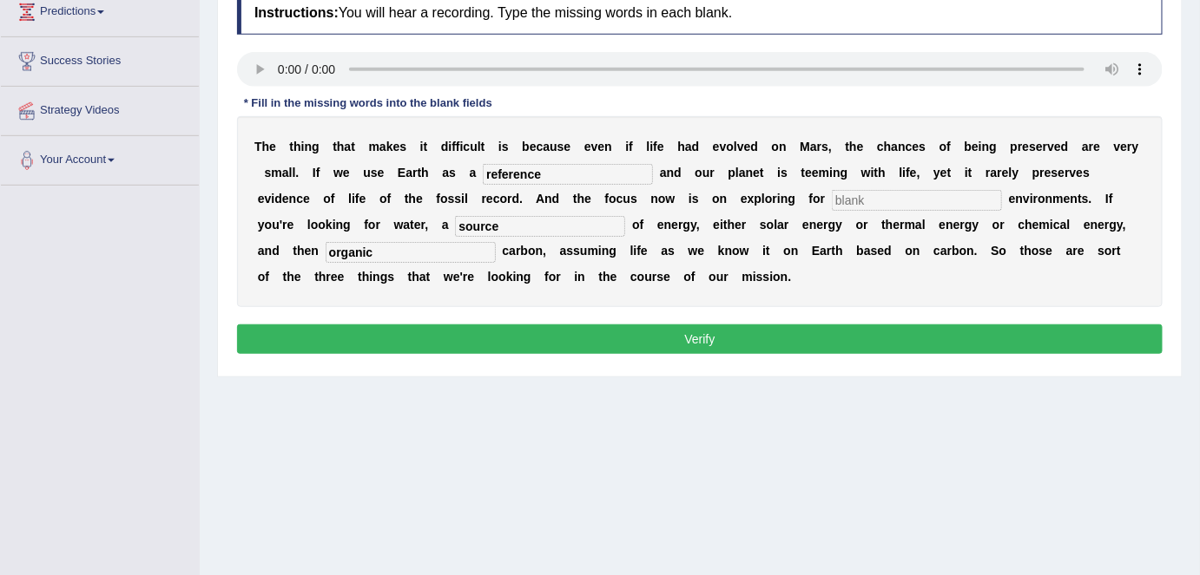
click at [873, 198] on input "text" at bounding box center [917, 200] width 170 height 21
click at [852, 200] on input "hajppines" at bounding box center [917, 200] width 170 height 21
click at [891, 195] on input "happines" at bounding box center [917, 200] width 170 height 21
type input "happines"
click at [838, 343] on button "Verify" at bounding box center [699, 340] width 925 height 30
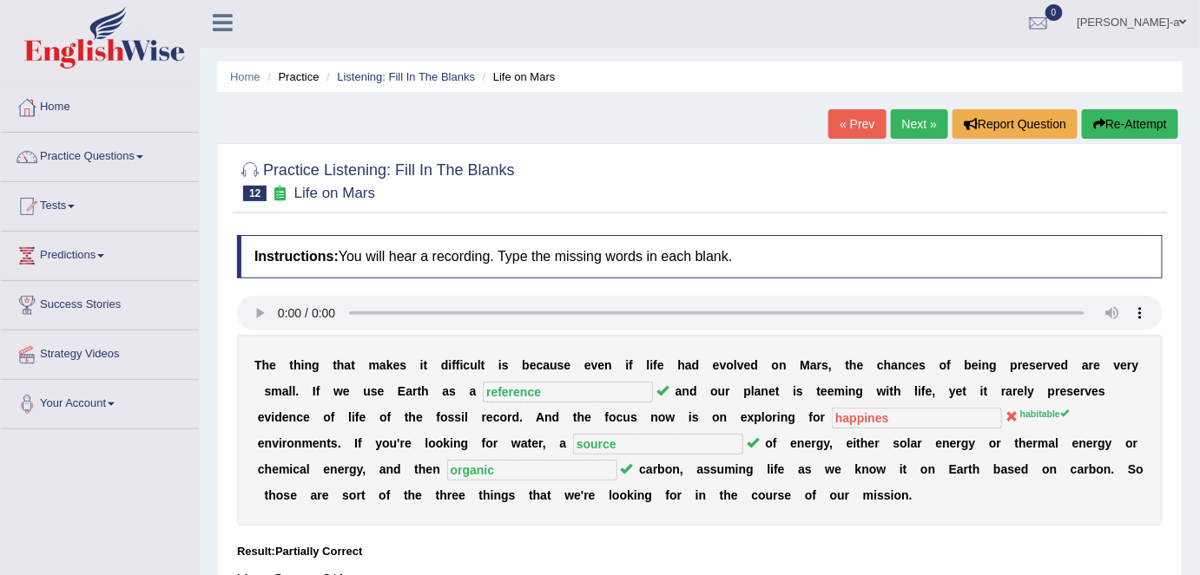
scroll to position [0, 0]
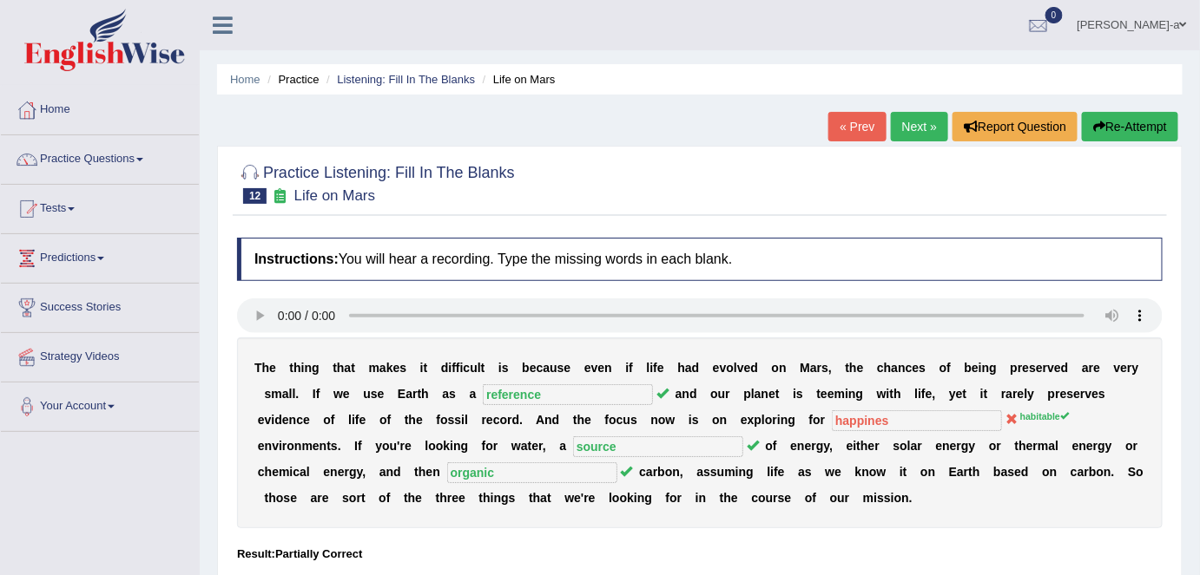
click at [912, 134] on link "Next »" at bounding box center [919, 127] width 57 height 30
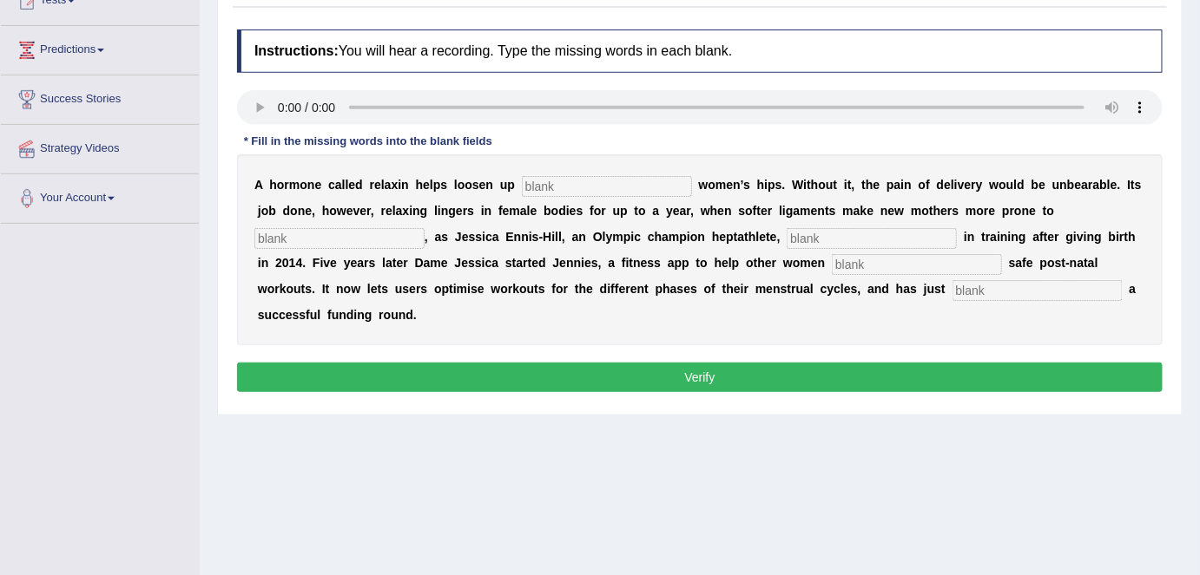
scroll to position [235, 0]
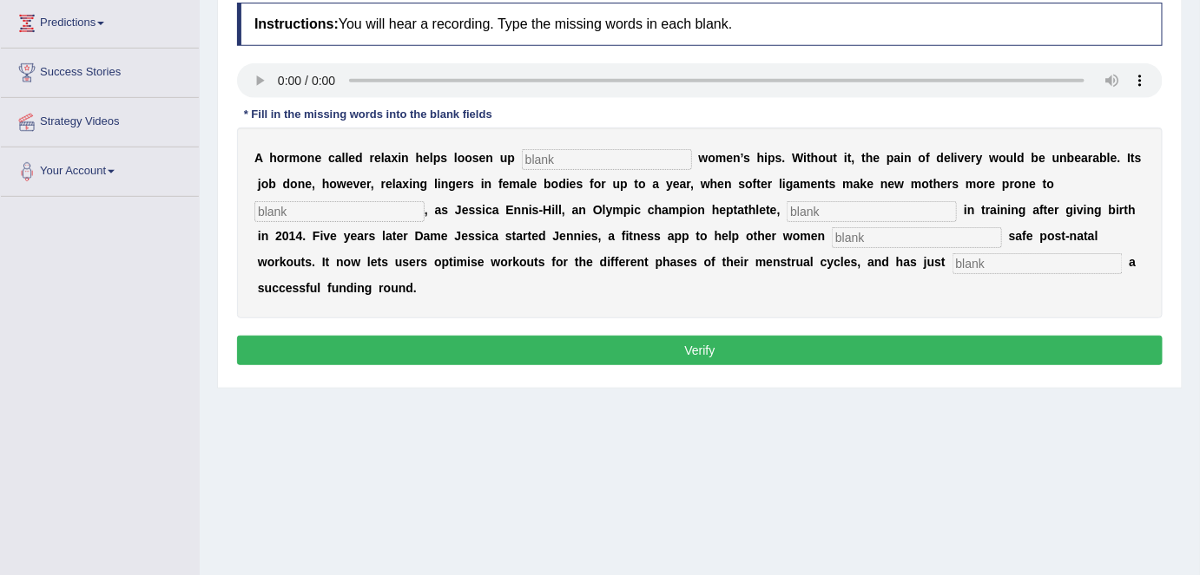
click at [981, 268] on input "text" at bounding box center [1037, 263] width 170 height 21
type input "concluded"
click at [587, 161] on input "text" at bounding box center [607, 159] width 170 height 21
type input "pregnant"
click at [332, 207] on input "text" at bounding box center [339, 211] width 170 height 21
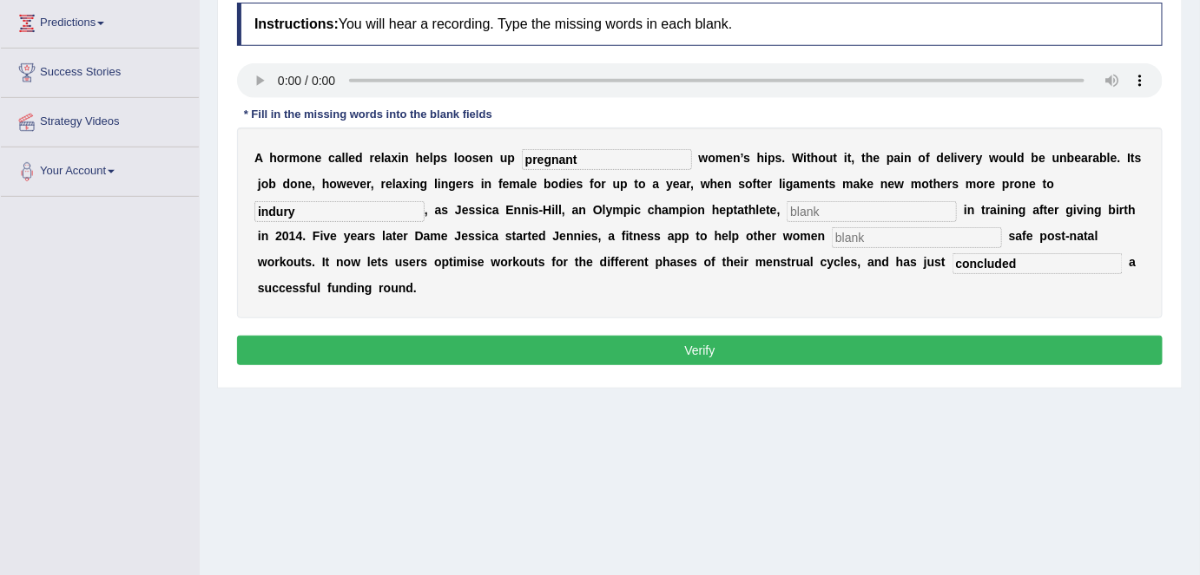
type input "indury"
click at [895, 241] on input "text" at bounding box center [917, 237] width 170 height 21
type input "perform"
click at [318, 210] on input "indury" at bounding box center [339, 211] width 170 height 21
type input "i"
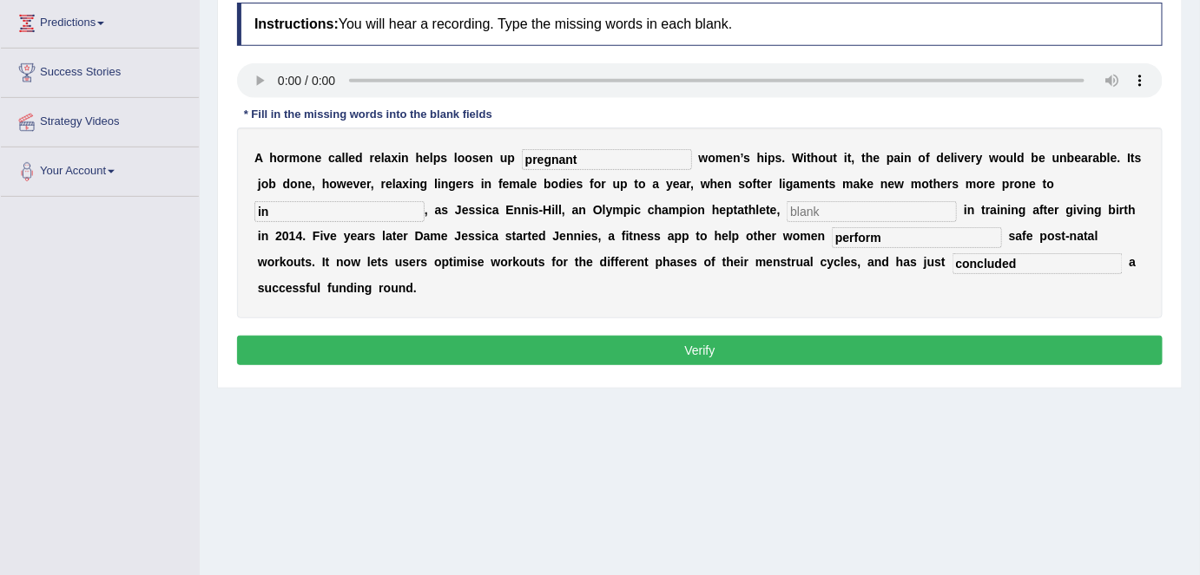
type input "i"
type input "indury"
click at [812, 214] on input "text" at bounding box center [871, 211] width 170 height 21
type input "discover"
click at [701, 348] on button "Verify" at bounding box center [699, 351] width 925 height 30
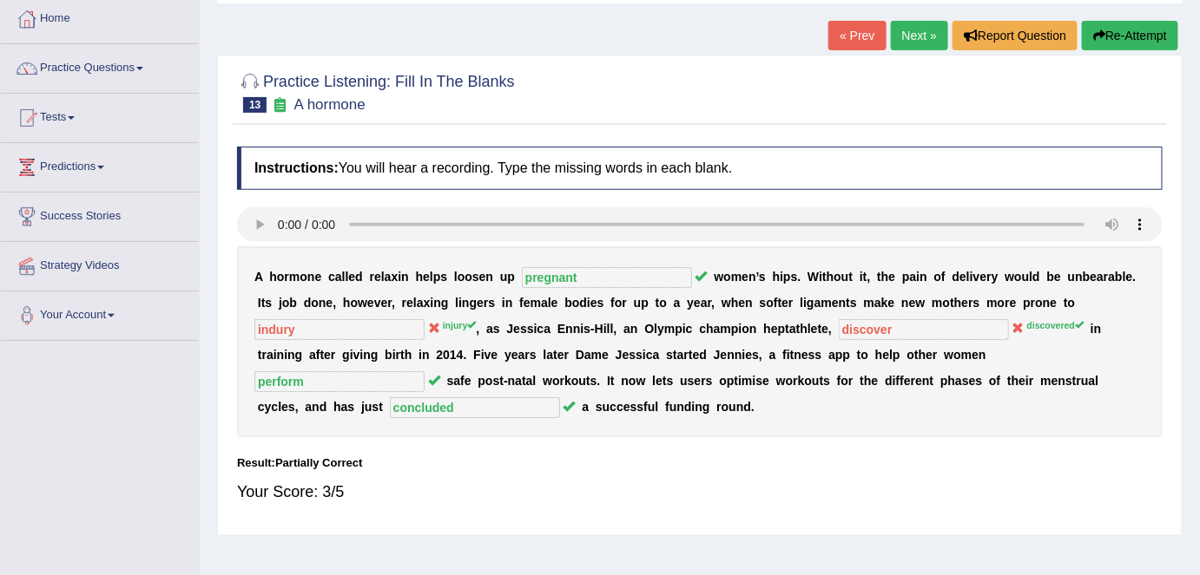
scroll to position [74, 0]
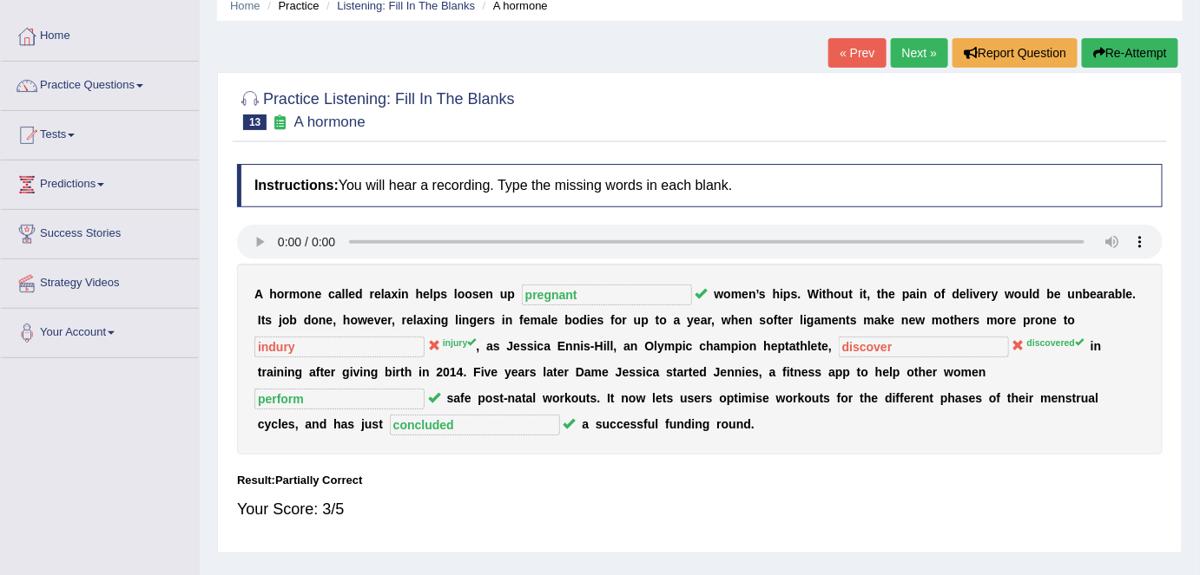
click at [911, 57] on link "Next »" at bounding box center [919, 53] width 57 height 30
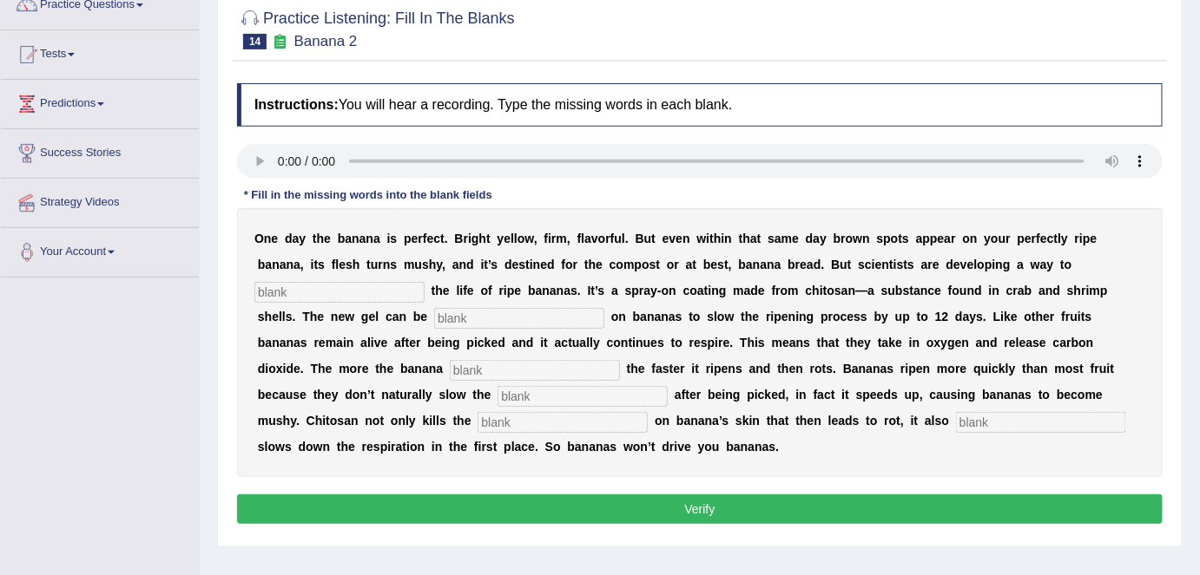
scroll to position [160, 0]
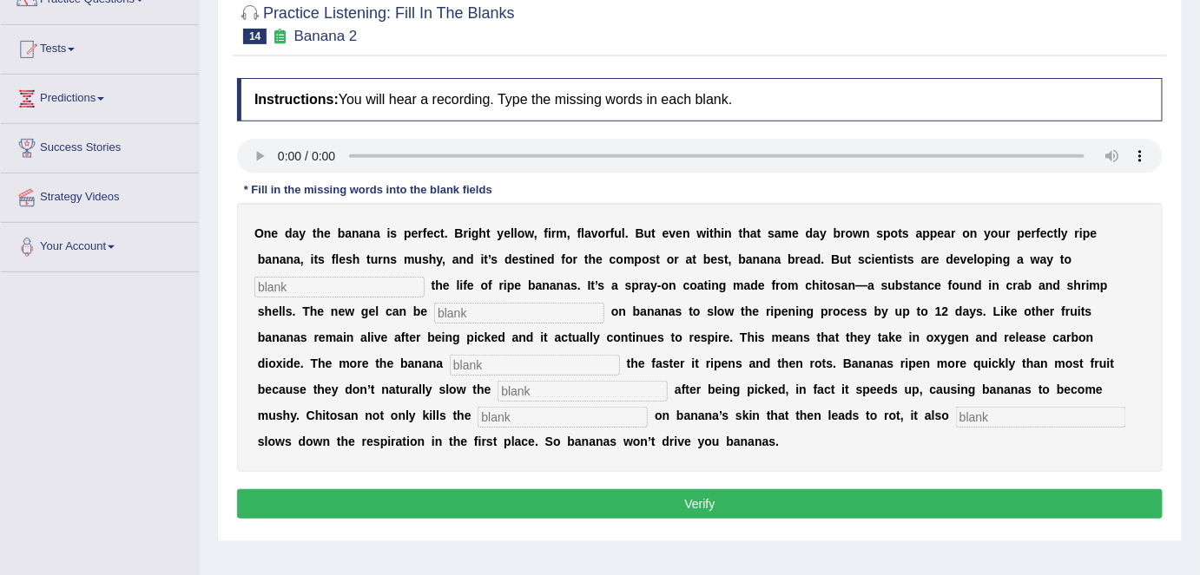
click at [315, 287] on input "text" at bounding box center [339, 287] width 170 height 21
click at [488, 311] on input "text" at bounding box center [519, 313] width 170 height 21
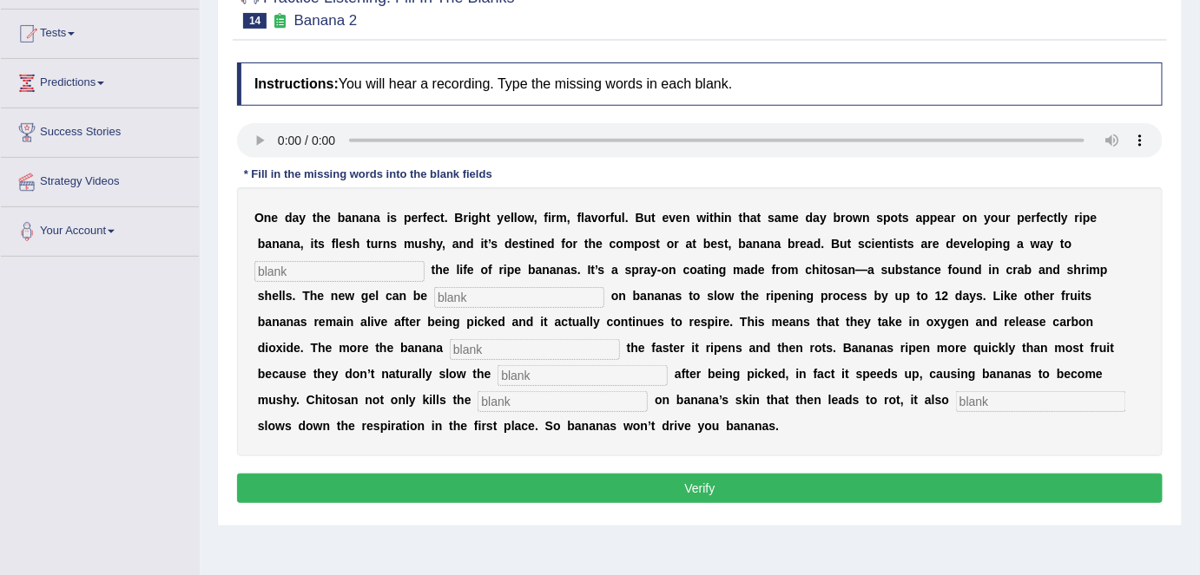
scroll to position [174, 0]
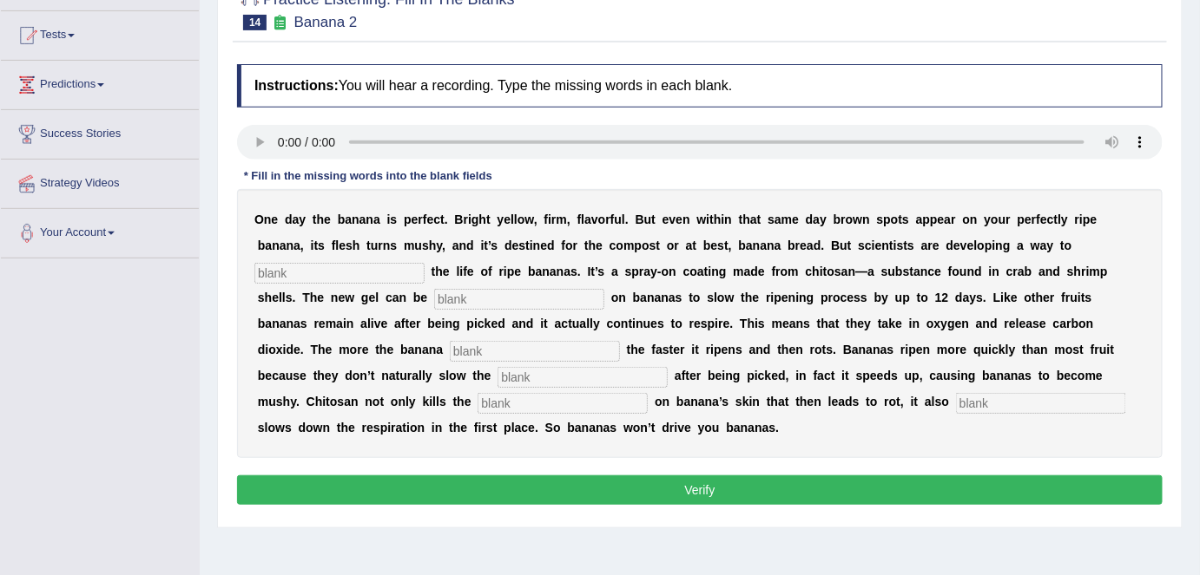
click at [307, 273] on input "text" at bounding box center [339, 273] width 170 height 21
type input "spread"
click at [463, 299] on input "text" at bounding box center [519, 299] width 170 height 21
type input "spray"
click at [312, 275] on input "spread" at bounding box center [339, 273] width 170 height 21
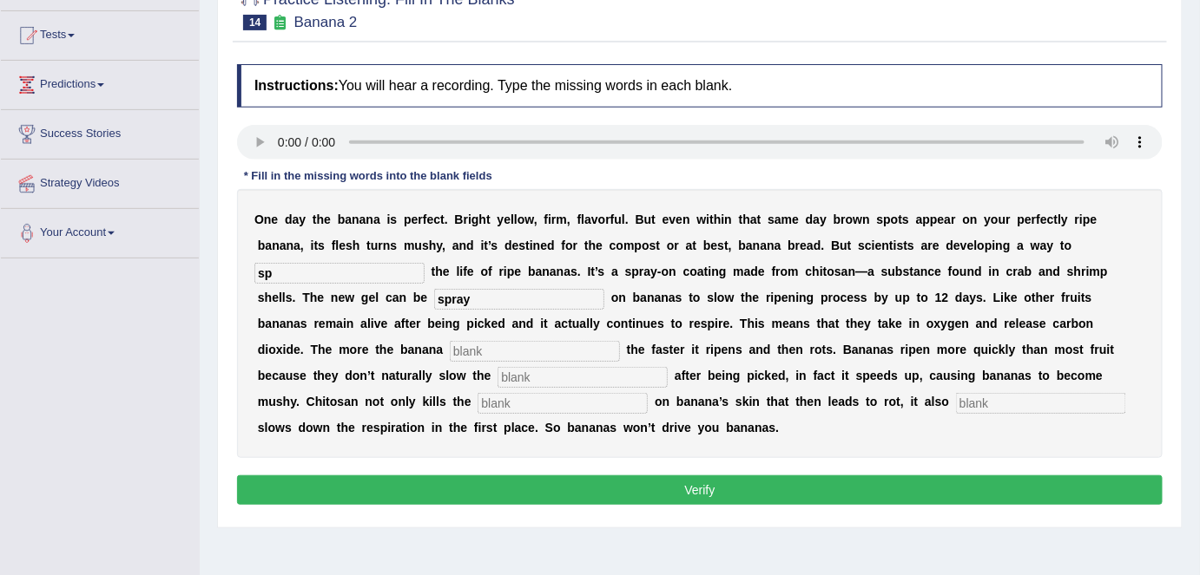
type input "s"
click at [314, 280] on input "text" at bounding box center [339, 273] width 170 height 21
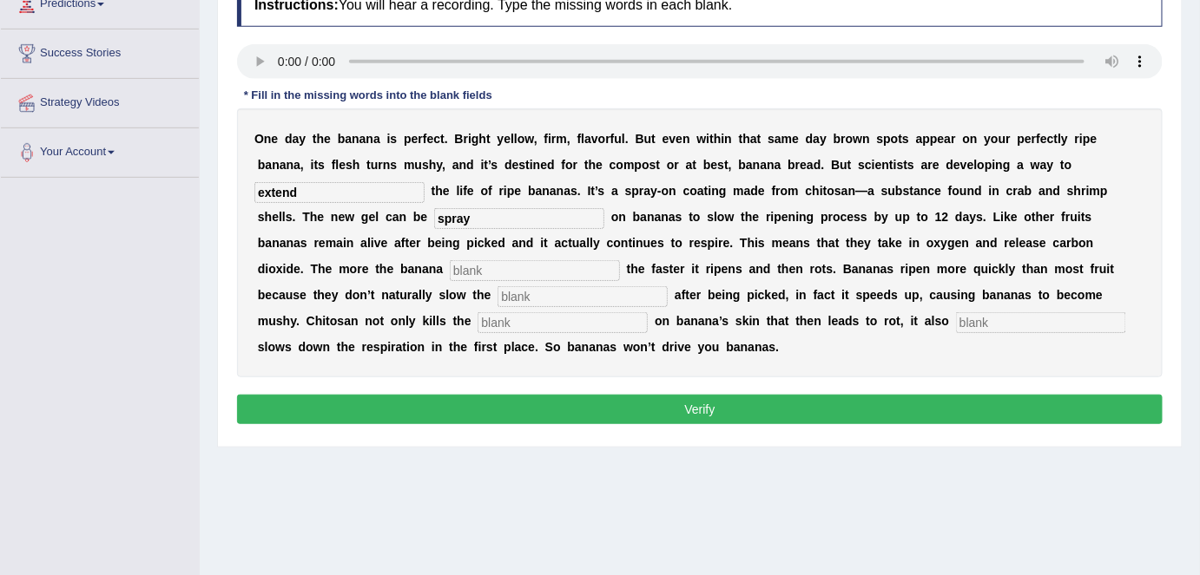
scroll to position [257, 0]
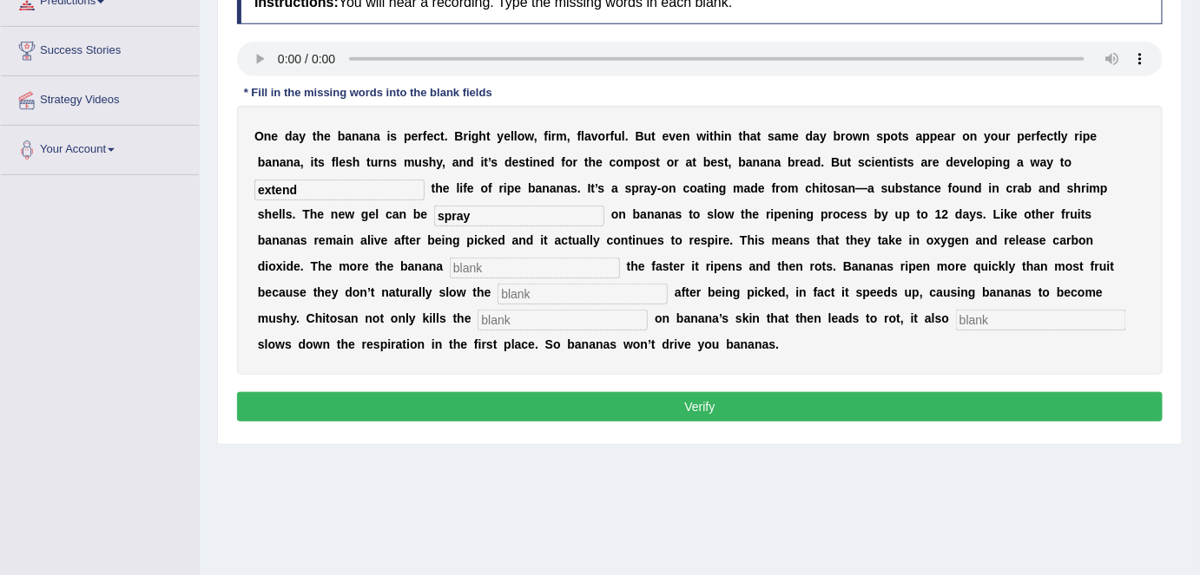
type input "extend"
click at [497, 325] on input "text" at bounding box center [562, 320] width 170 height 21
type input "bacteria"
click at [477, 218] on input "spray" at bounding box center [519, 216] width 170 height 21
type input "sprayed"
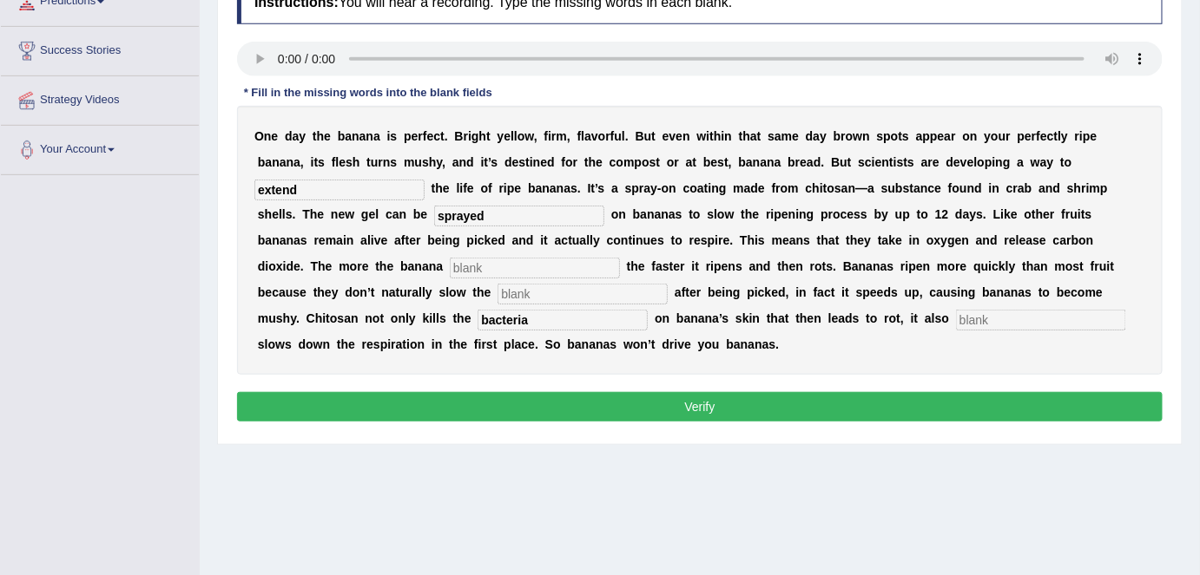
click at [450, 270] on input "text" at bounding box center [535, 268] width 170 height 21
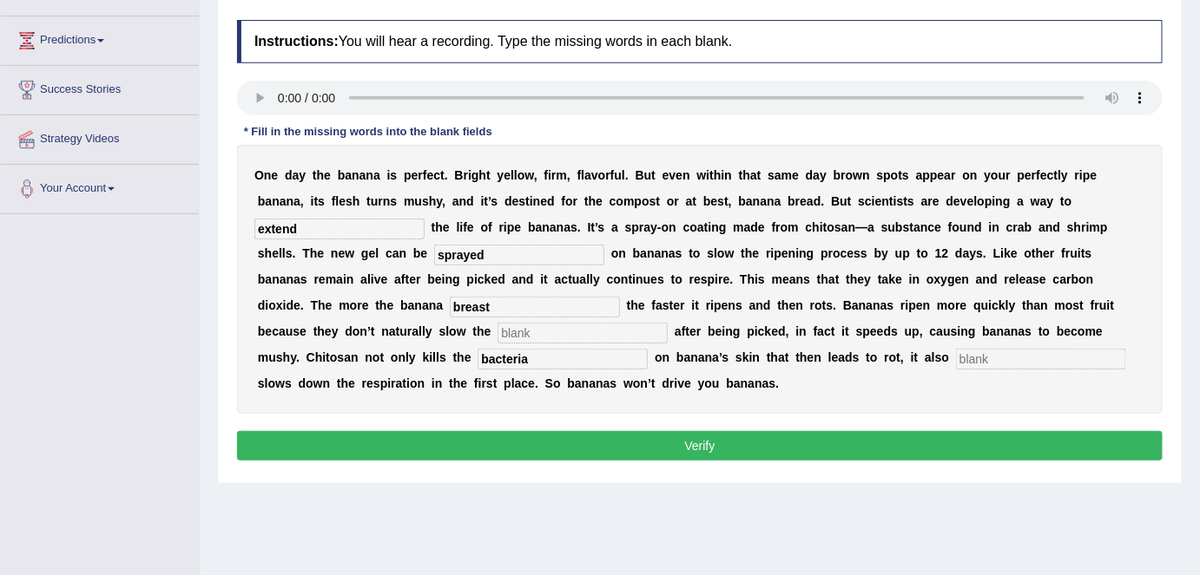
scroll to position [210, 0]
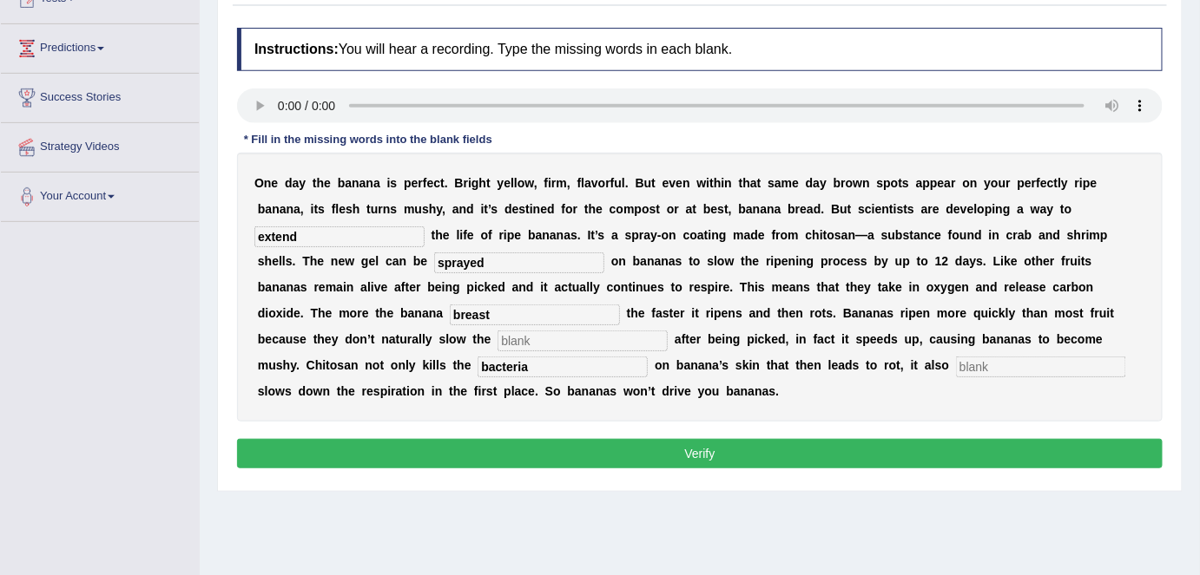
type input "breast"
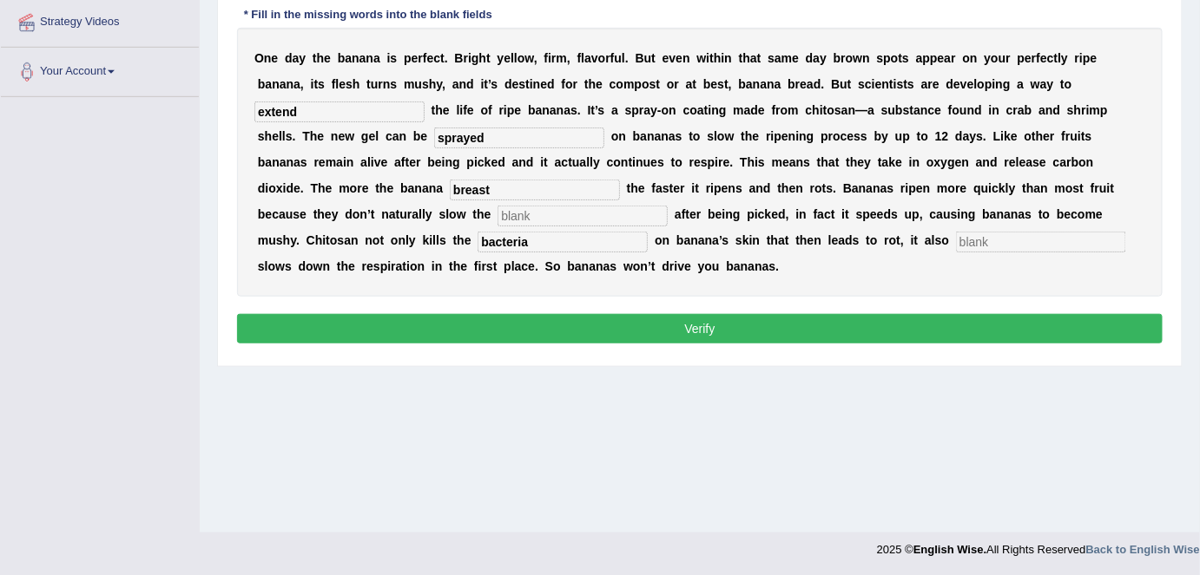
scroll to position [335, 0]
click at [973, 236] on input "text" at bounding box center [1041, 242] width 170 height 21
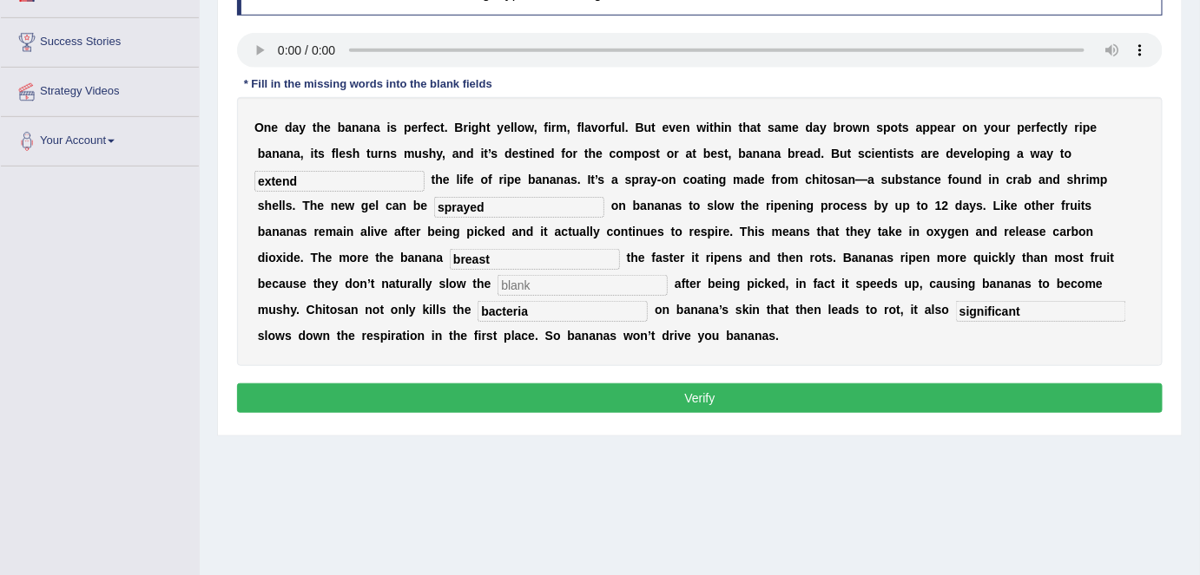
scroll to position [263, 0]
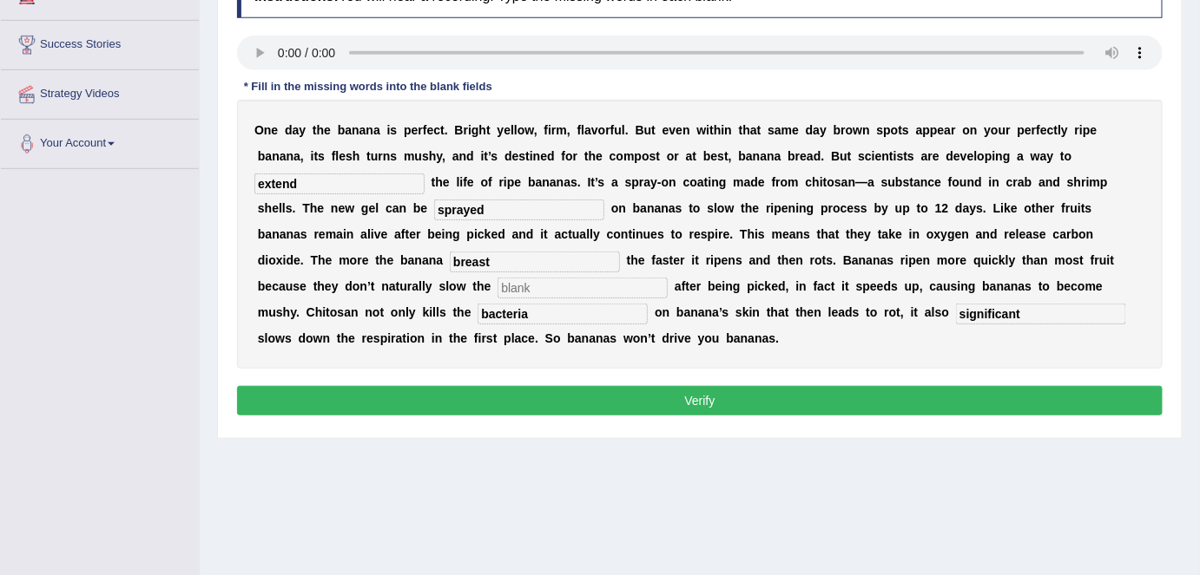
type input "significant"
click at [497, 287] on input "text" at bounding box center [582, 288] width 170 height 21
type input "respiration"
click at [698, 399] on button "Verify" at bounding box center [699, 401] width 925 height 30
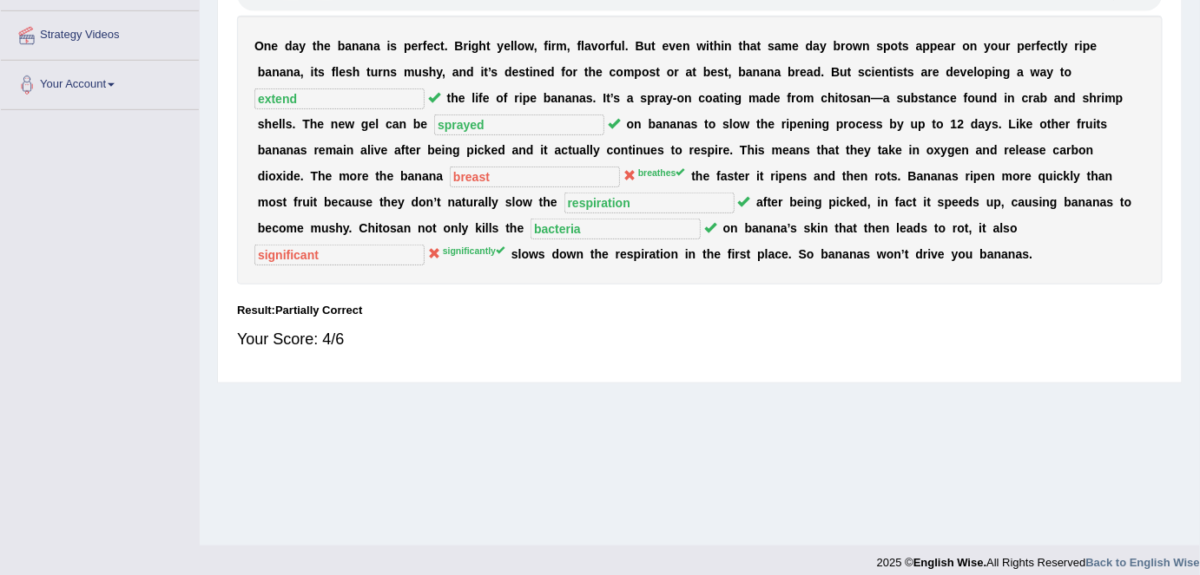
scroll to position [325, 0]
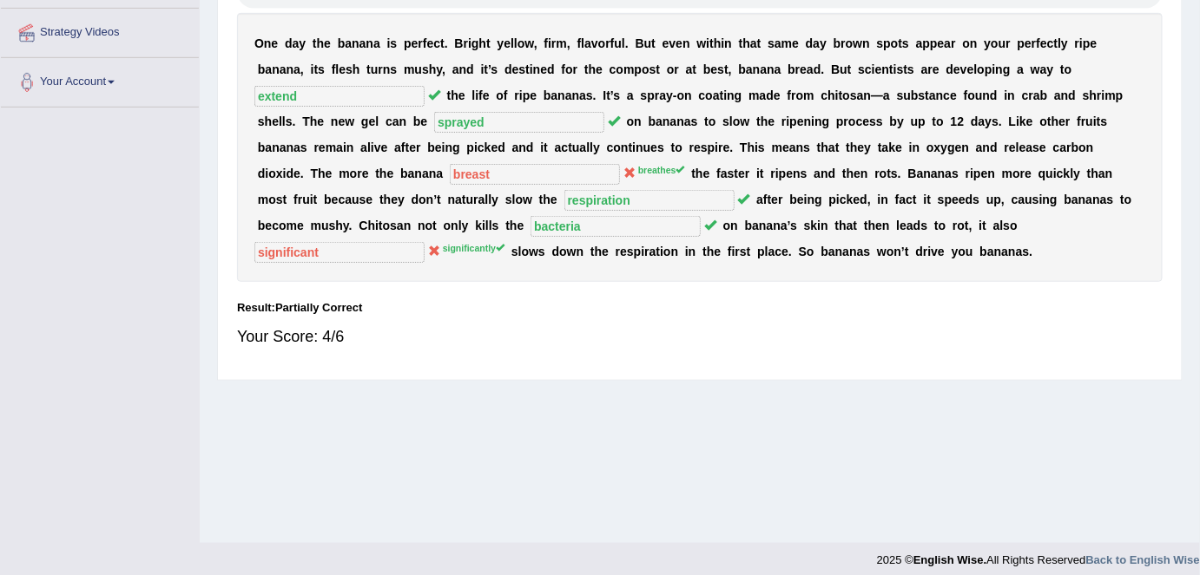
click at [254, 71] on b at bounding box center [255, 69] width 3 height 14
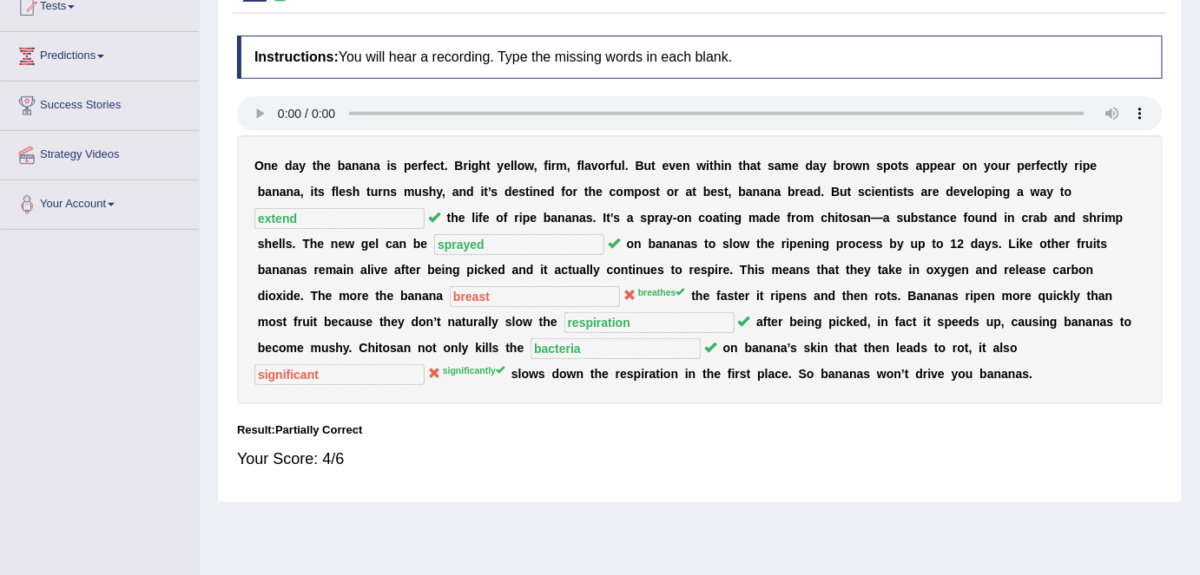
scroll to position [0, 0]
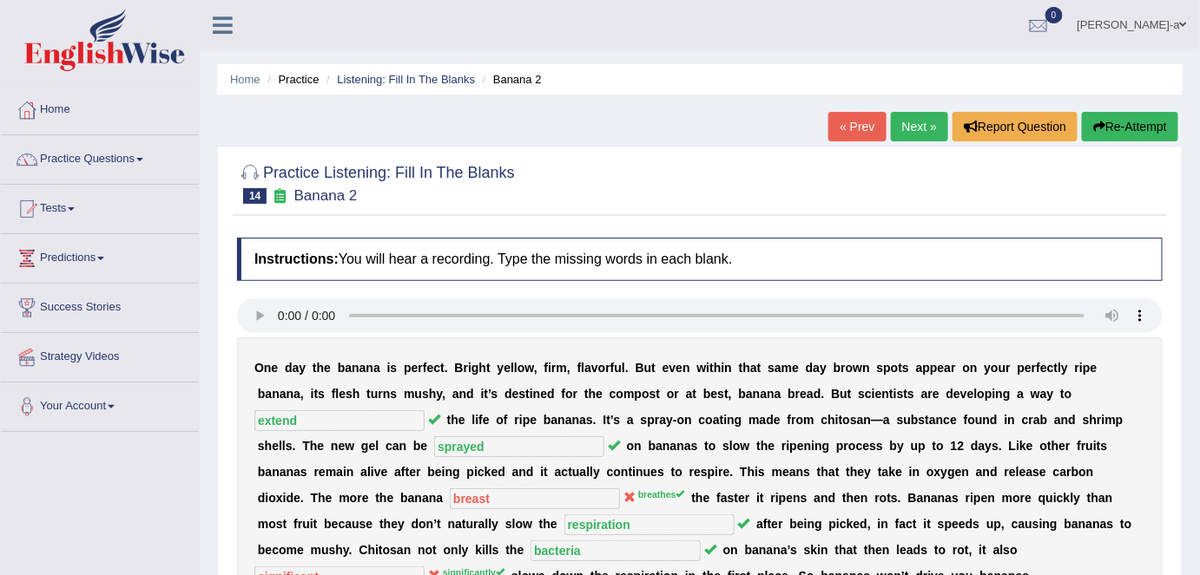
click at [98, 157] on link "Practice Questions" at bounding box center [100, 156] width 198 height 43
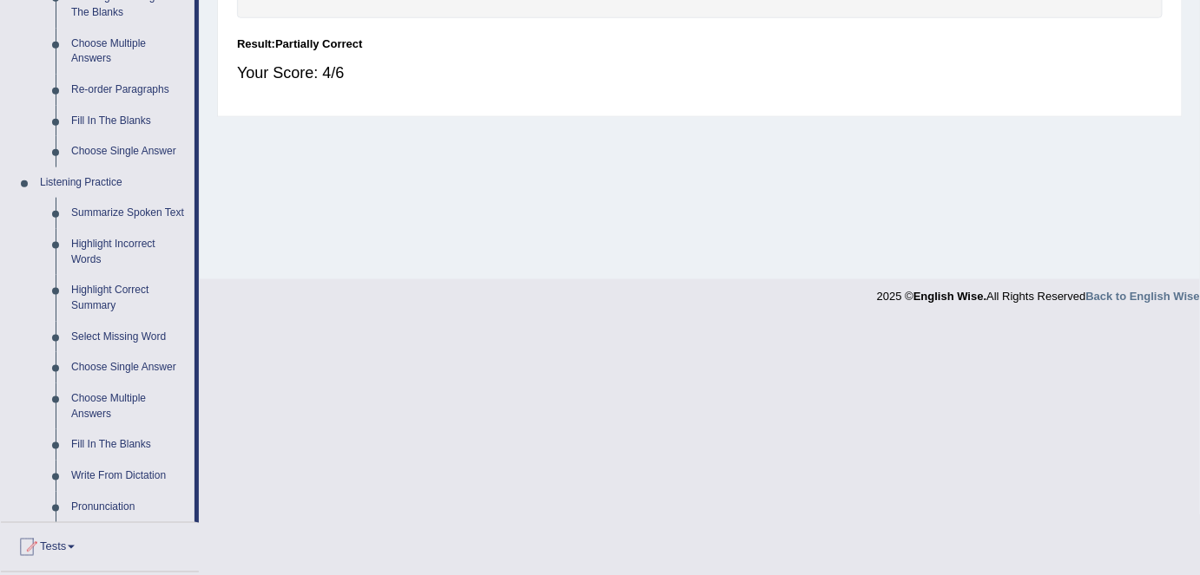
scroll to position [592, 0]
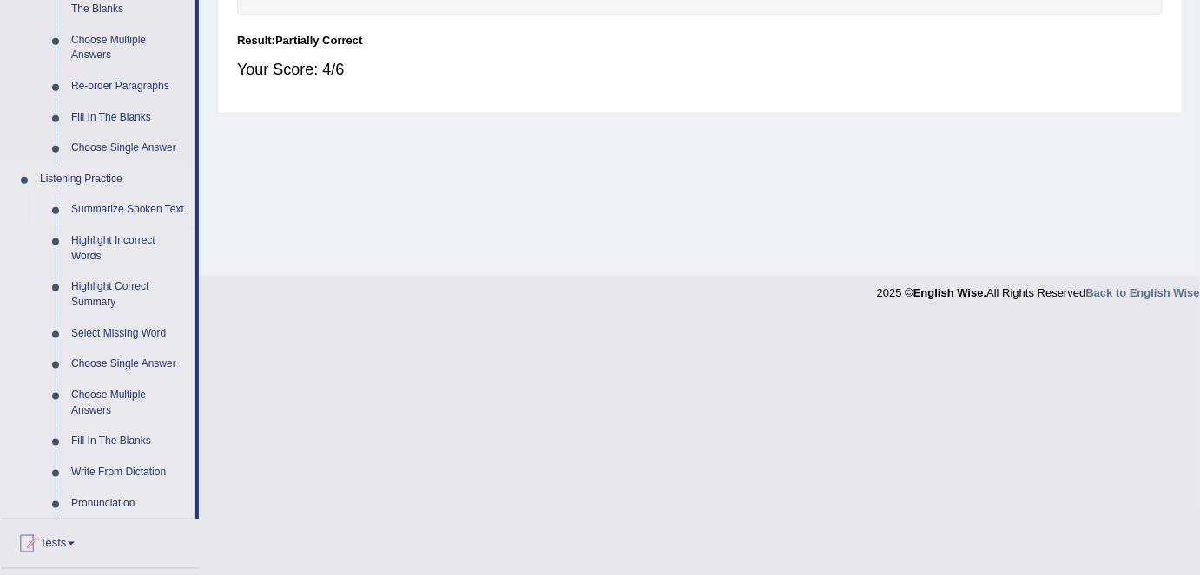
click at [155, 213] on link "Summarize Spoken Text" at bounding box center [128, 209] width 131 height 31
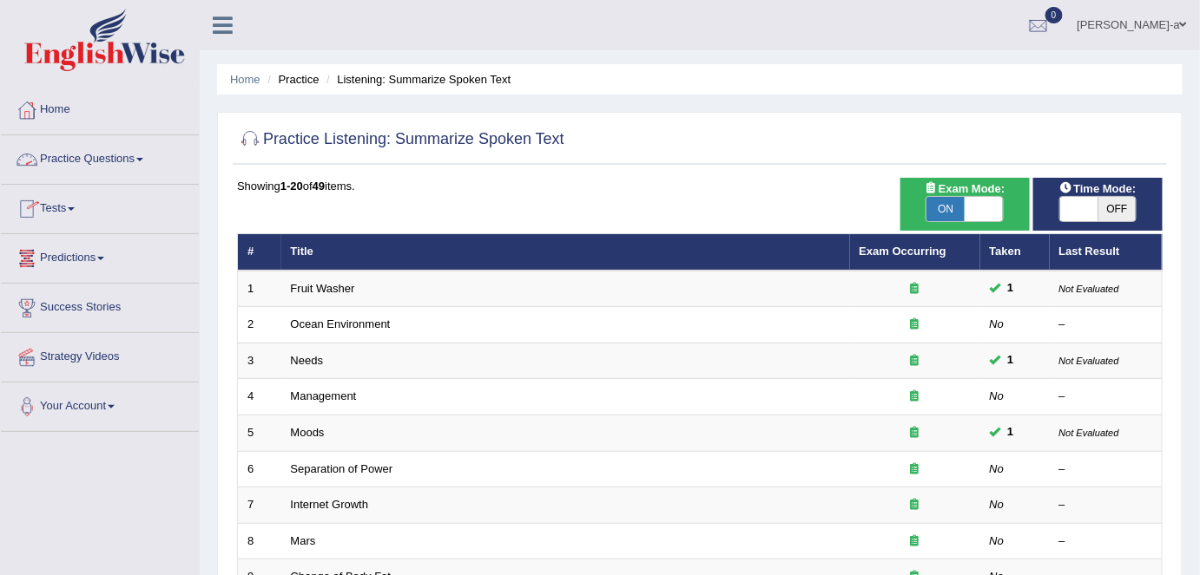
click at [145, 155] on link "Practice Questions" at bounding box center [100, 156] width 198 height 43
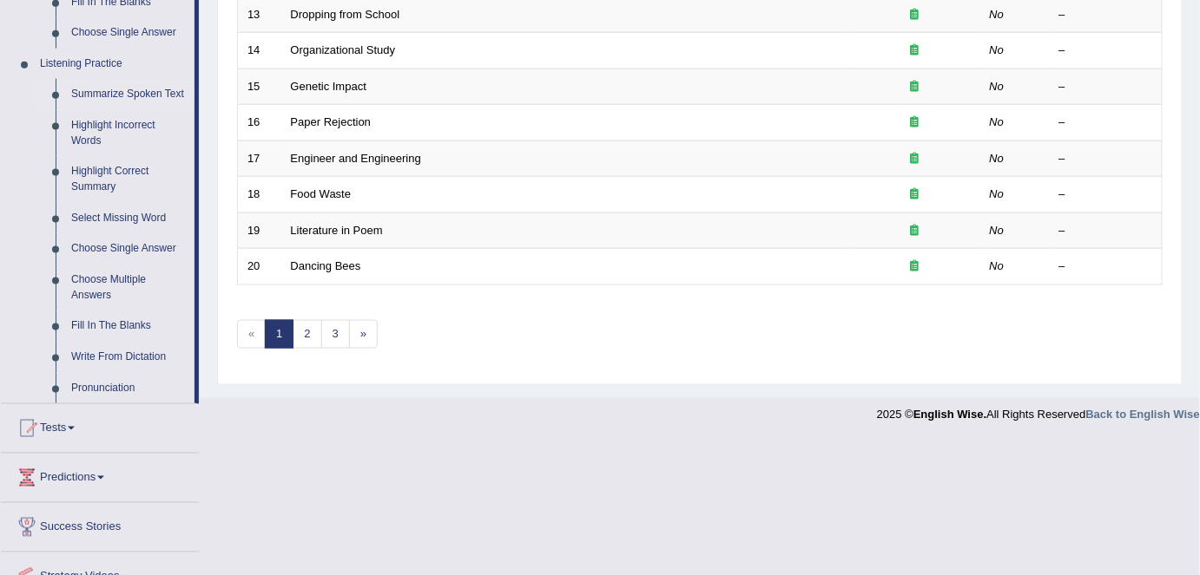
scroll to position [724, 0]
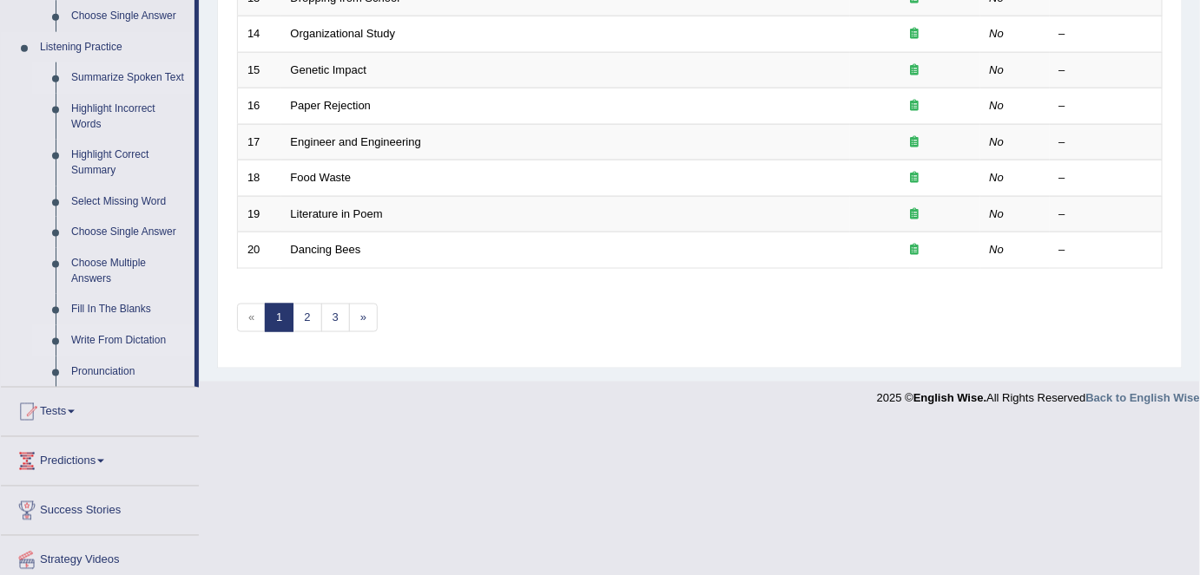
click at [142, 339] on link "Write From Dictation" at bounding box center [128, 341] width 131 height 31
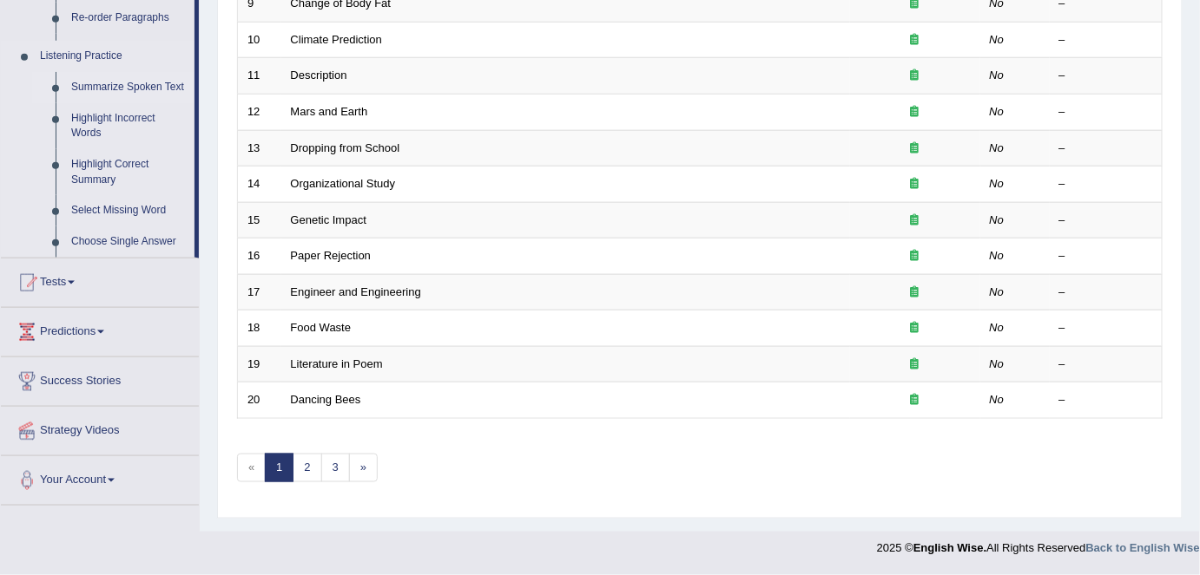
scroll to position [566, 0]
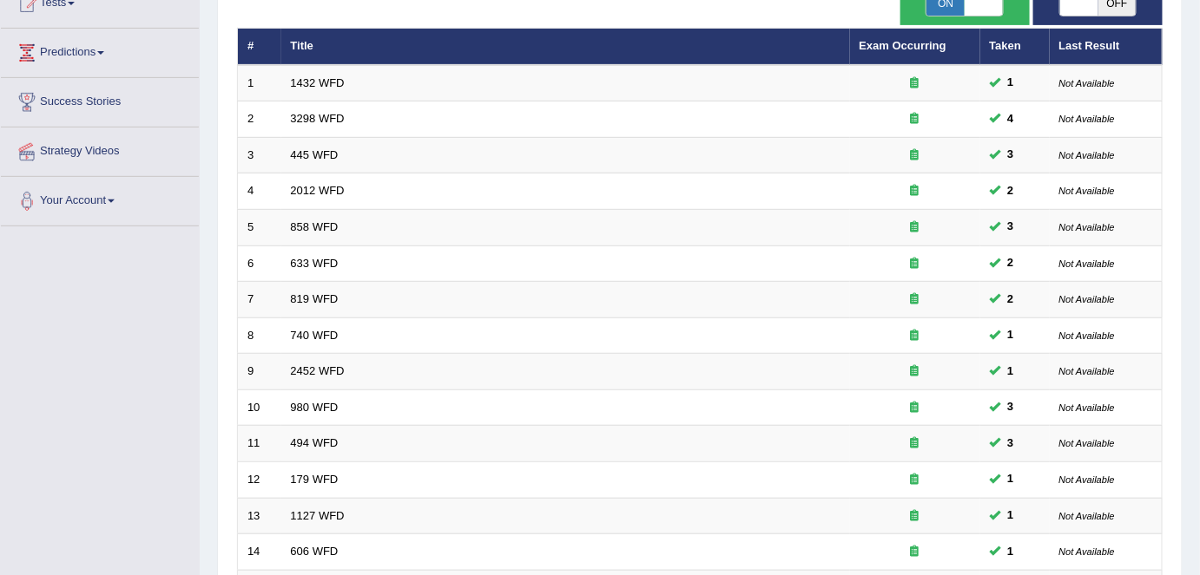
scroll to position [199, 0]
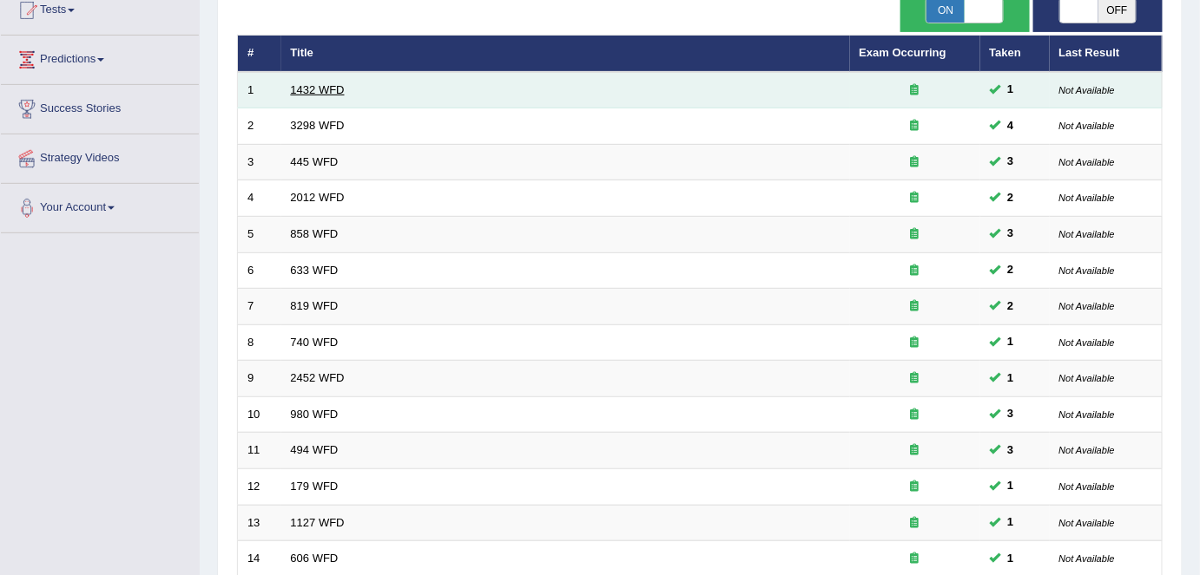
click at [308, 91] on link "1432 WFD" at bounding box center [318, 89] width 54 height 13
click at [309, 90] on link "1432 WFD" at bounding box center [318, 89] width 54 height 13
click at [310, 95] on td "1432 WFD" at bounding box center [565, 90] width 569 height 36
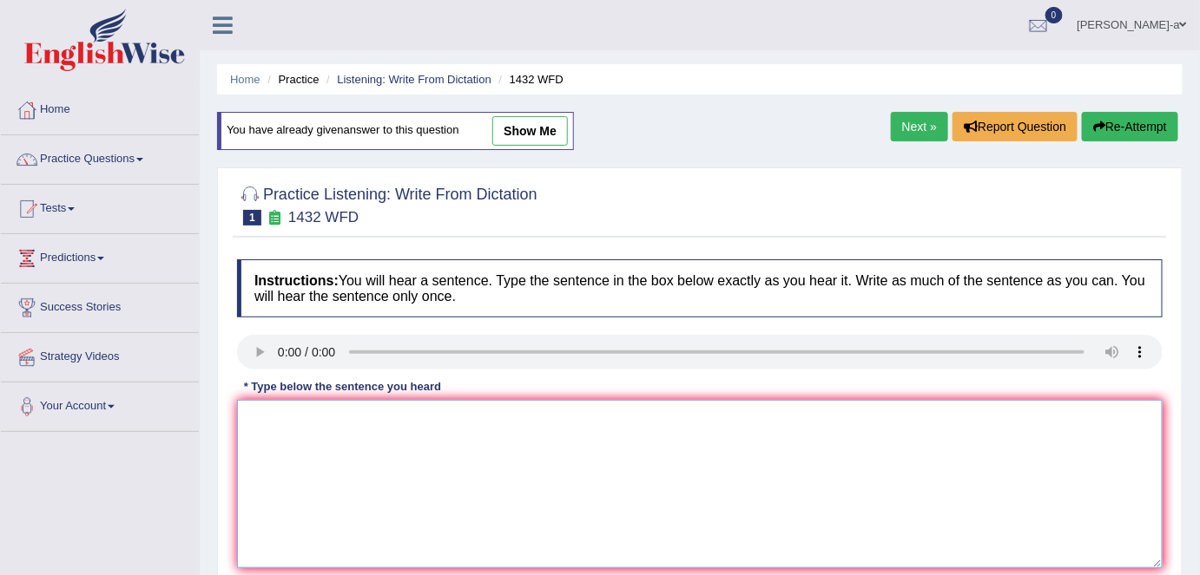
click at [314, 441] on textarea at bounding box center [699, 484] width 925 height 168
type textarea "m"
click at [250, 434] on textarea at bounding box center [699, 484] width 925 height 168
type textarea "m"
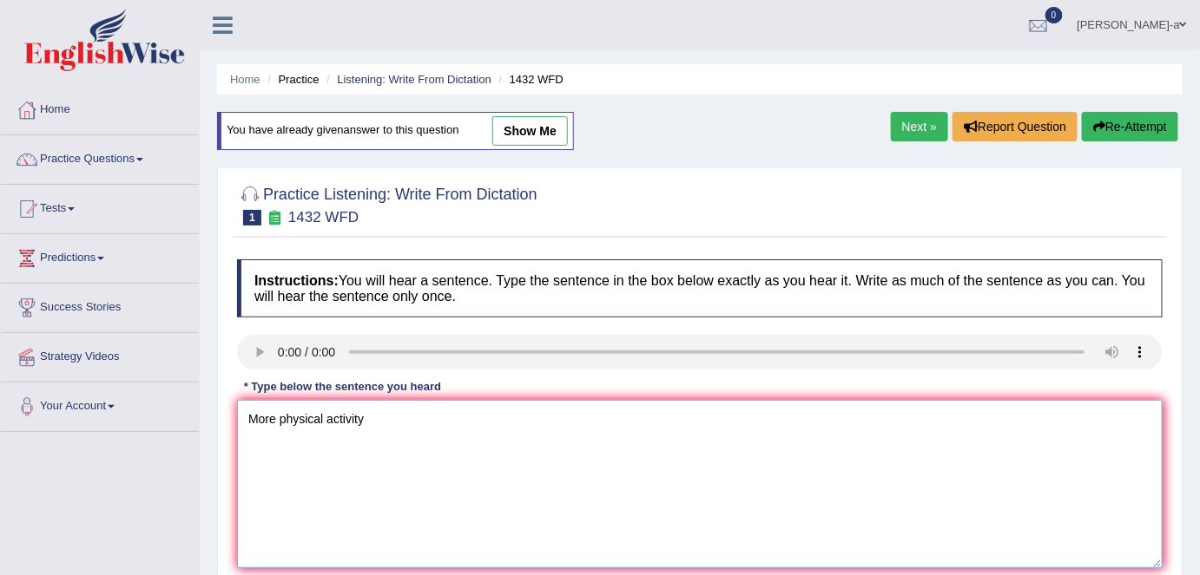
click at [400, 443] on textarea "More physical activity" at bounding box center [699, 484] width 925 height 168
drag, startPoint x: 361, startPoint y: 421, endPoint x: 382, endPoint y: 437, distance: 26.6
click at [361, 420] on textarea "More physical activity is beneficial to your health." at bounding box center [699, 484] width 925 height 168
click at [525, 416] on textarea "More physical activity activities is beneficial to your health." at bounding box center [699, 484] width 925 height 168
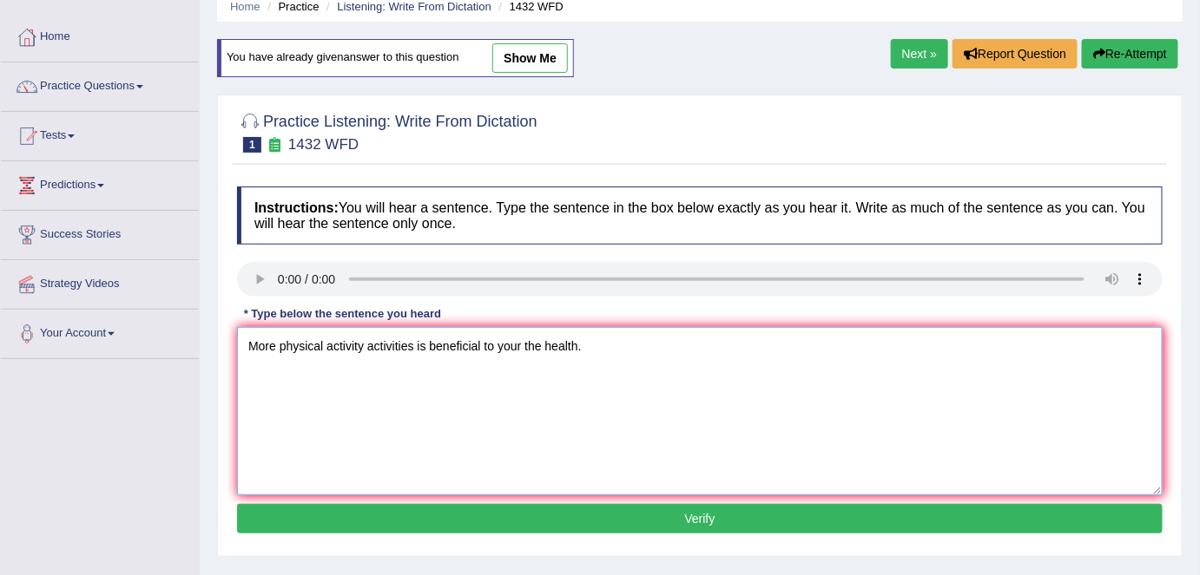
scroll to position [95, 0]
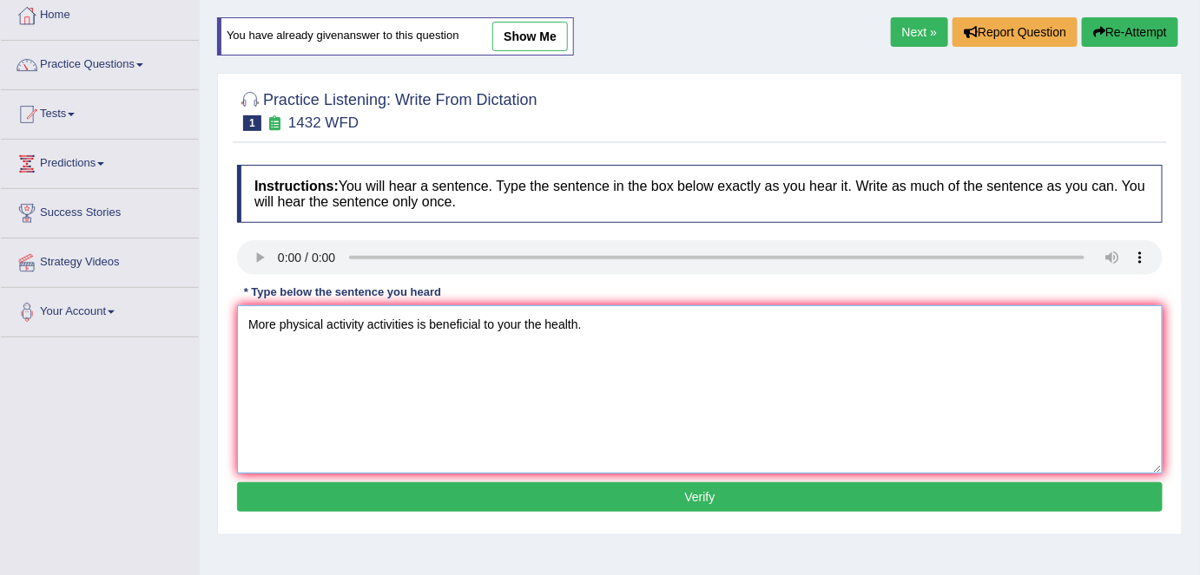
type textarea "More physical activity activities is beneficial to your the health."
click at [794, 495] on button "Verify" at bounding box center [699, 498] width 925 height 30
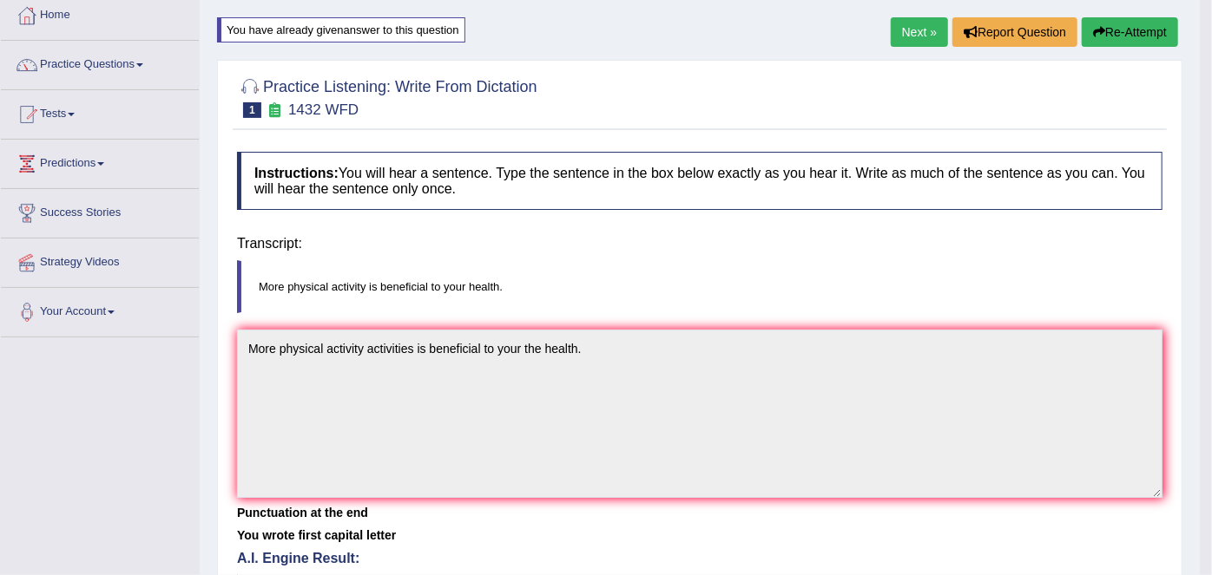
click at [0, 0] on div "Saving your answer..." at bounding box center [0, 0] width 0 height 0
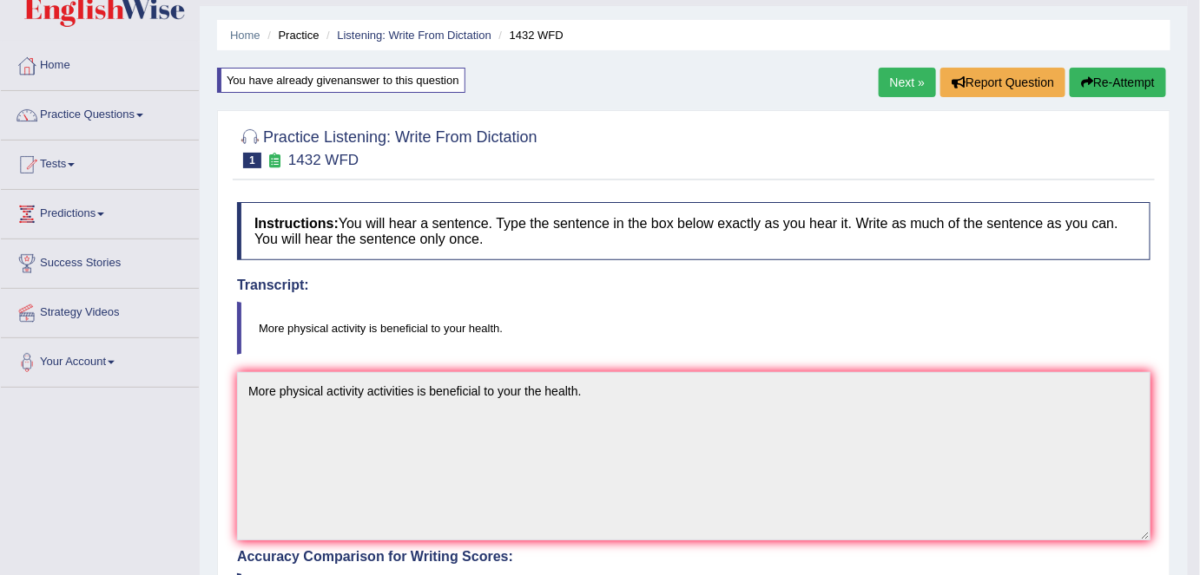
scroll to position [0, 0]
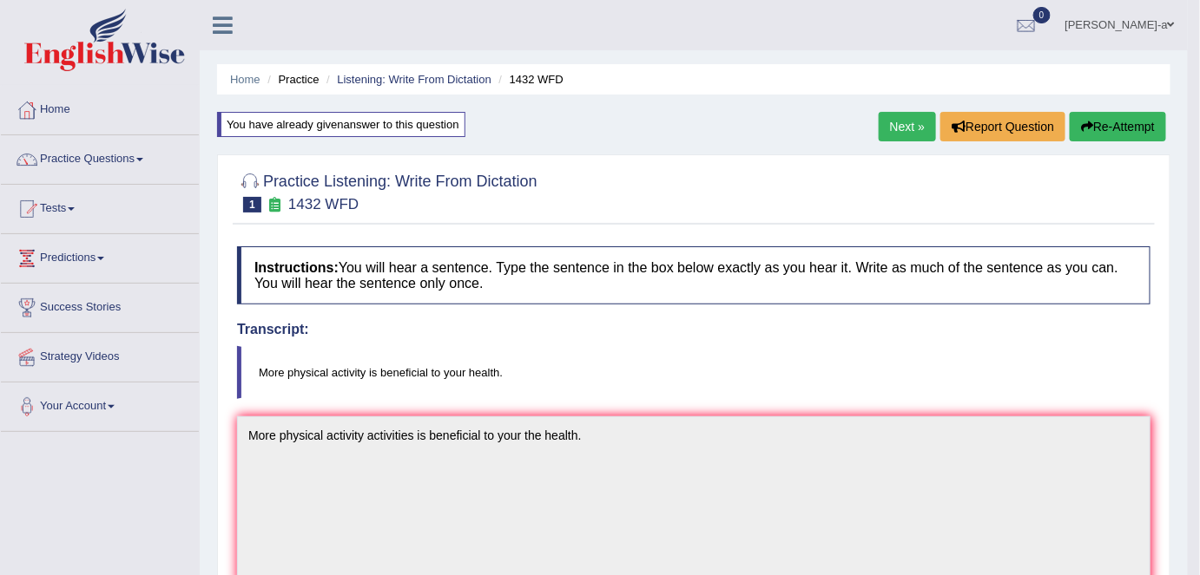
click at [896, 126] on link "Next »" at bounding box center [906, 127] width 57 height 30
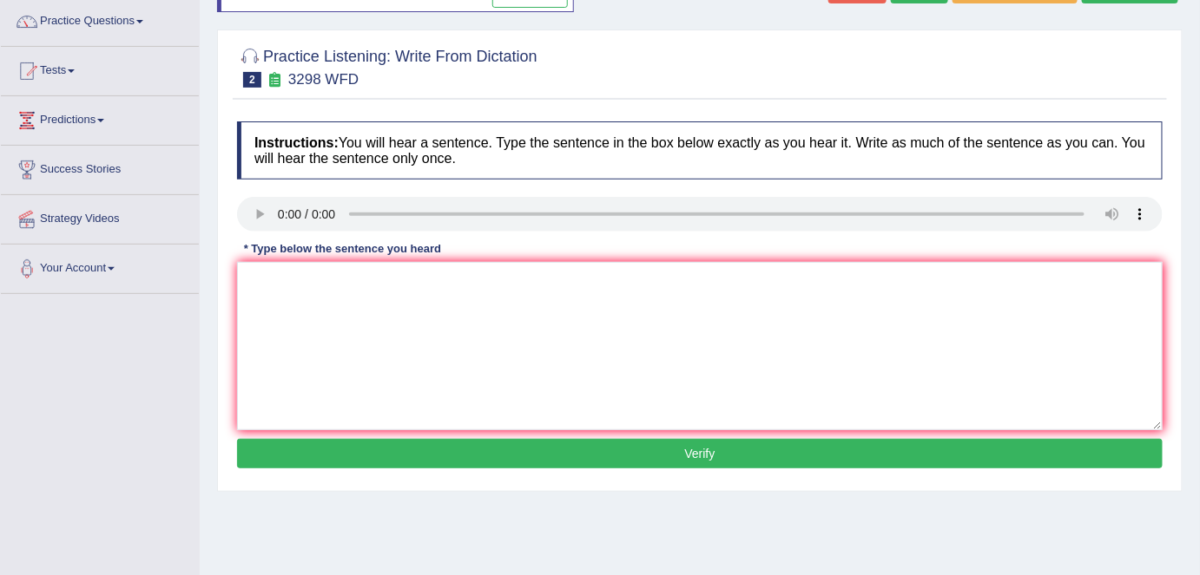
scroll to position [157, 0]
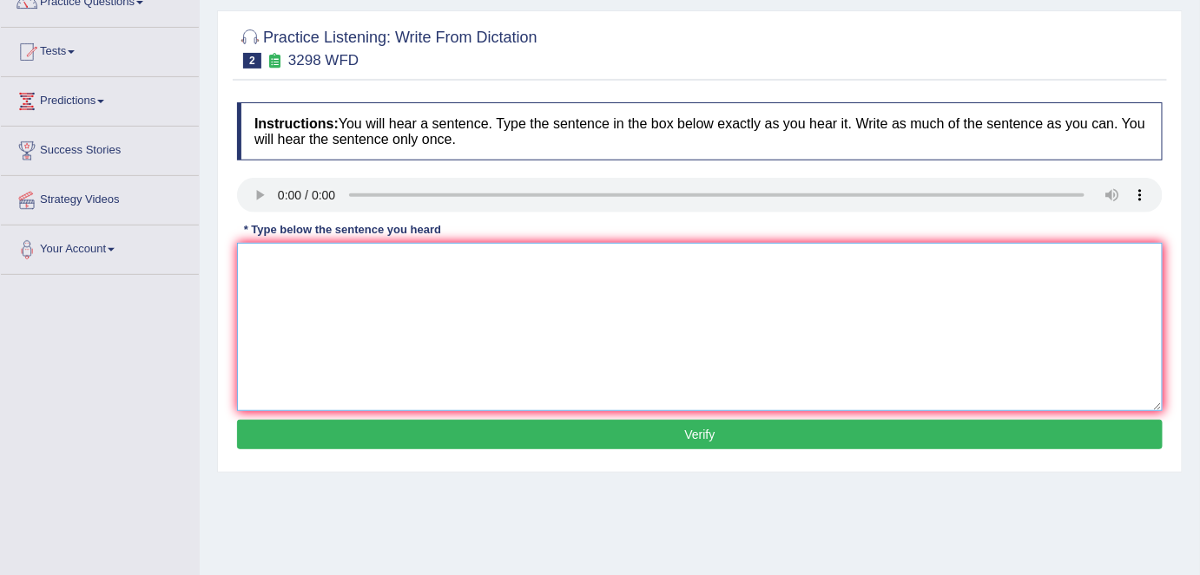
click at [253, 257] on textarea at bounding box center [699, 327] width 925 height 168
click at [334, 262] on textarea "animal behavior that is think" at bounding box center [699, 327] width 925 height 168
type textarea "animal behavior both similar that is think"
click at [722, 434] on button "Verify" at bounding box center [699, 435] width 925 height 30
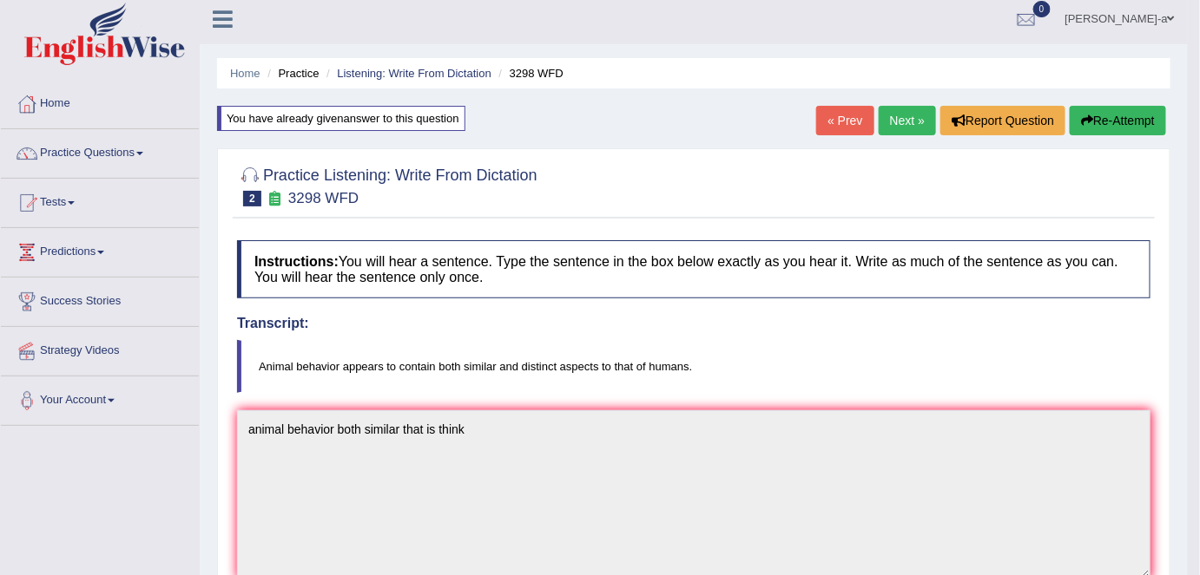
scroll to position [0, 0]
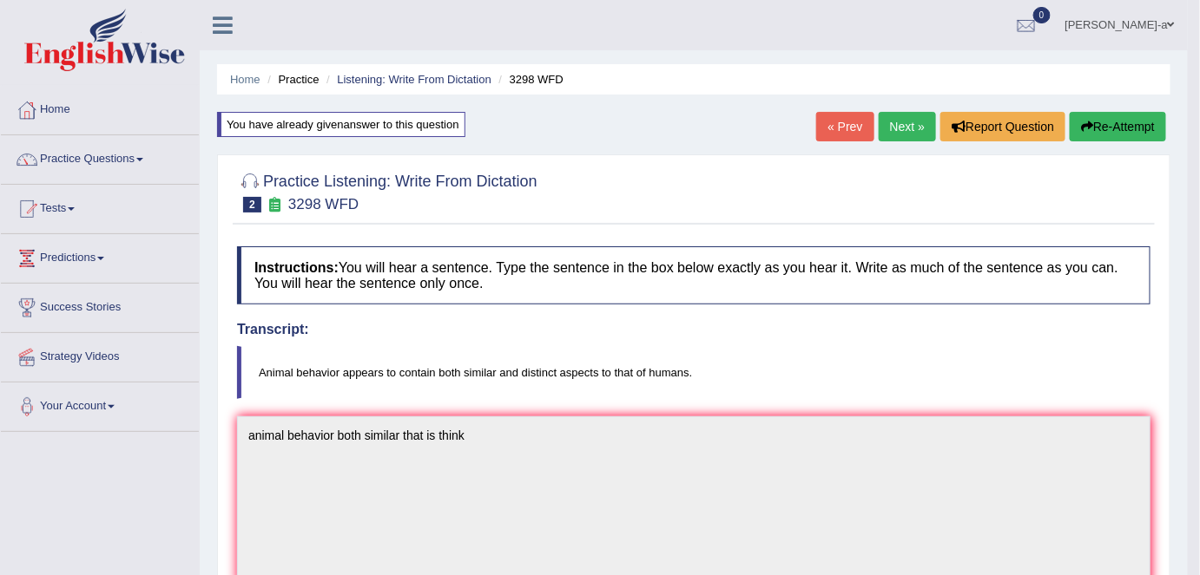
click at [889, 123] on link "Next »" at bounding box center [906, 127] width 57 height 30
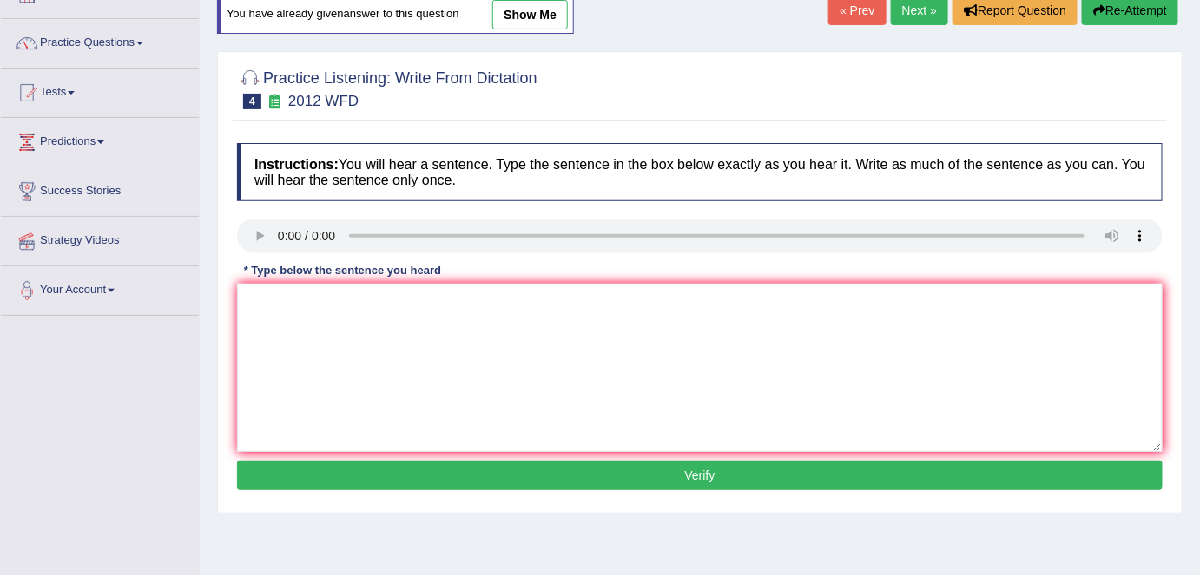
scroll to position [132, 0]
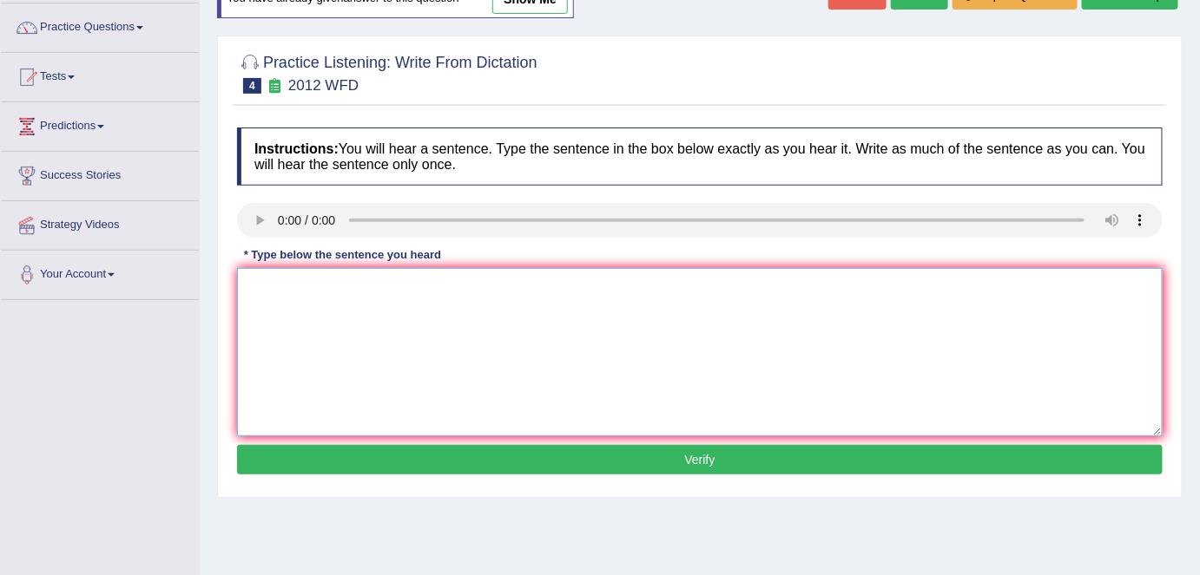
click at [264, 306] on textarea at bounding box center [699, 352] width 925 height 168
type textarea "there is a debate in this topic"
click at [699, 460] on button "Verify" at bounding box center [699, 460] width 925 height 30
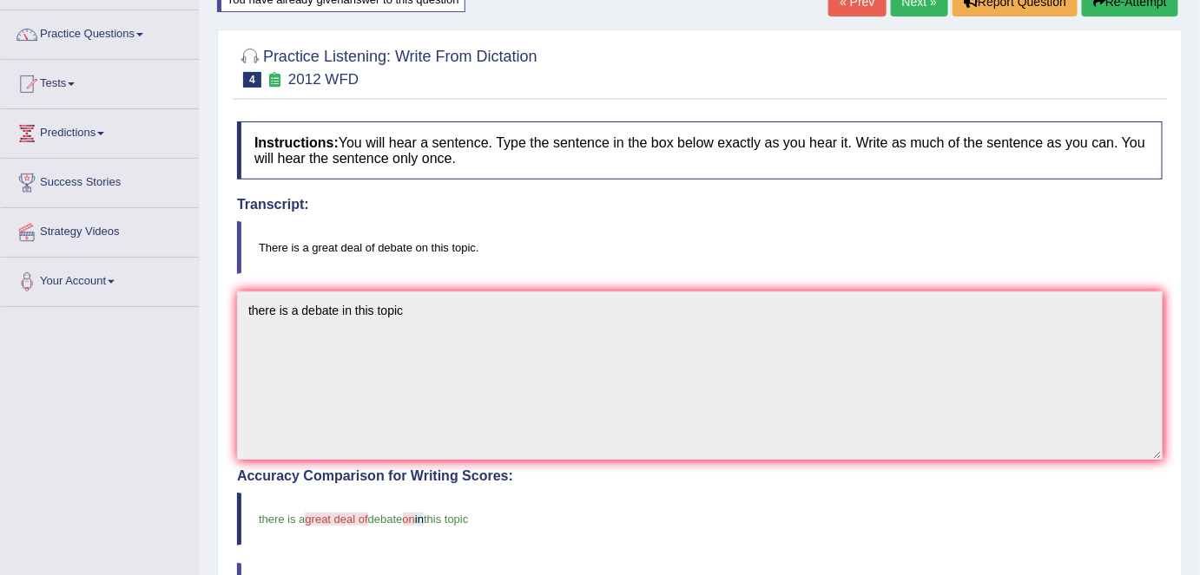
scroll to position [100, 0]
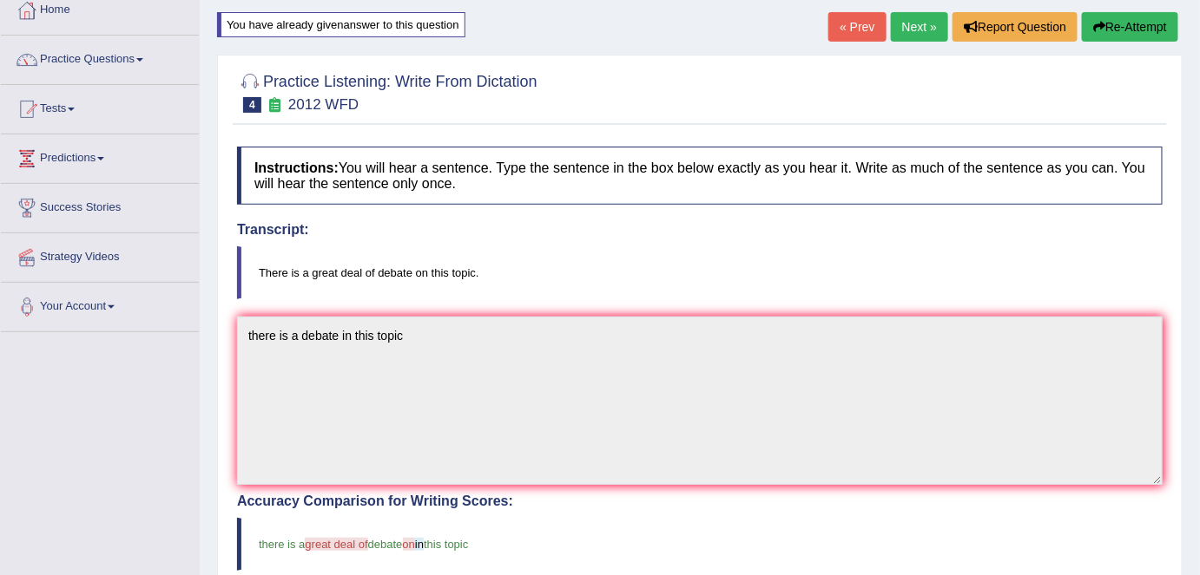
click at [917, 32] on link "Next »" at bounding box center [919, 27] width 57 height 30
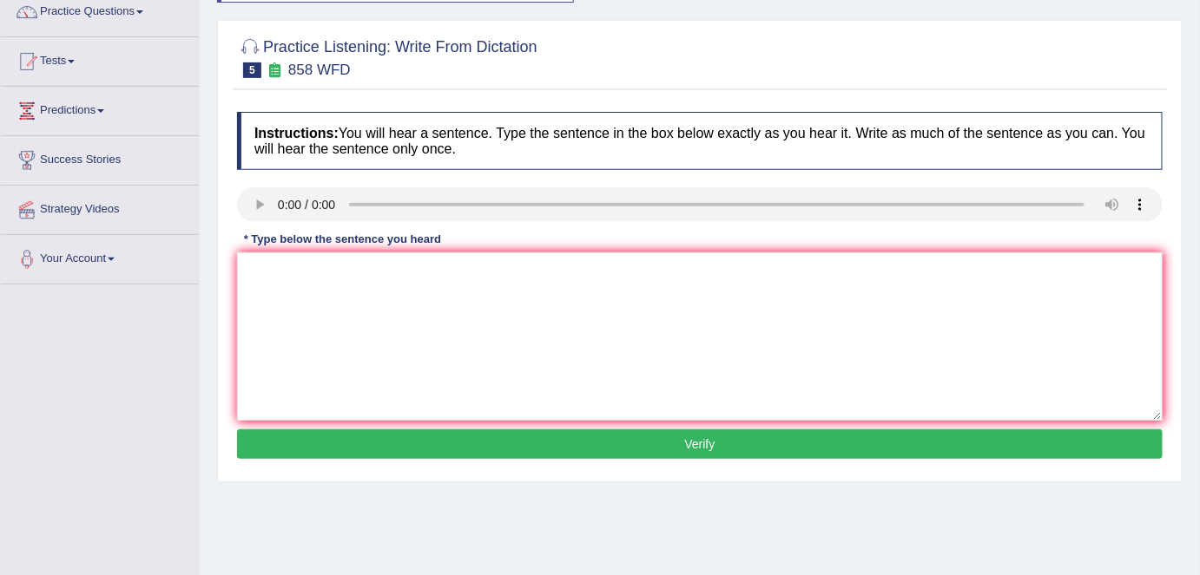
scroll to position [196, 0]
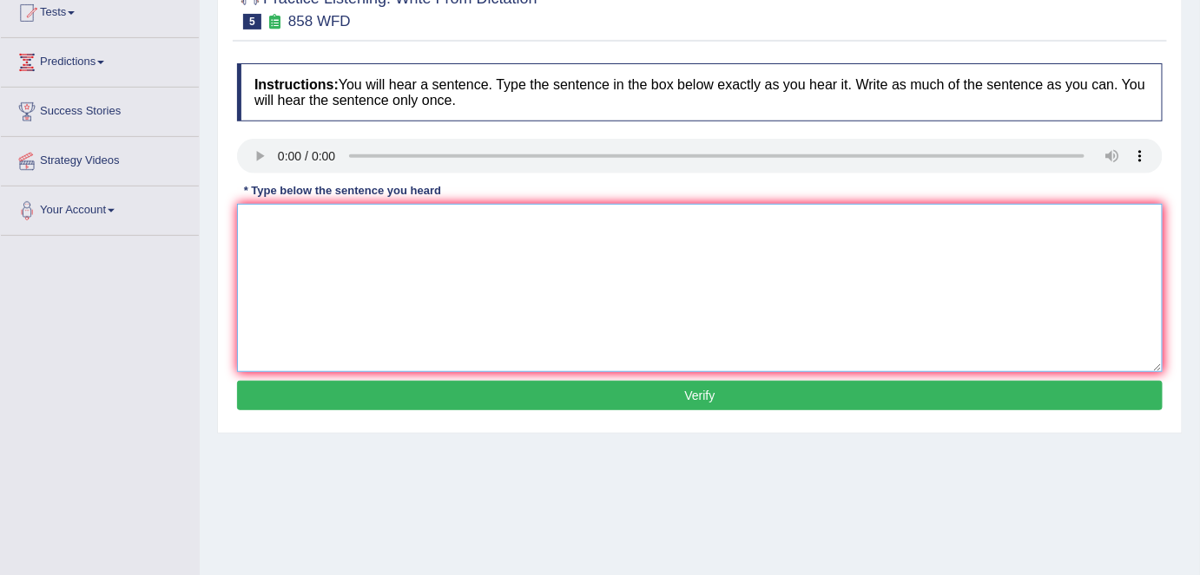
click at [259, 224] on textarea at bounding box center [699, 288] width 925 height 168
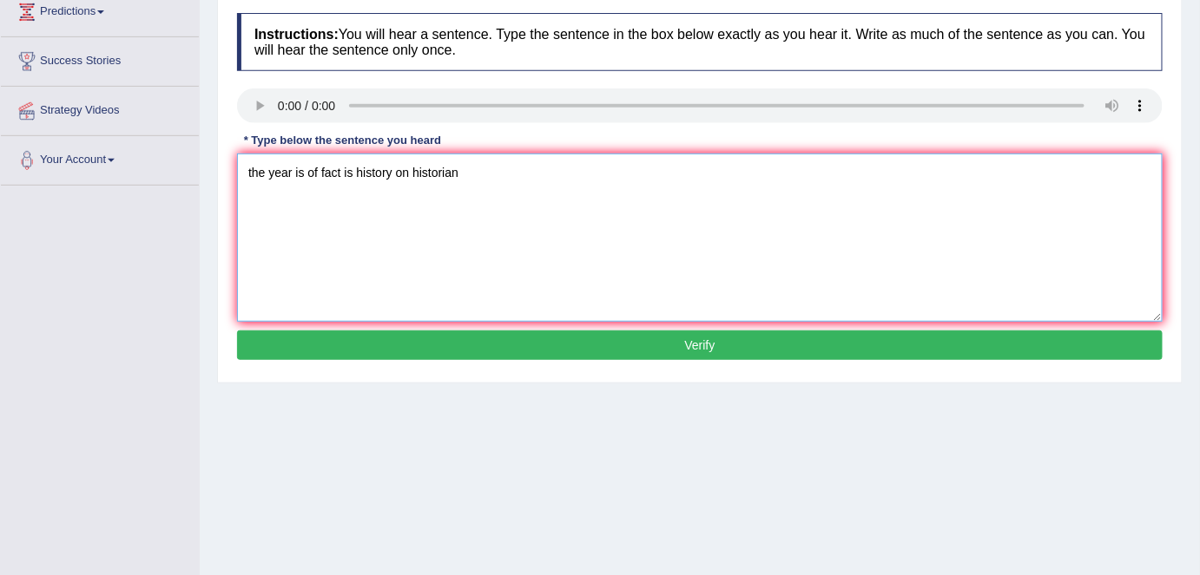
scroll to position [249, 0]
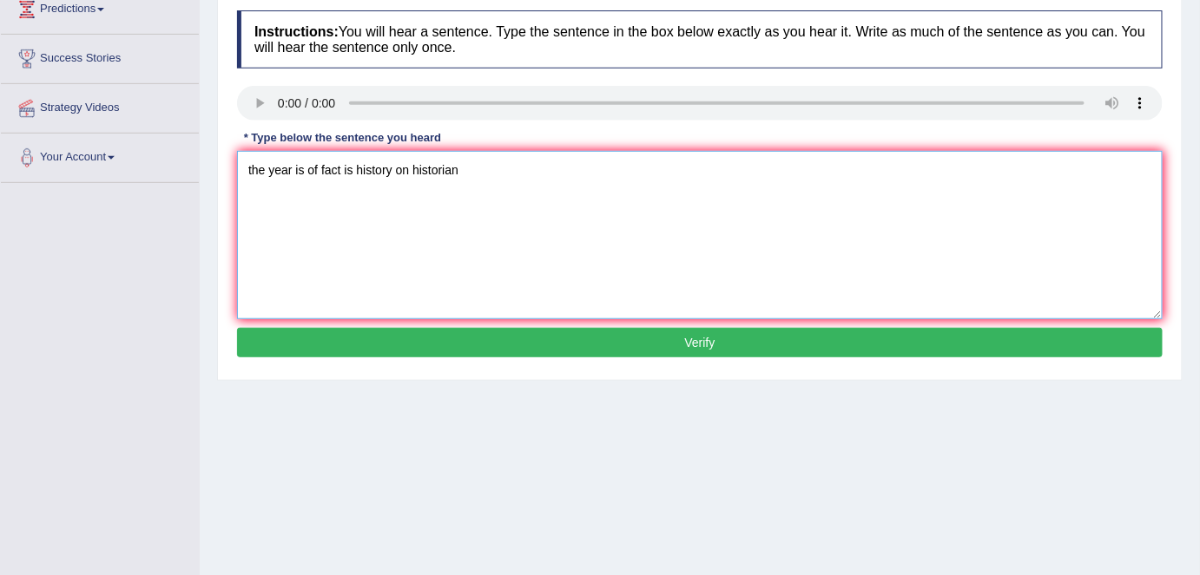
type textarea "the year is of fact is history on historian"
click at [702, 348] on button "Verify" at bounding box center [699, 343] width 925 height 30
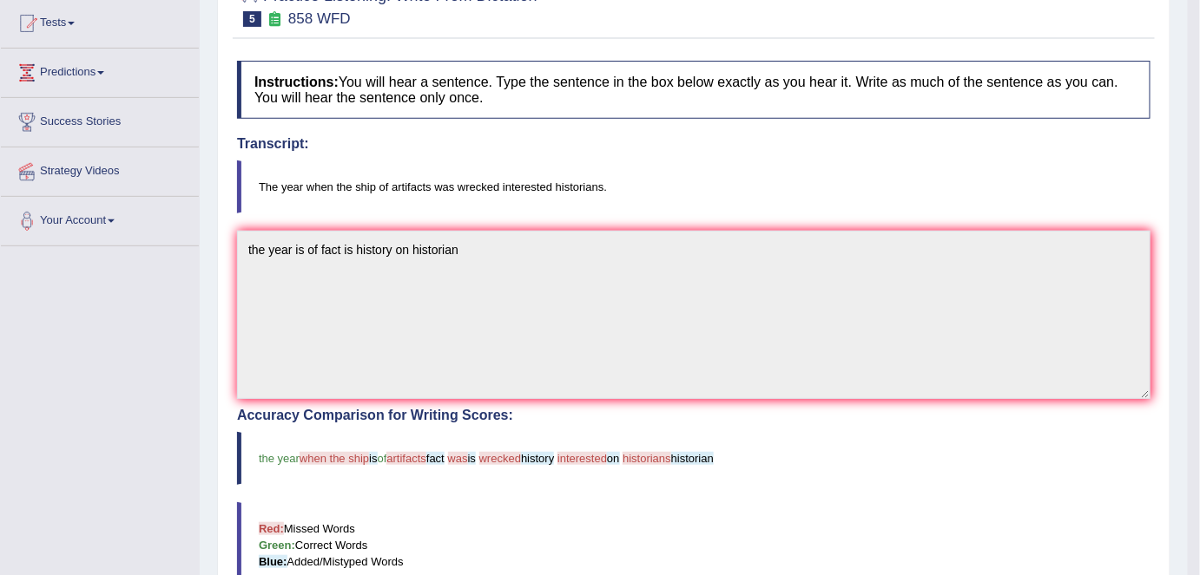
scroll to position [0, 0]
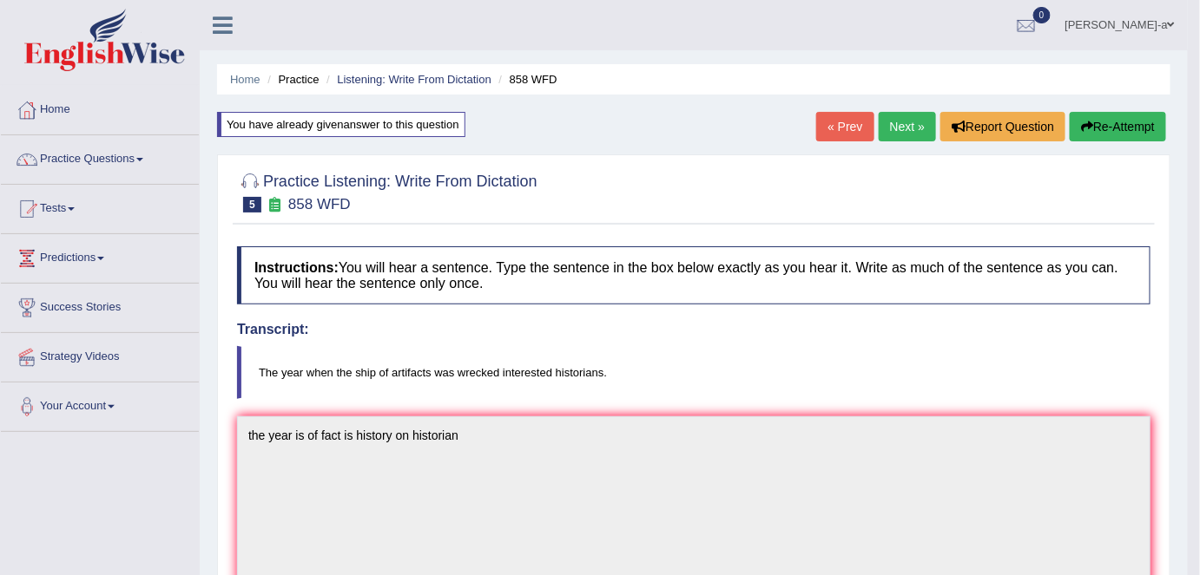
click at [892, 123] on link "Next »" at bounding box center [906, 127] width 57 height 30
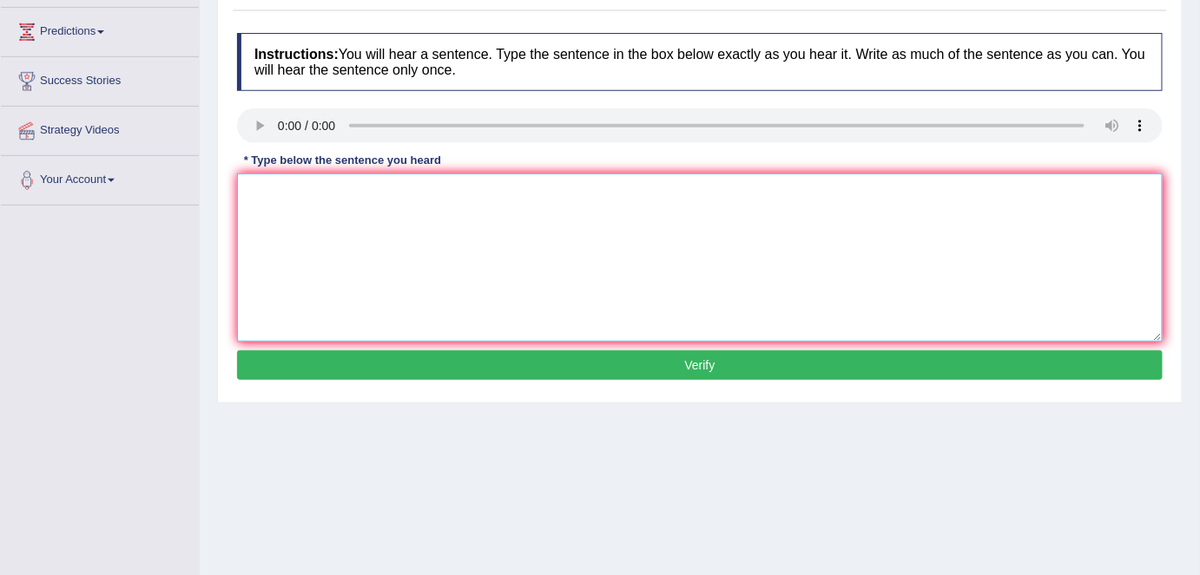
click at [265, 190] on textarea at bounding box center [699, 258] width 925 height 168
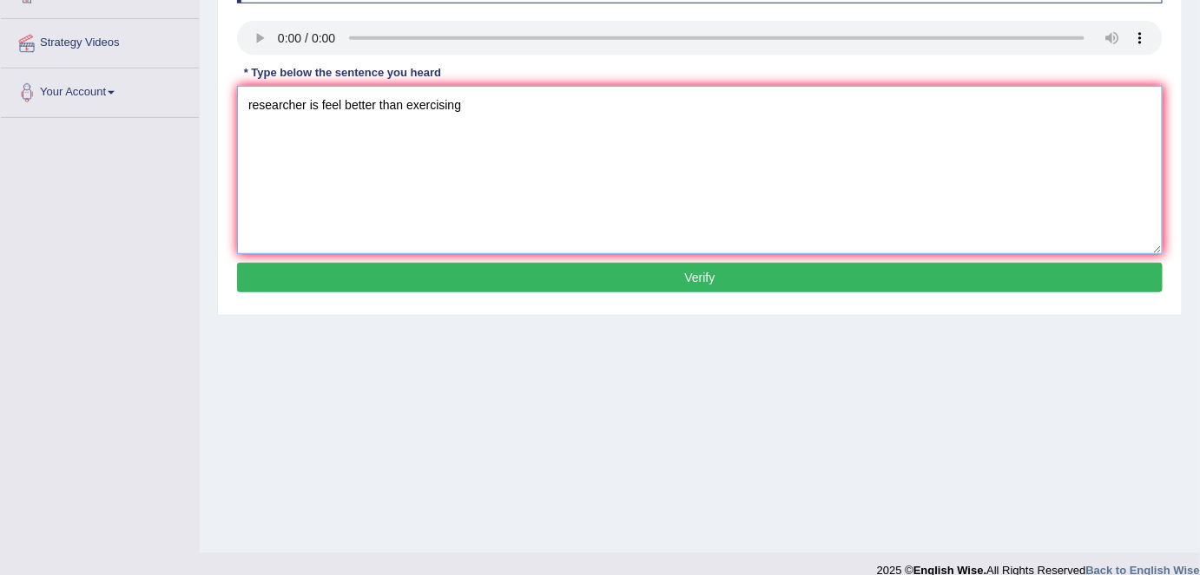
scroll to position [314, 0]
click at [486, 106] on textarea "researcher is feel better than exercising" at bounding box center [699, 170] width 925 height 168
type textarea "researcher is feel better than exercising makes better"
click at [706, 271] on button "Verify" at bounding box center [699, 278] width 925 height 30
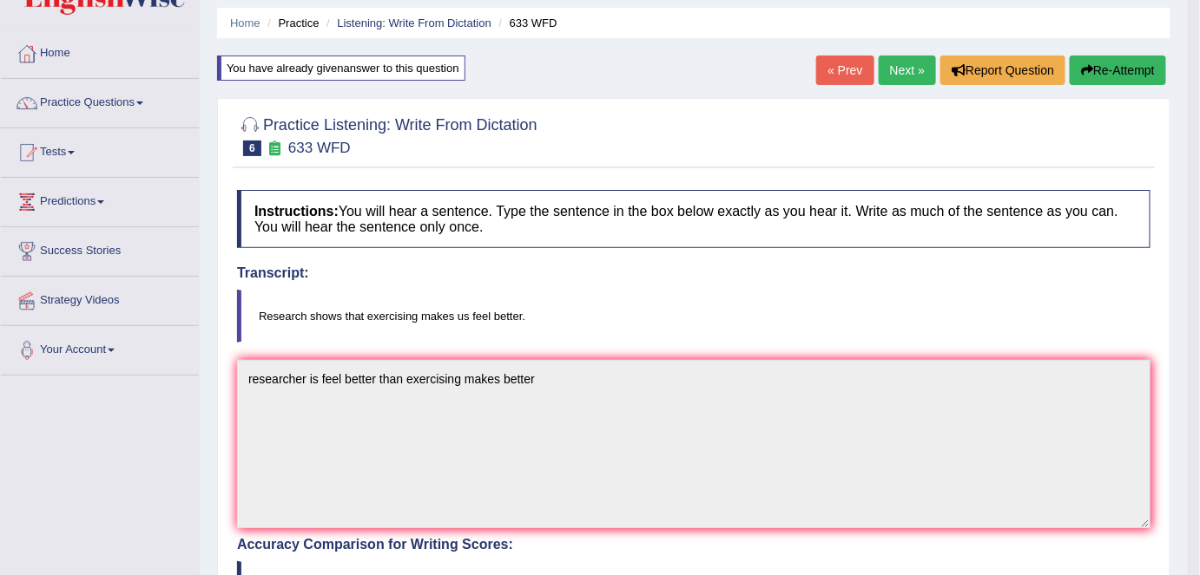
scroll to position [0, 0]
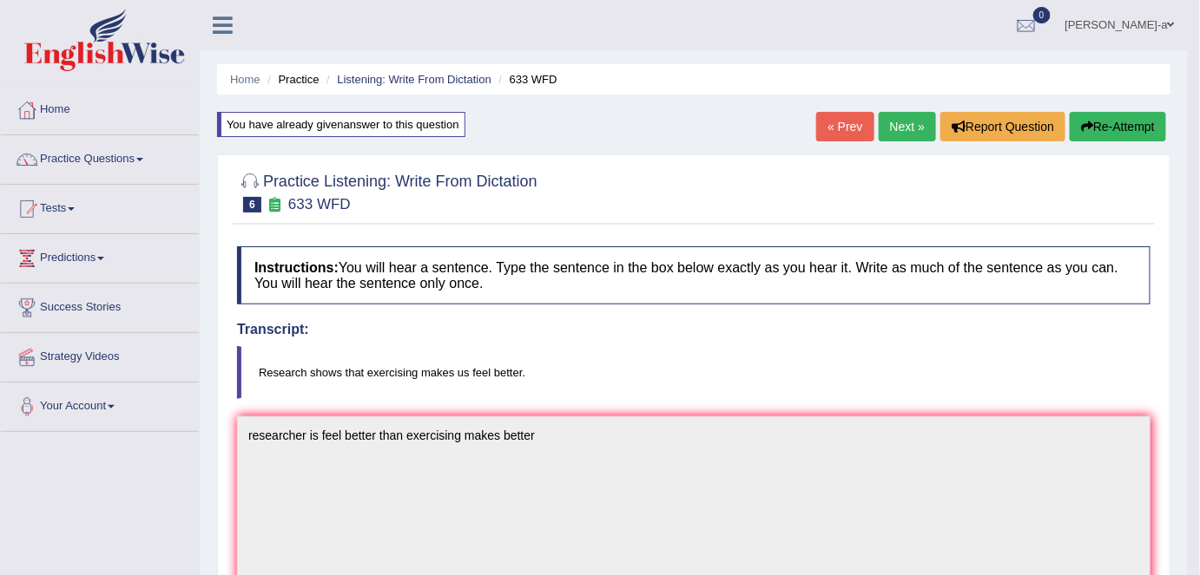
click at [911, 128] on link "Next »" at bounding box center [906, 127] width 57 height 30
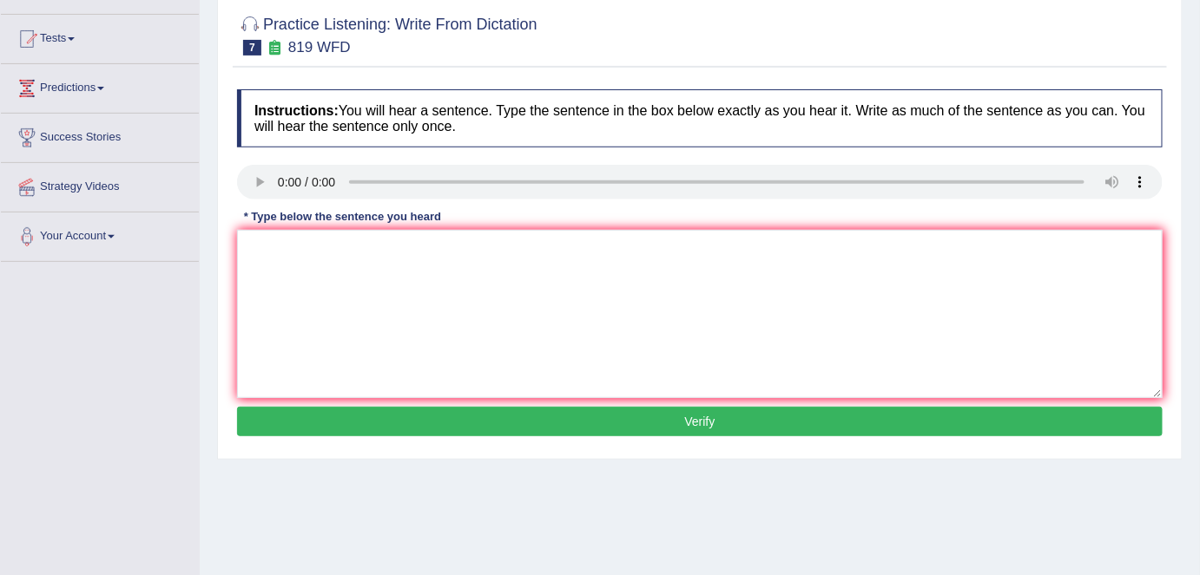
scroll to position [171, 0]
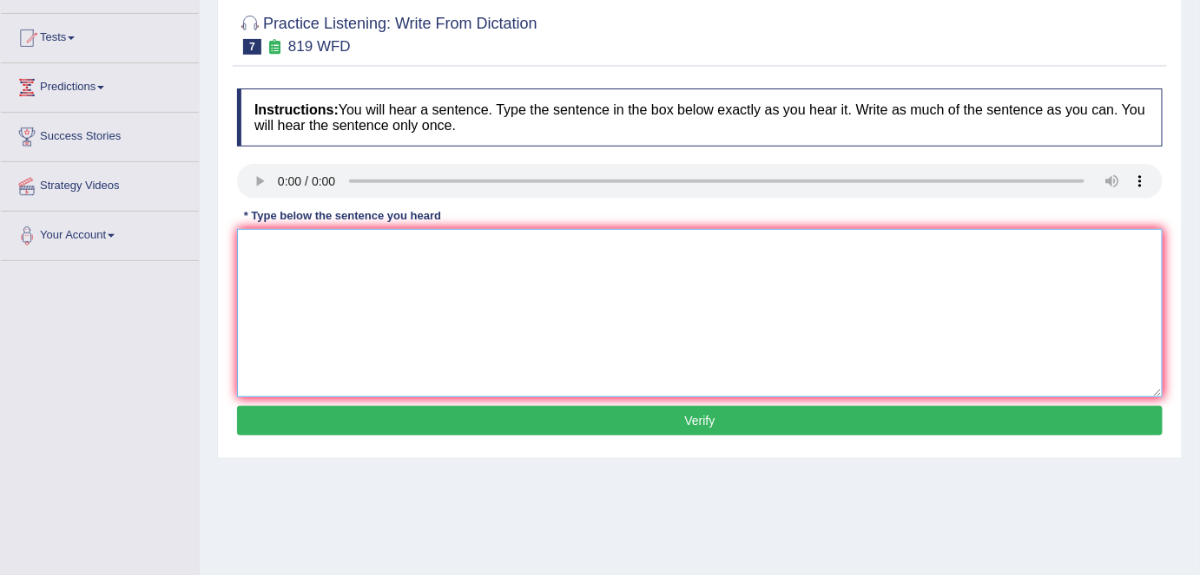
click at [294, 248] on textarea at bounding box center [699, 313] width 925 height 168
click at [254, 245] on textarea "plan is avalible growing through out" at bounding box center [699, 313] width 925 height 168
click at [329, 246] on textarea "Plan is avalible growing through out" at bounding box center [699, 313] width 925 height 168
click at [312, 246] on textarea "Plan is avalible growing through out" at bounding box center [699, 313] width 925 height 168
click at [309, 247] on textarea "Plan is able growing through out" at bounding box center [699, 313] width 925 height 168
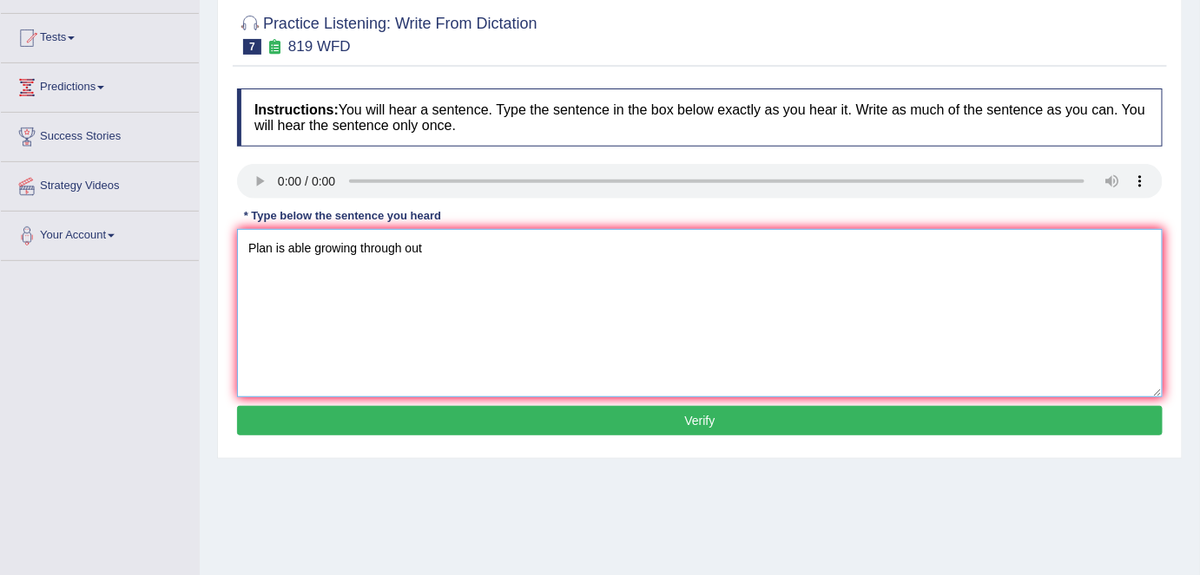
click at [312, 248] on textarea "Plan is able growing through out" at bounding box center [699, 313] width 925 height 168
click at [489, 246] on textarea "Plan is able continue growing through out" at bounding box center [699, 313] width 925 height 168
type textarea "Plan is able continue growing through out is lives"
click at [689, 415] on button "Verify" at bounding box center [699, 421] width 925 height 30
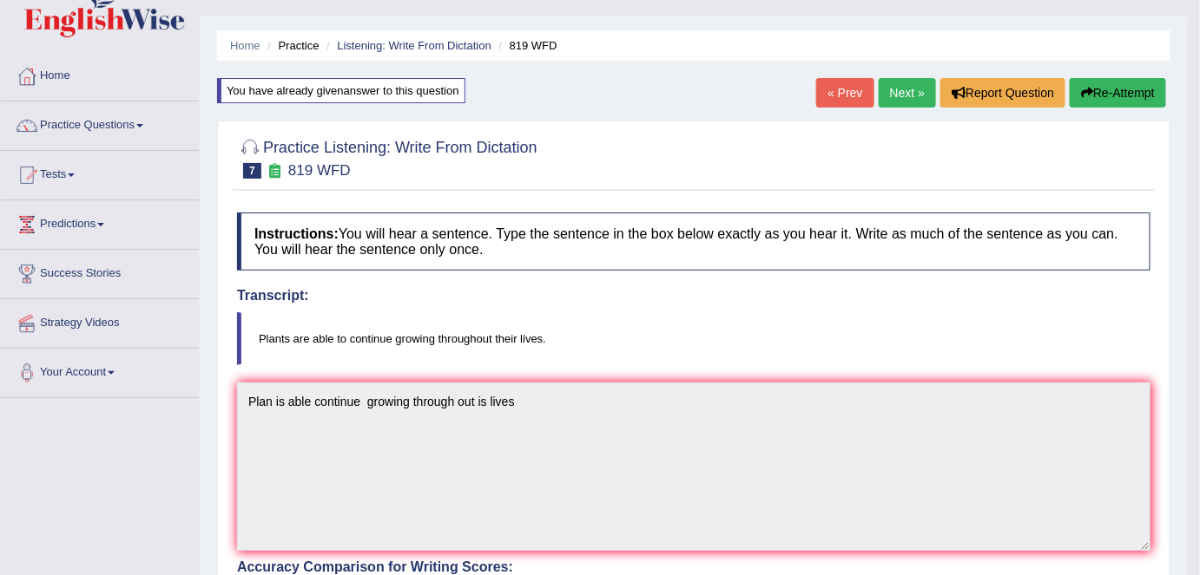
scroll to position [0, 0]
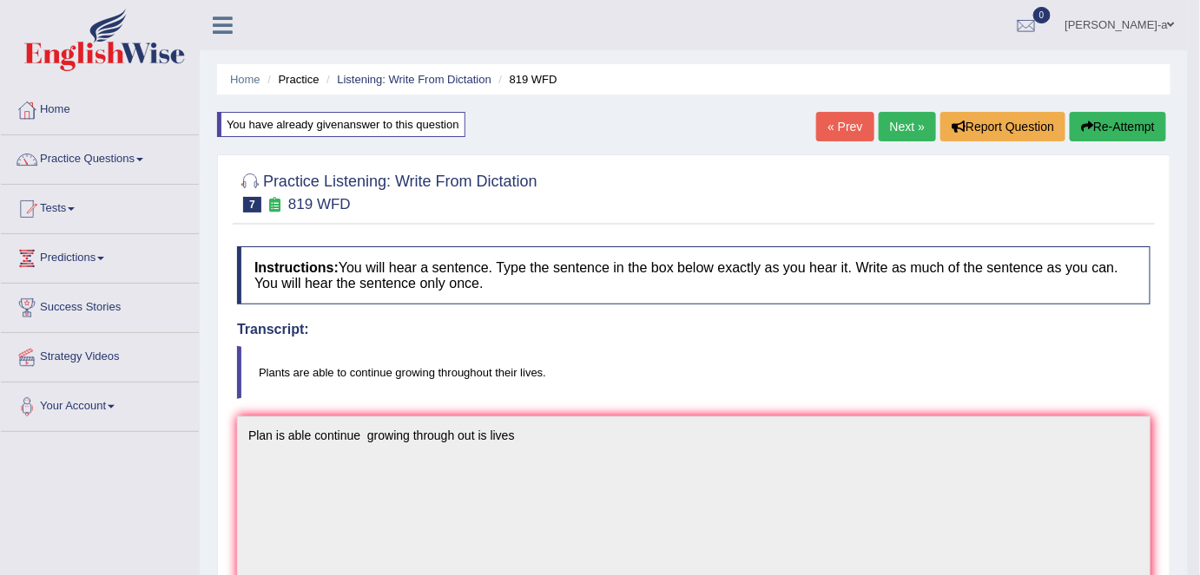
click at [891, 132] on link "Next »" at bounding box center [906, 127] width 57 height 30
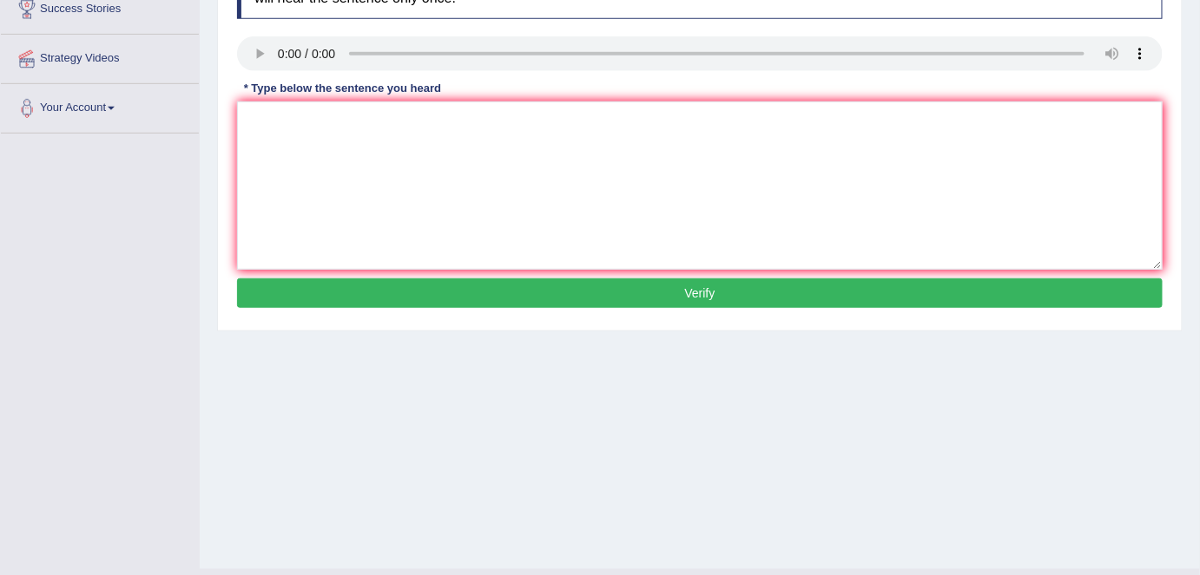
scroll to position [299, 0]
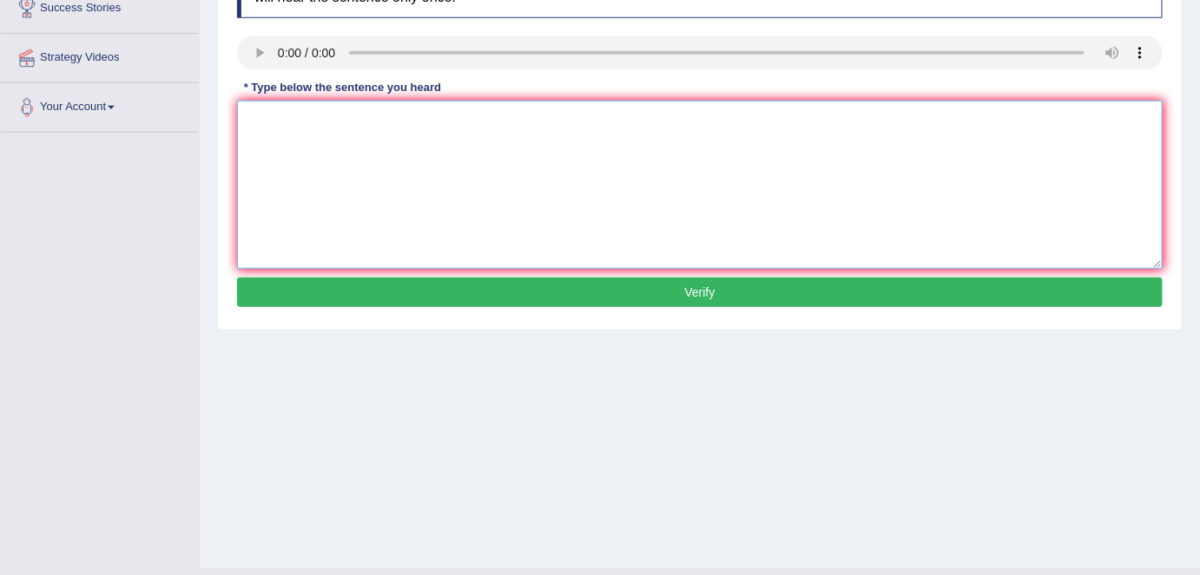
click at [253, 115] on textarea at bounding box center [699, 185] width 925 height 168
click at [240, 125] on textarea "Serious of observation in our classroom." at bounding box center [699, 185] width 925 height 168
click at [271, 118] on textarea "A Serious of observation in our classroom." at bounding box center [699, 185] width 925 height 168
click at [415, 123] on textarea "A serious of observation in our classroom." at bounding box center [699, 185] width 925 height 168
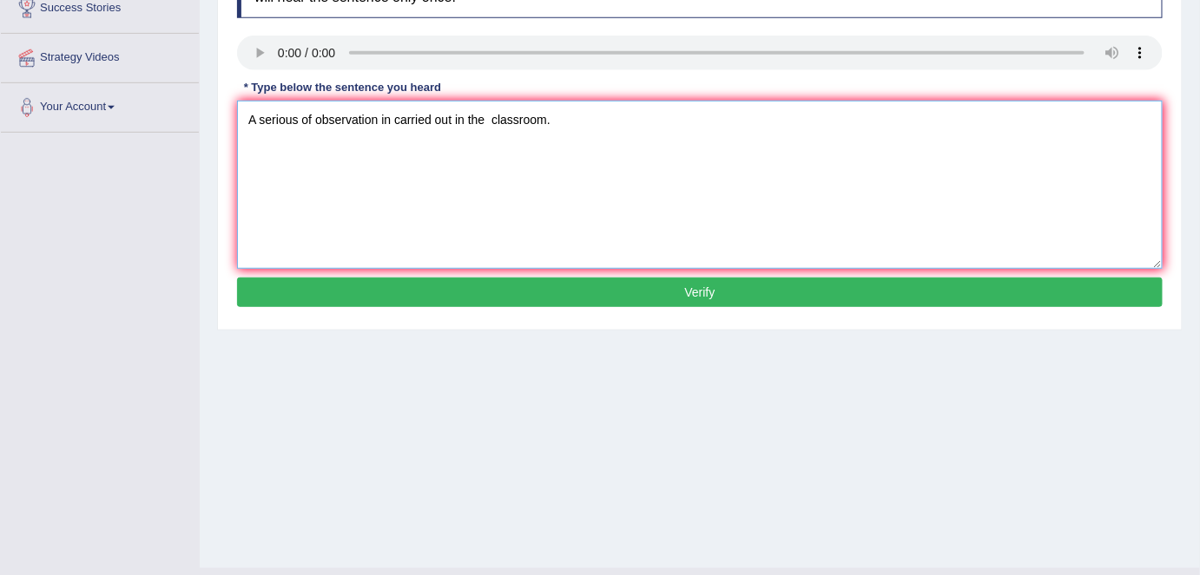
type textarea "A serious of observation in carried out in the classroom."
click at [706, 289] on button "Verify" at bounding box center [699, 293] width 925 height 30
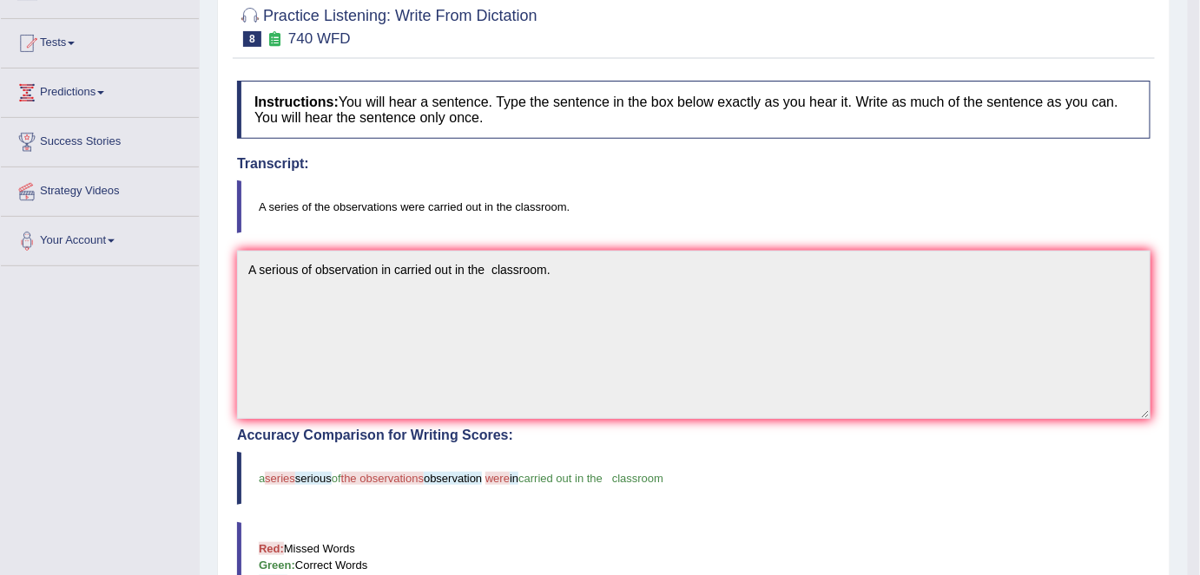
scroll to position [0, 0]
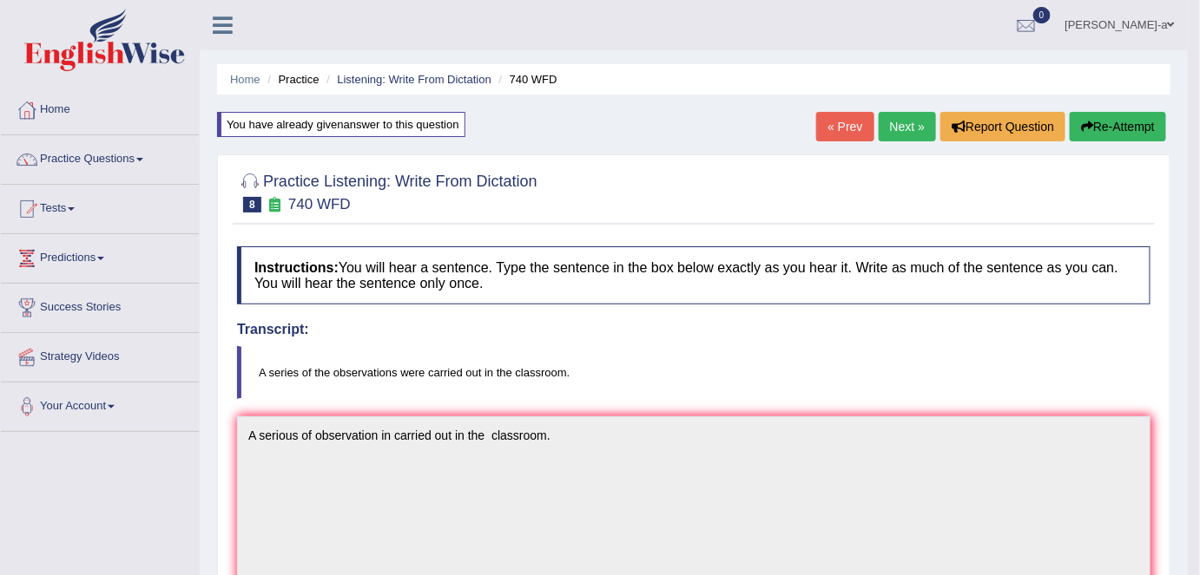
click at [904, 124] on link "Next »" at bounding box center [906, 127] width 57 height 30
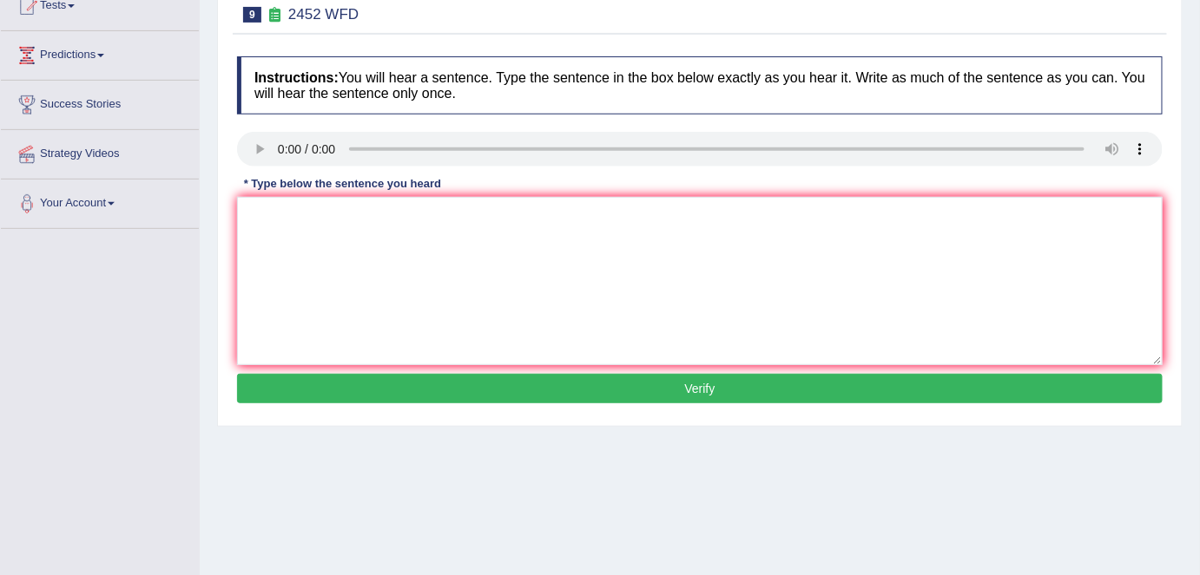
scroll to position [204, 0]
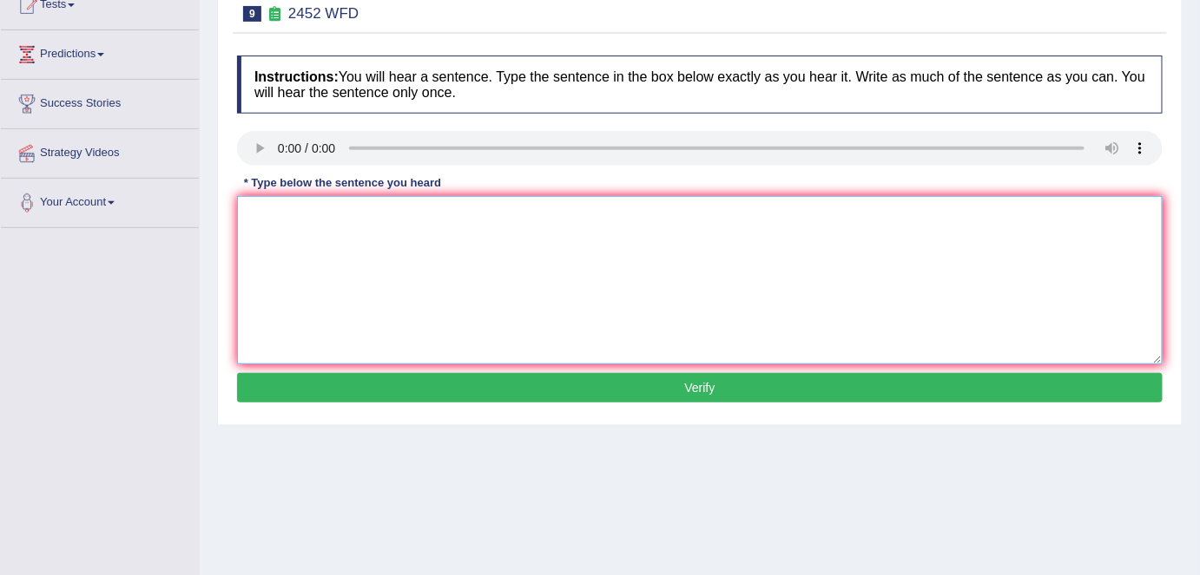
click at [264, 207] on textarea at bounding box center [699, 280] width 925 height 168
click at [428, 213] on textarea "It is a debate of a value values og knowledges kowledge" at bounding box center [699, 280] width 925 height 168
click at [560, 215] on textarea "It is a debate of a value values of knowledges kowledge" at bounding box center [699, 280] width 925 height 168
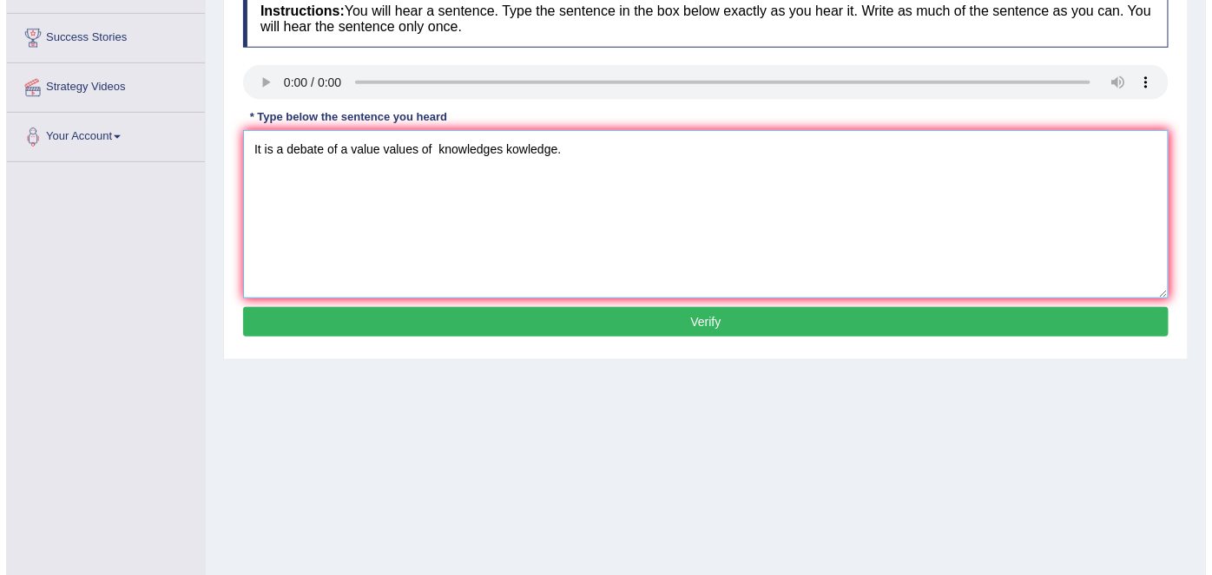
scroll to position [268, 0]
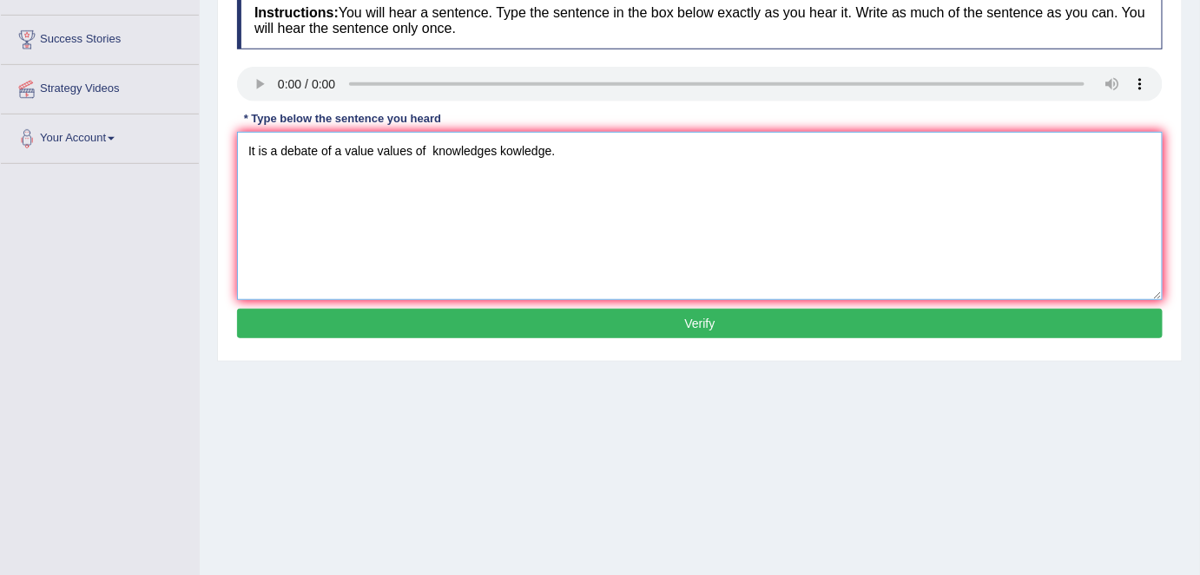
type textarea "It is a debate of a value values of knowledges kowledge."
click at [699, 324] on button "Verify" at bounding box center [699, 324] width 925 height 30
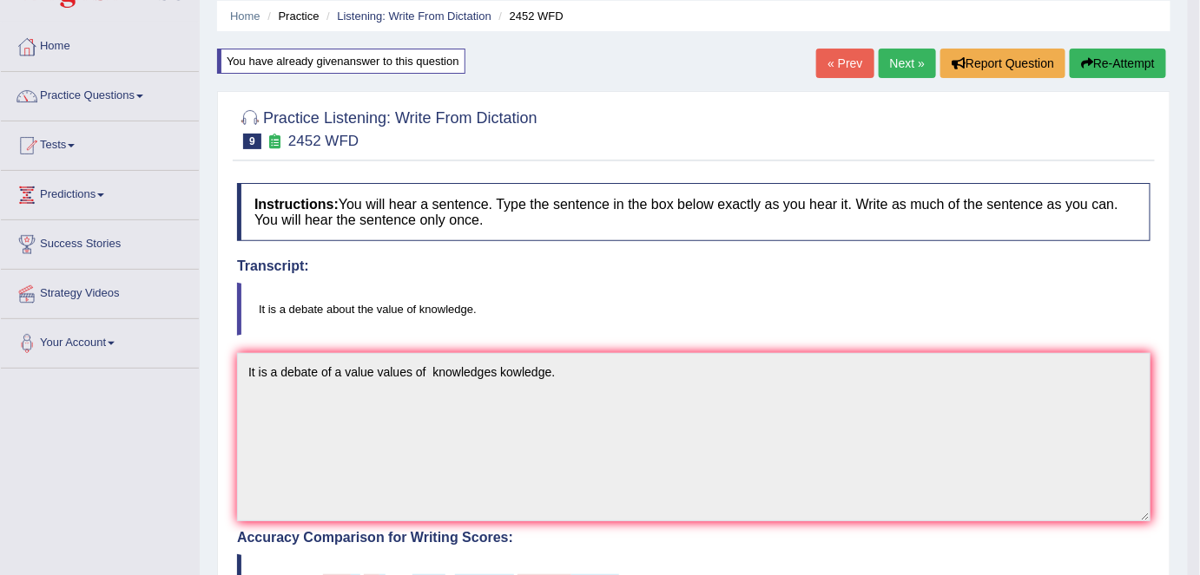
scroll to position [0, 0]
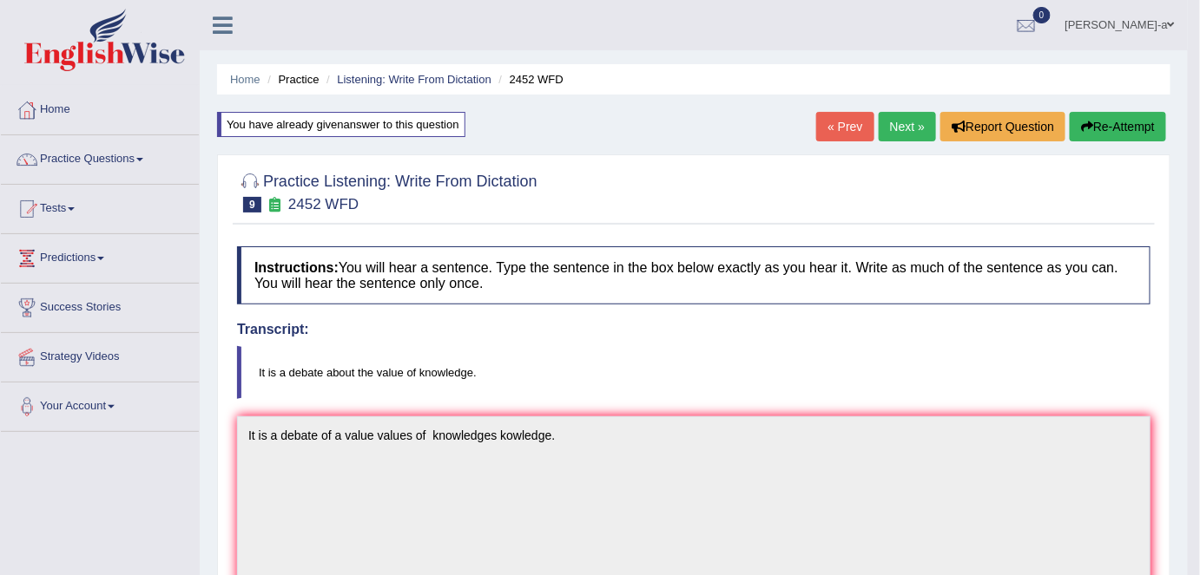
click at [904, 130] on link "Next »" at bounding box center [906, 127] width 57 height 30
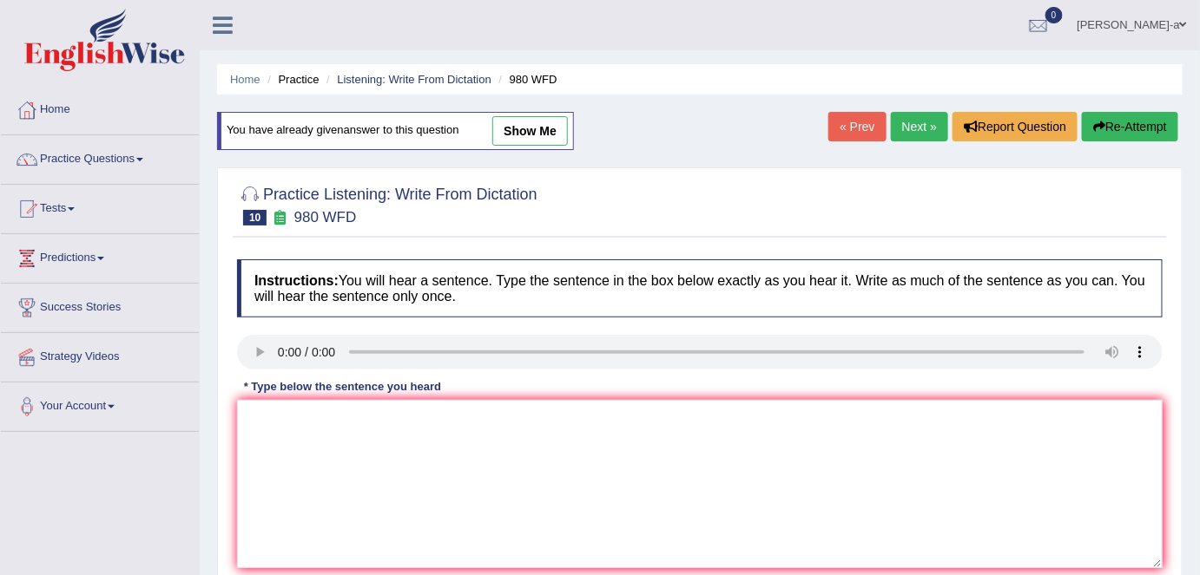
click at [858, 128] on link "« Prev" at bounding box center [856, 127] width 57 height 30
click at [863, 116] on link "« Prev" at bounding box center [856, 127] width 57 height 30
click at [272, 426] on textarea at bounding box center [699, 484] width 925 height 168
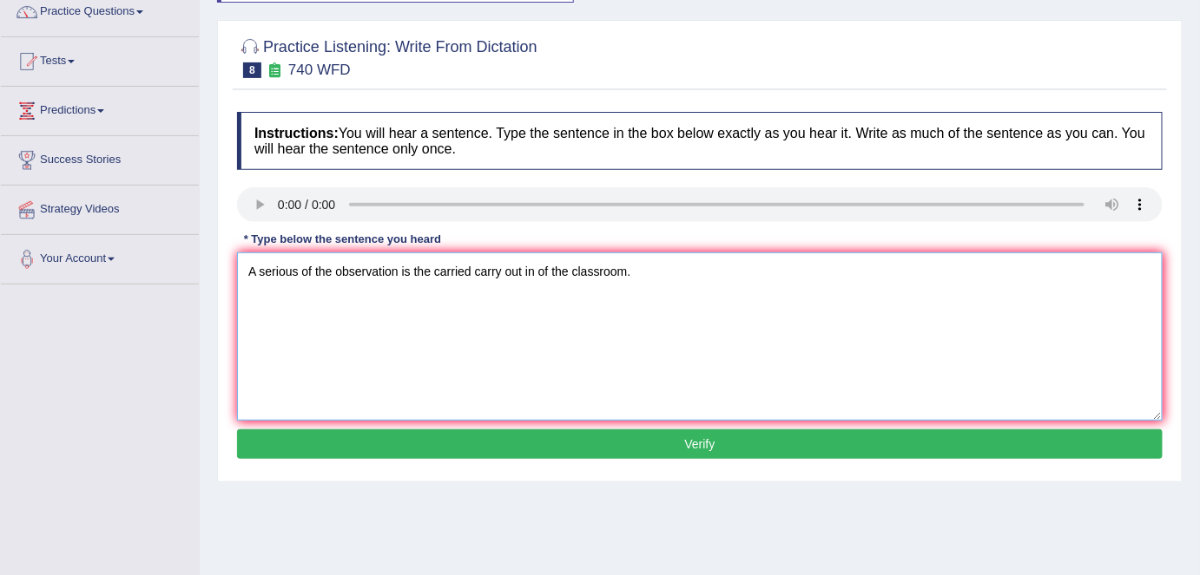
scroll to position [153, 0]
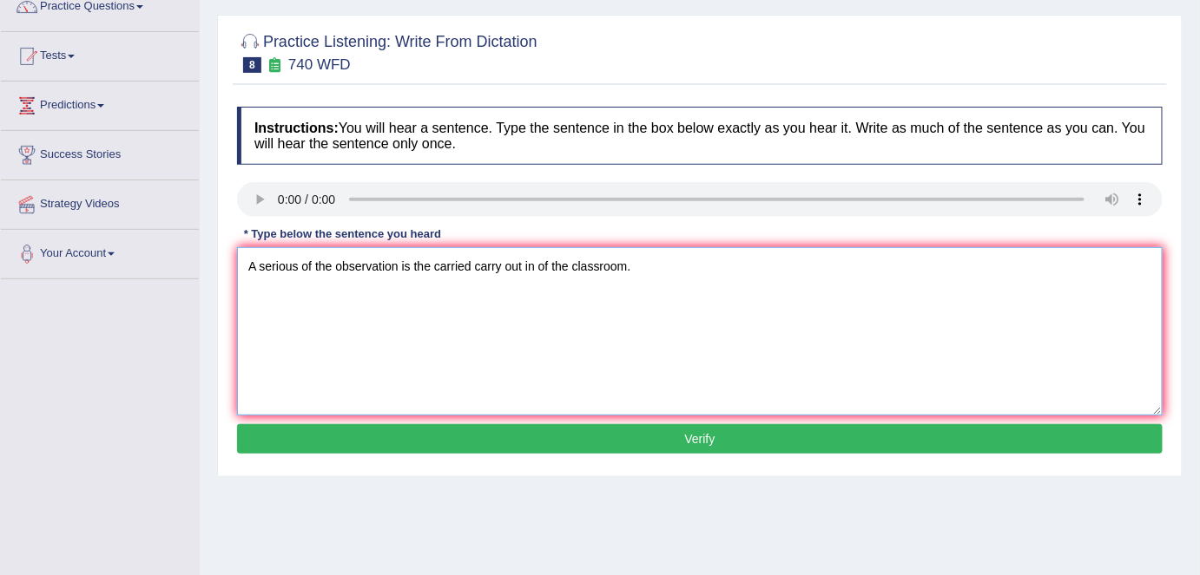
type textarea "A serious of the observation is the carried carry out in of the classroom."
click at [701, 440] on button "Verify" at bounding box center [699, 439] width 925 height 30
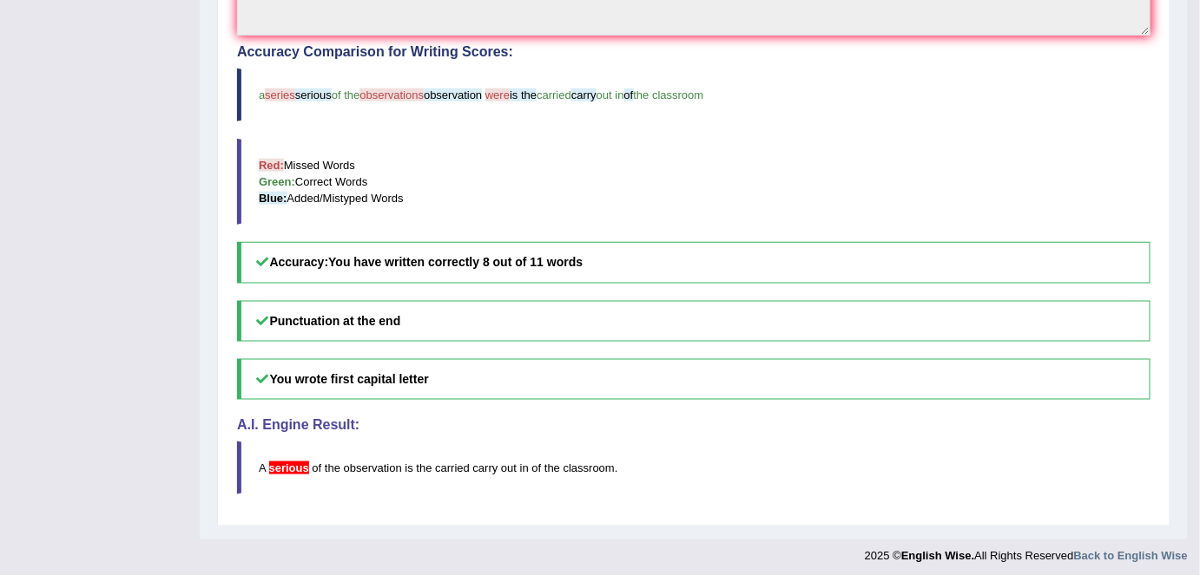
scroll to position [552, 0]
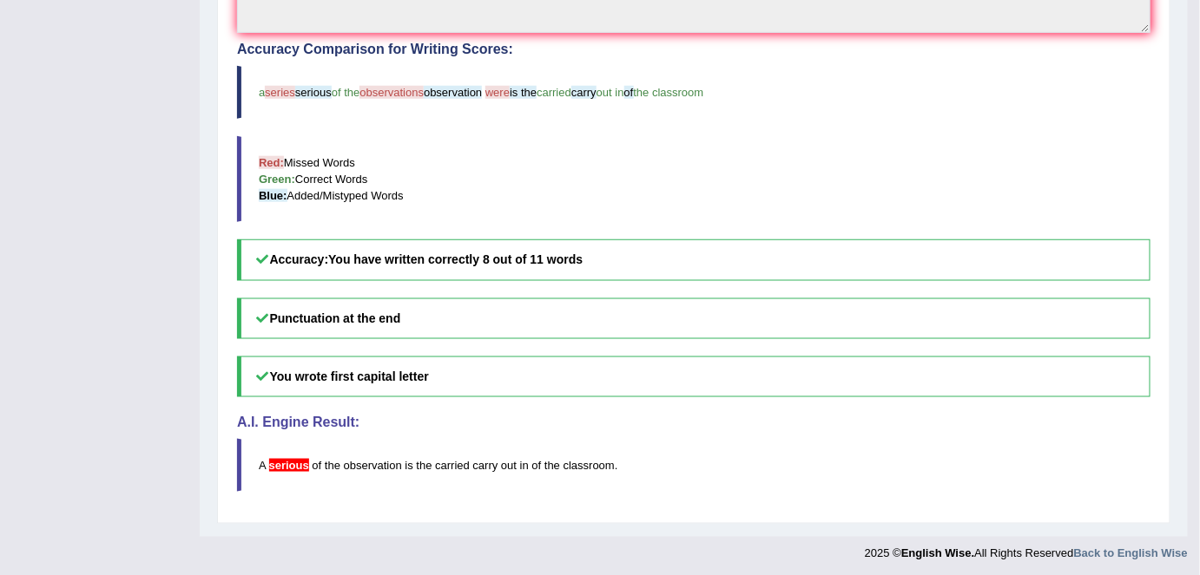
click at [701, 440] on blockquote "A serious of the observation is the carried carry out in of the classroom ." at bounding box center [693, 465] width 913 height 53
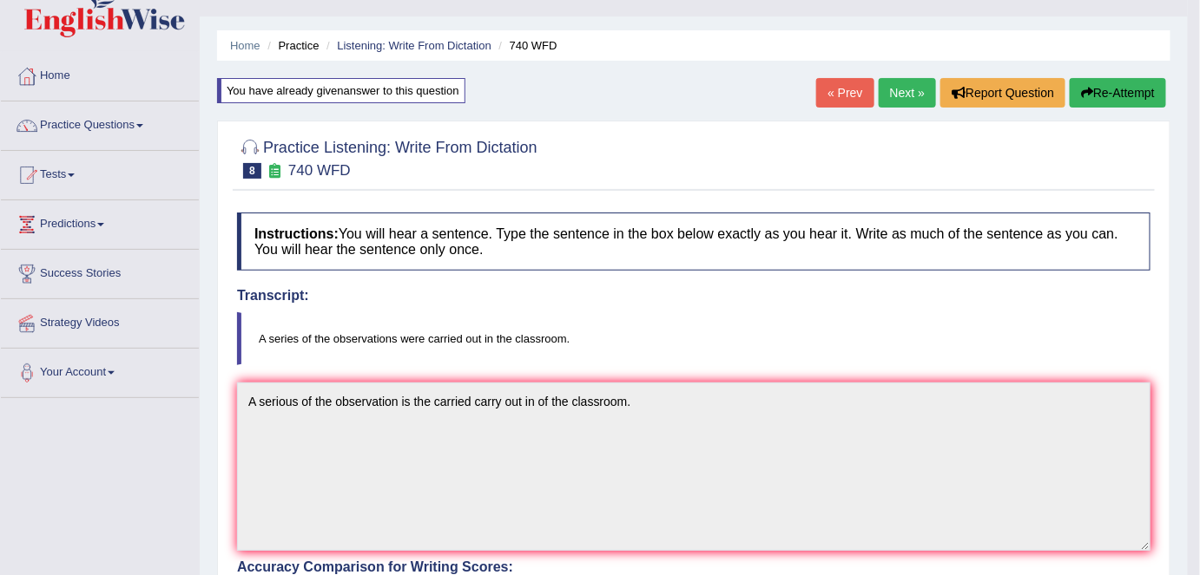
scroll to position [0, 0]
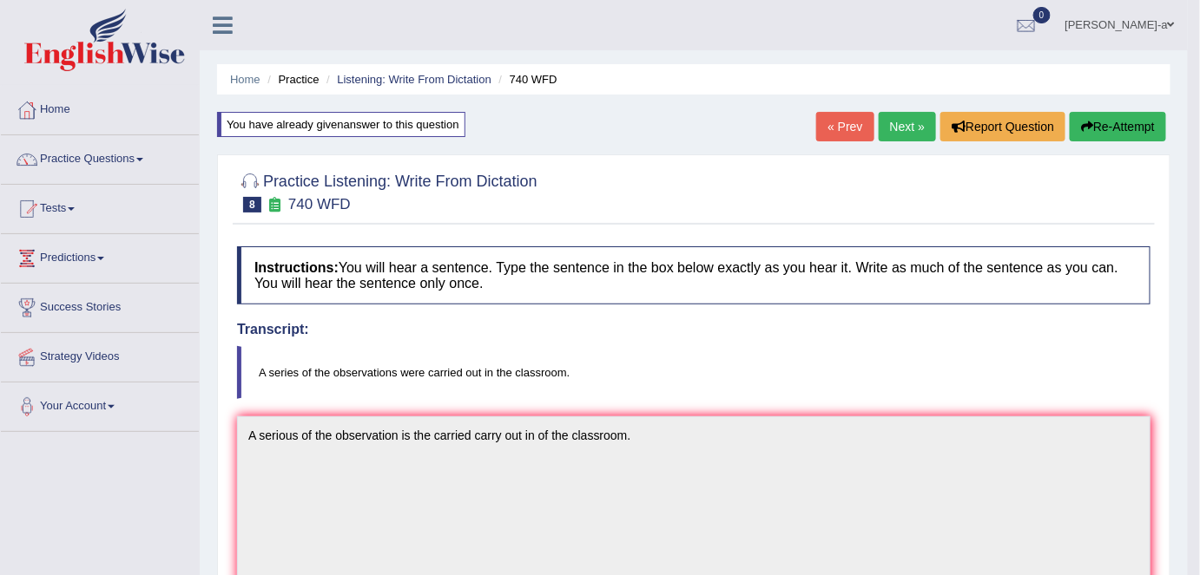
click at [901, 127] on link "Next »" at bounding box center [906, 127] width 57 height 30
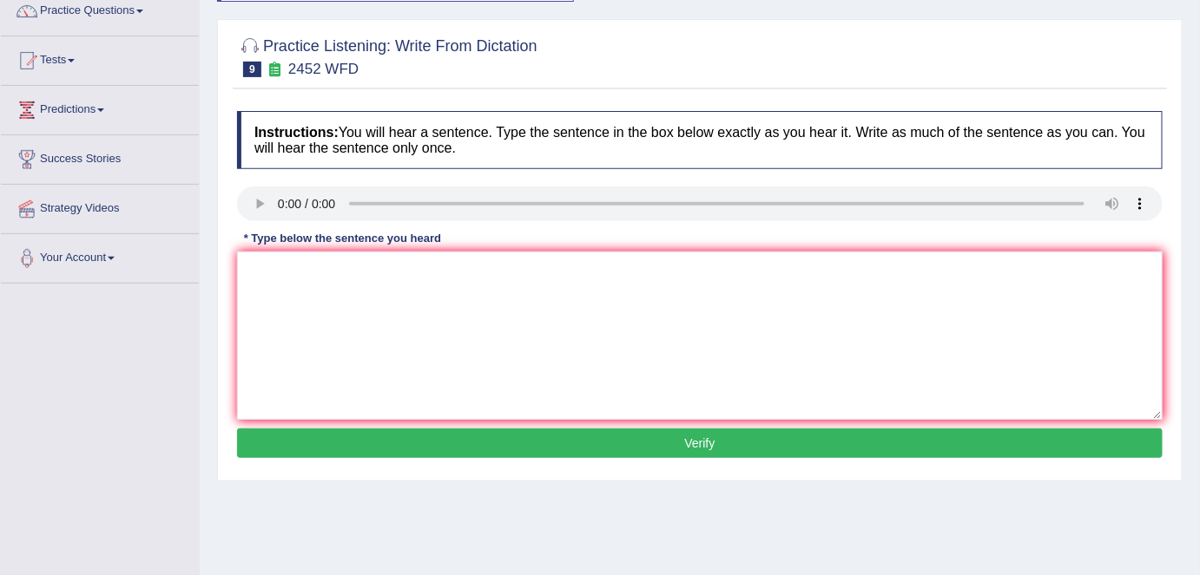
scroll to position [150, 0]
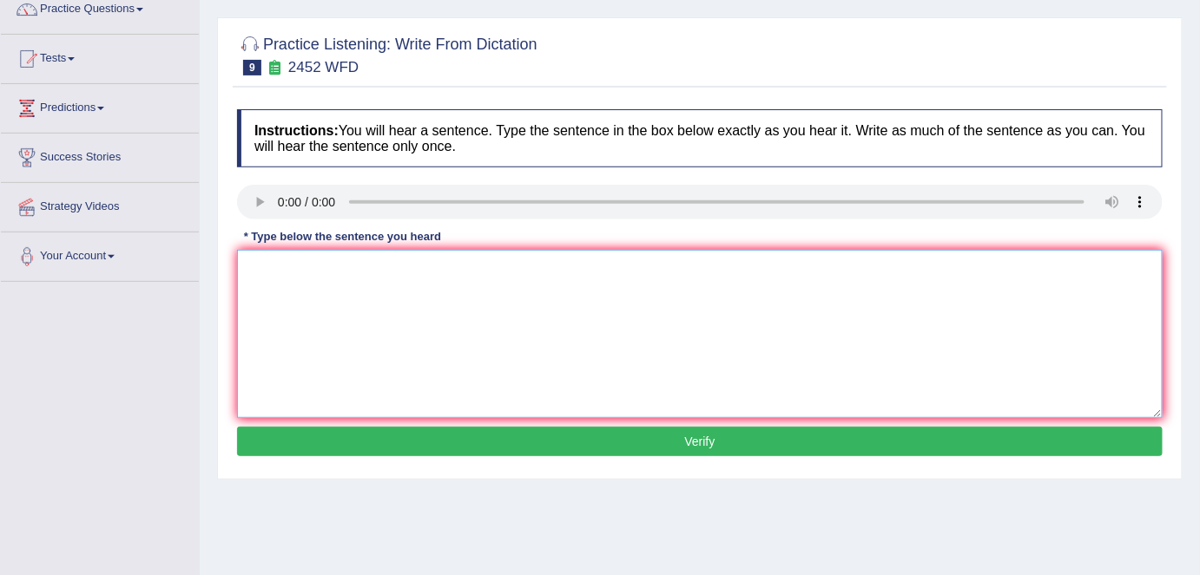
click at [256, 312] on textarea at bounding box center [699, 334] width 925 height 168
click at [428, 266] on textarea "It is debate of the about the value of the knowledge" at bounding box center [699, 334] width 925 height 168
click at [569, 269] on textarea "It is debate of the about the value values of the knowledge" at bounding box center [699, 334] width 925 height 168
type textarea "It is debate of the about the value values of the knowledge knowledges"
click at [701, 439] on button "Verify" at bounding box center [699, 442] width 925 height 30
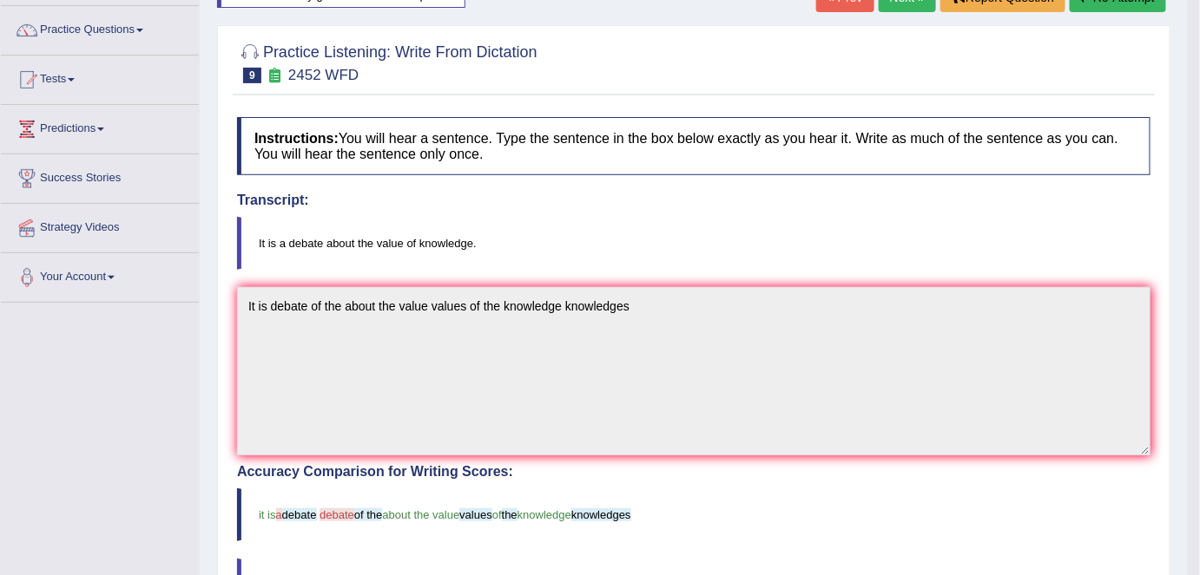
scroll to position [0, 0]
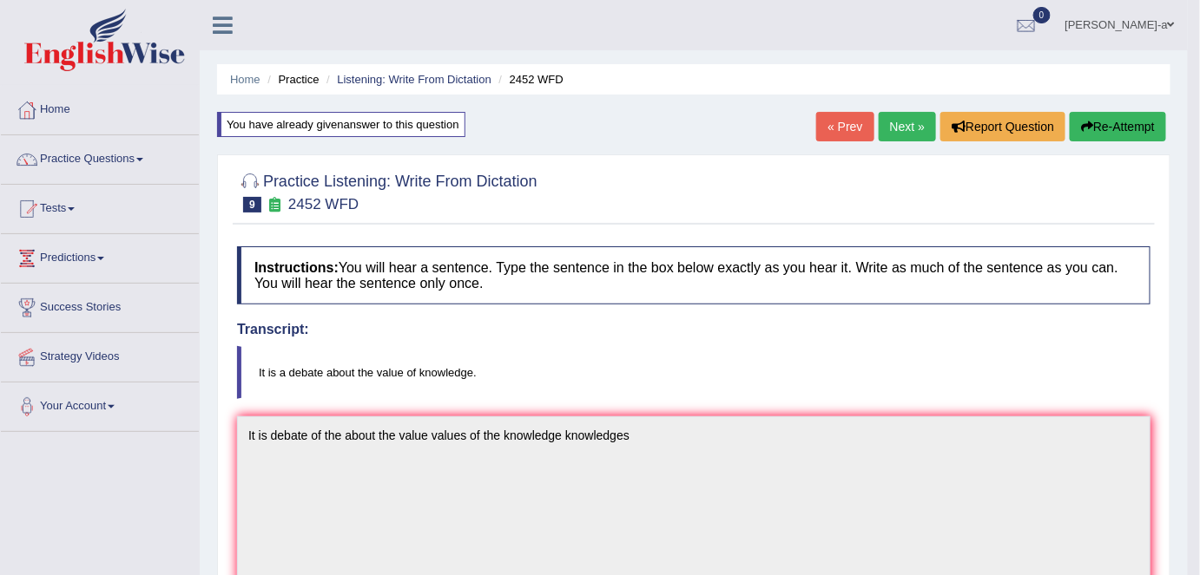
click at [1118, 119] on button "Re-Attempt" at bounding box center [1117, 127] width 96 height 30
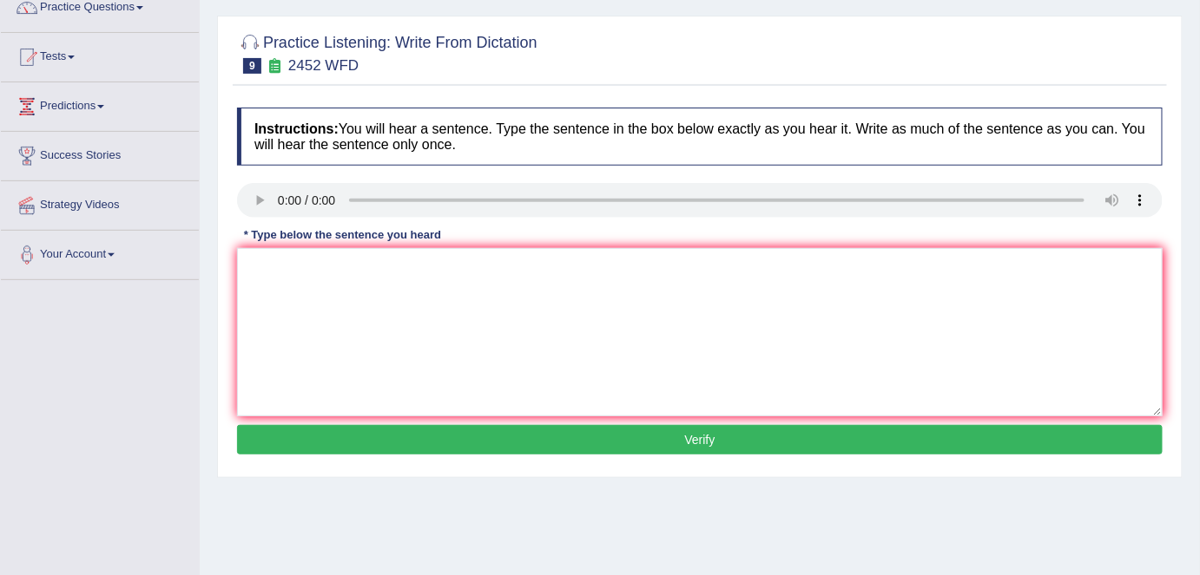
scroll to position [154, 0]
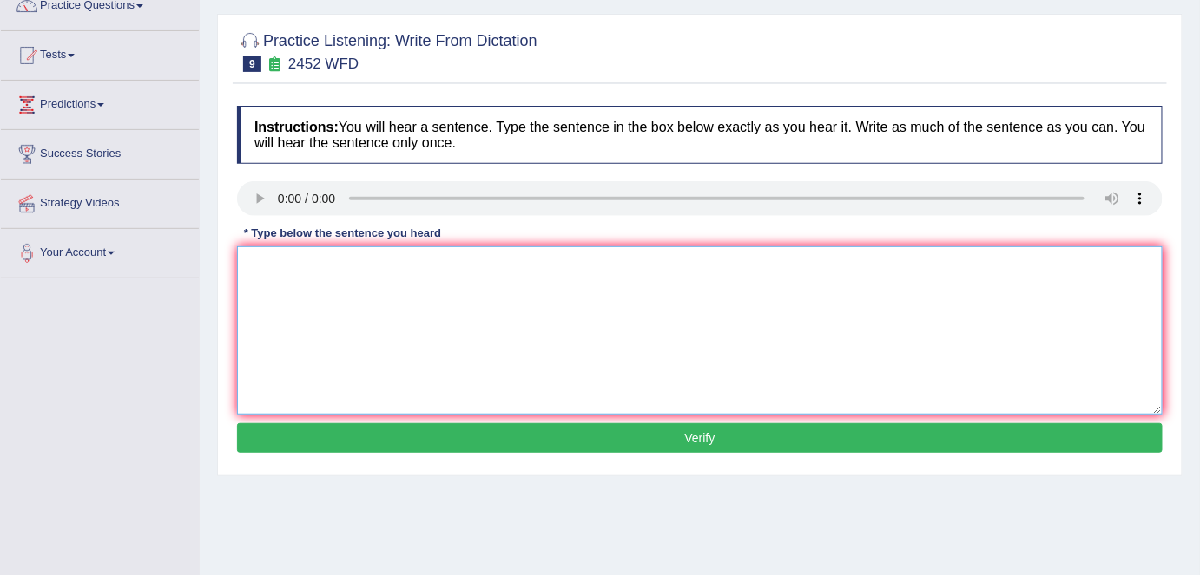
click at [248, 288] on textarea at bounding box center [699, 331] width 925 height 168
click at [543, 265] on textarea "It is debates debate about the value of the knowledge." at bounding box center [699, 331] width 925 height 168
click at [443, 264] on textarea "It is debates debate about the value of the knowledge." at bounding box center [699, 331] width 925 height 168
click at [438, 262] on textarea "It is debates debate about the value of the knowledge." at bounding box center [699, 331] width 925 height 168
click at [574, 266] on textarea "It is debates debate about the value values of the knowledge." at bounding box center [699, 331] width 925 height 168
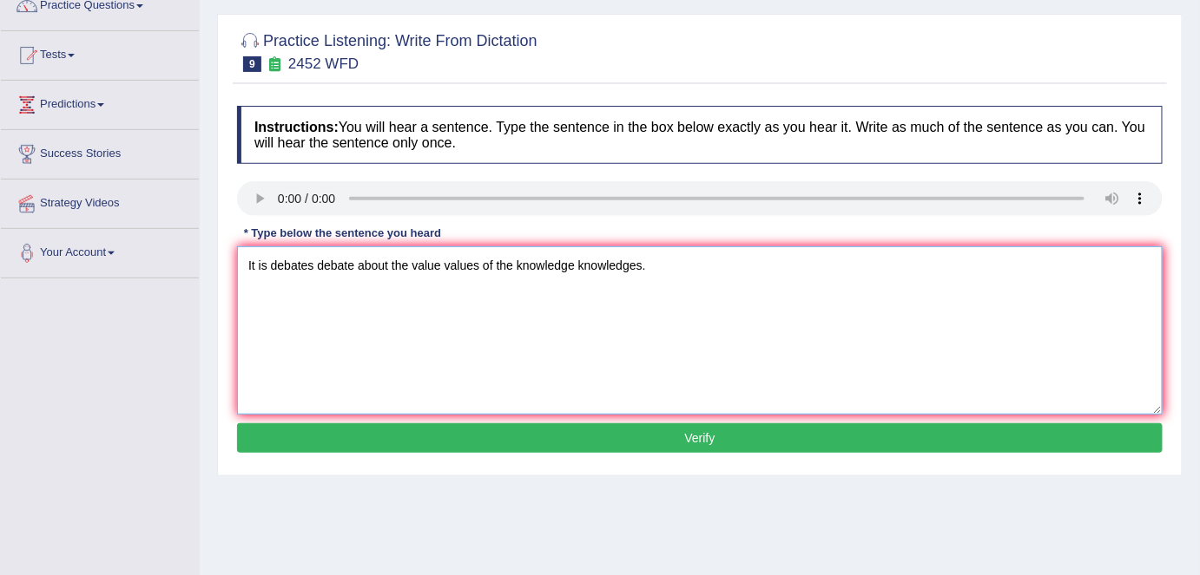
click at [267, 262] on textarea "It is debates debate about the value values of the knowledge knowledges." at bounding box center [699, 331] width 925 height 168
type textarea "It is a debates debate about the value values of the knowledge knowledges."
click at [689, 437] on button "Verify" at bounding box center [699, 439] width 925 height 30
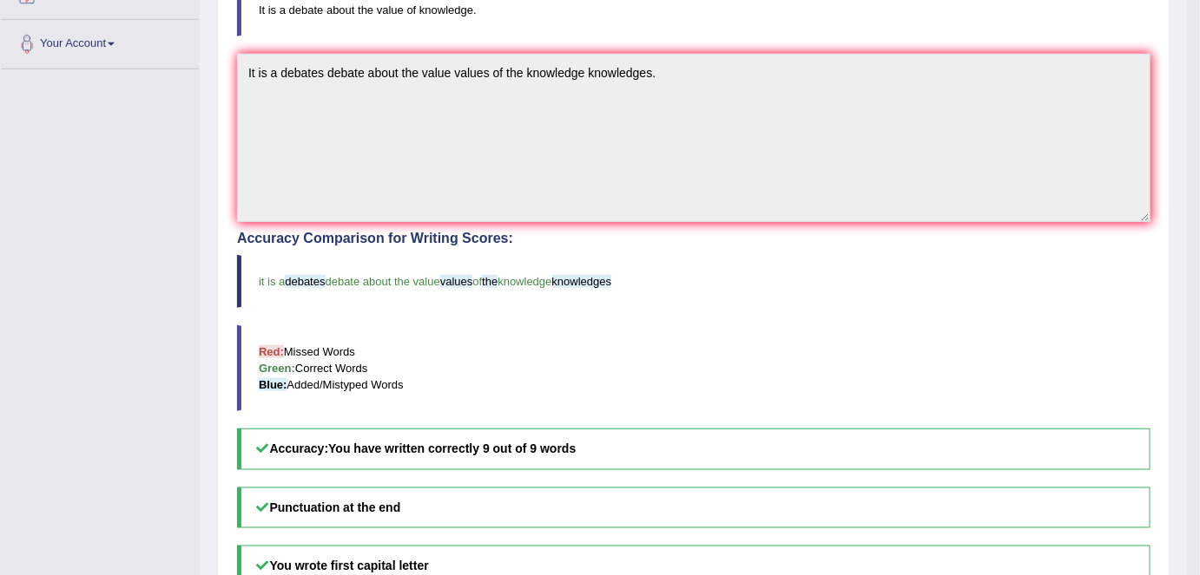
scroll to position [362, 0]
